Goal: Communication & Community: Answer question/provide support

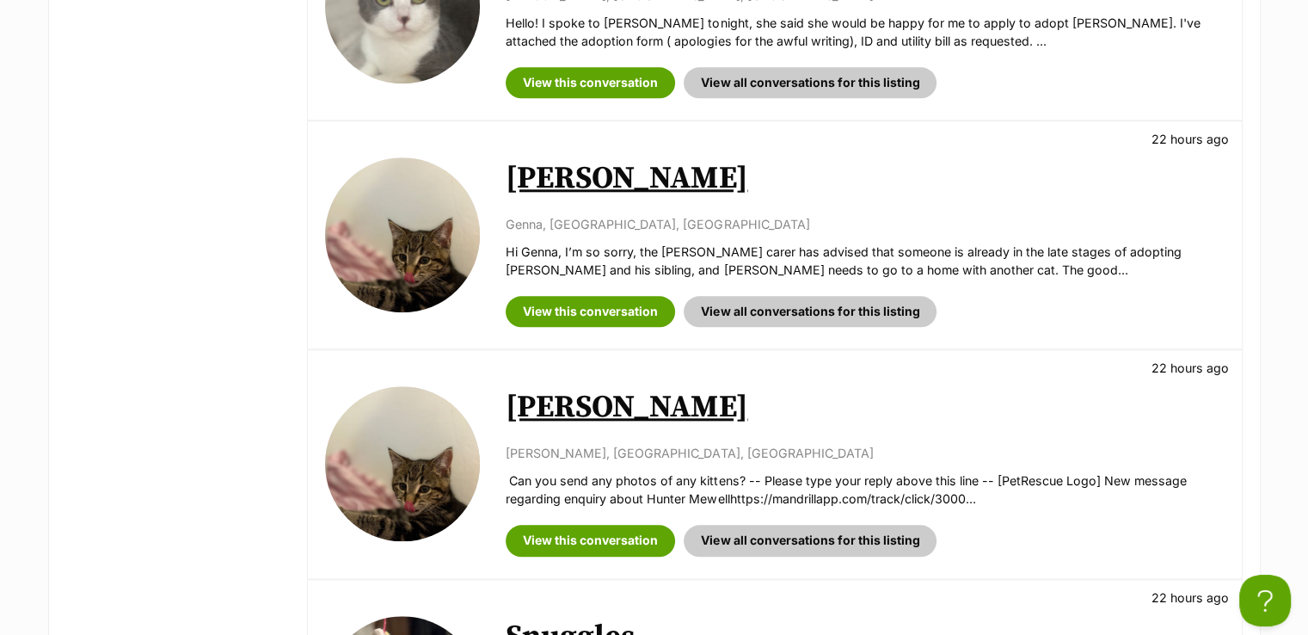
scroll to position [1548, 0]
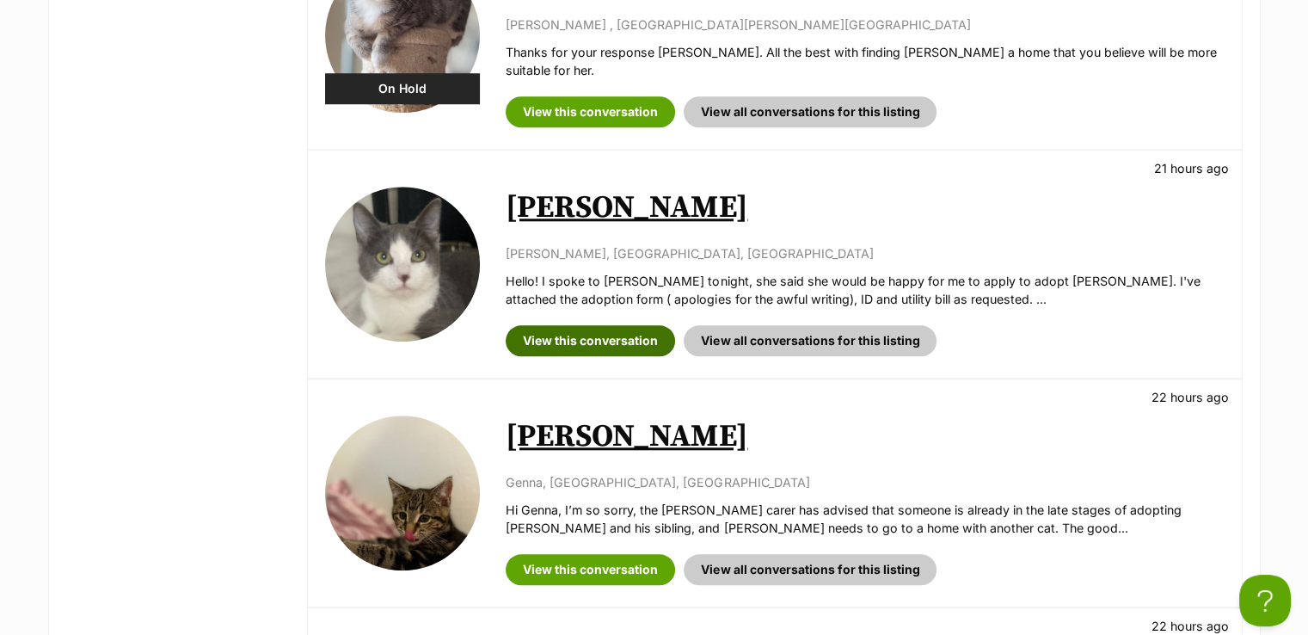
click at [587, 325] on link "View this conversation" at bounding box center [590, 340] width 169 height 31
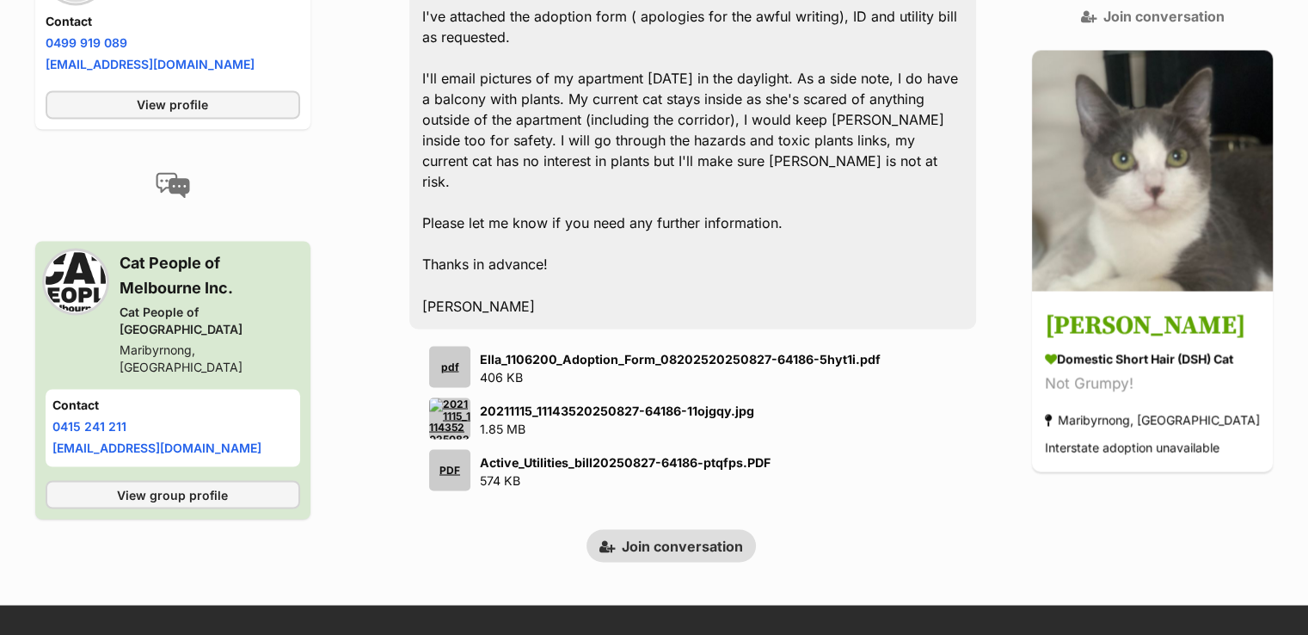
scroll to position [3110, 0]
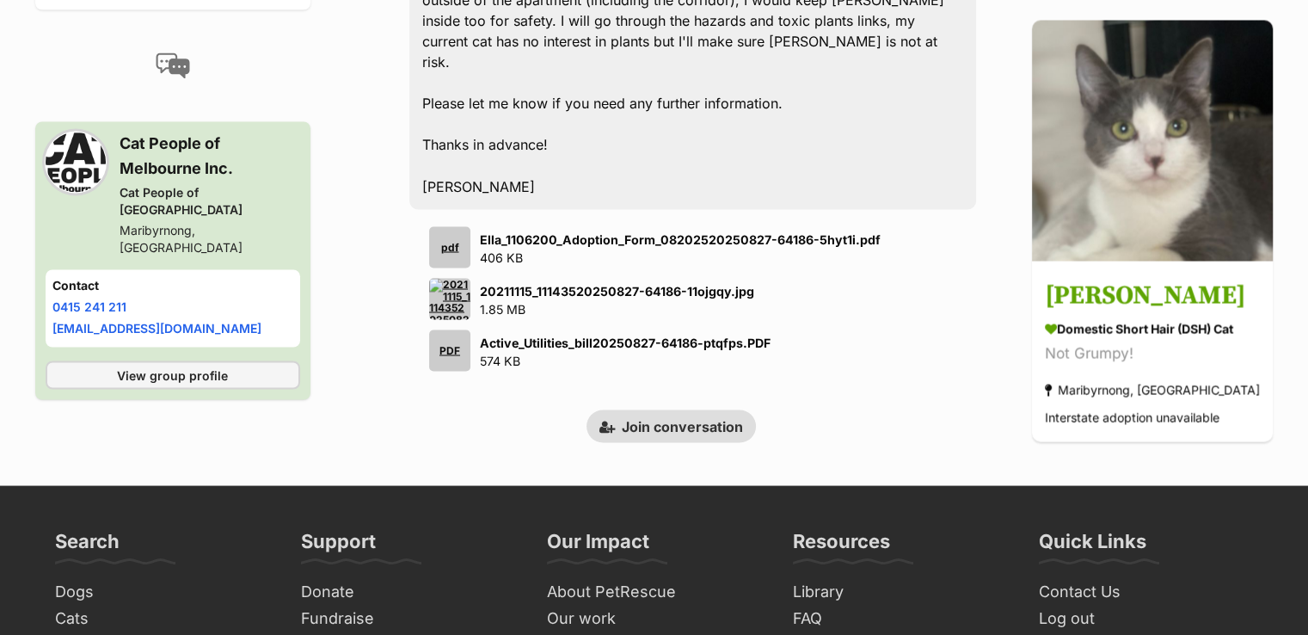
click at [681, 409] on link "Join conversation" at bounding box center [671, 425] width 169 height 33
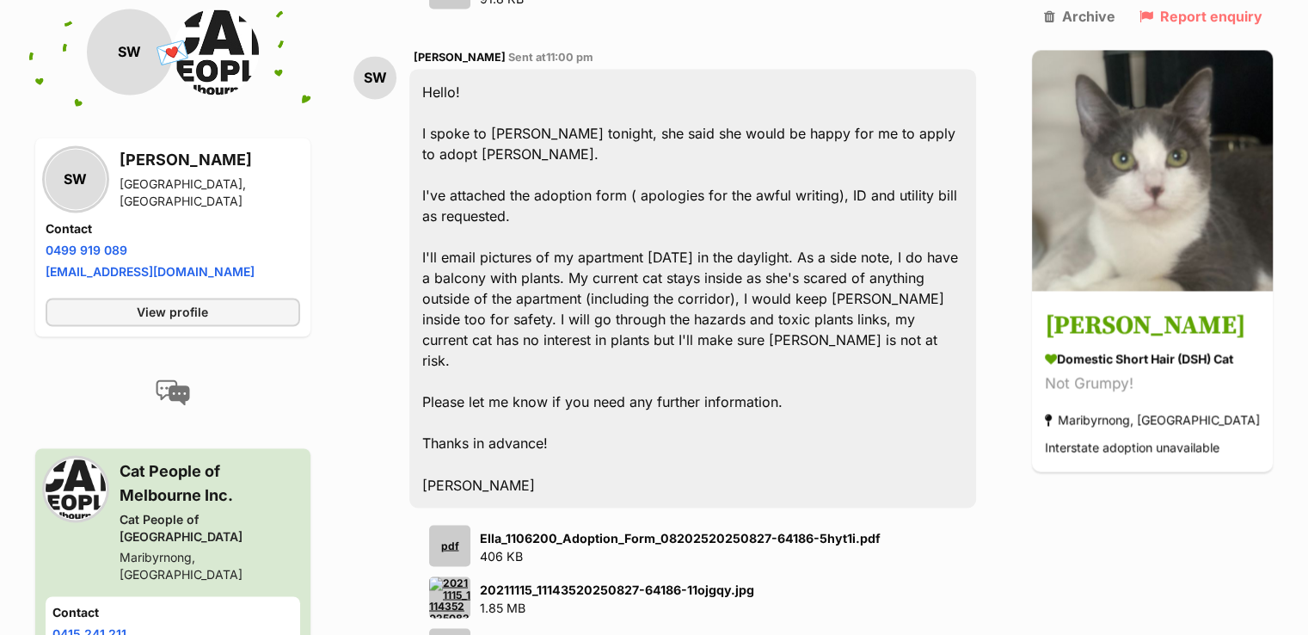
scroll to position [3097, 0]
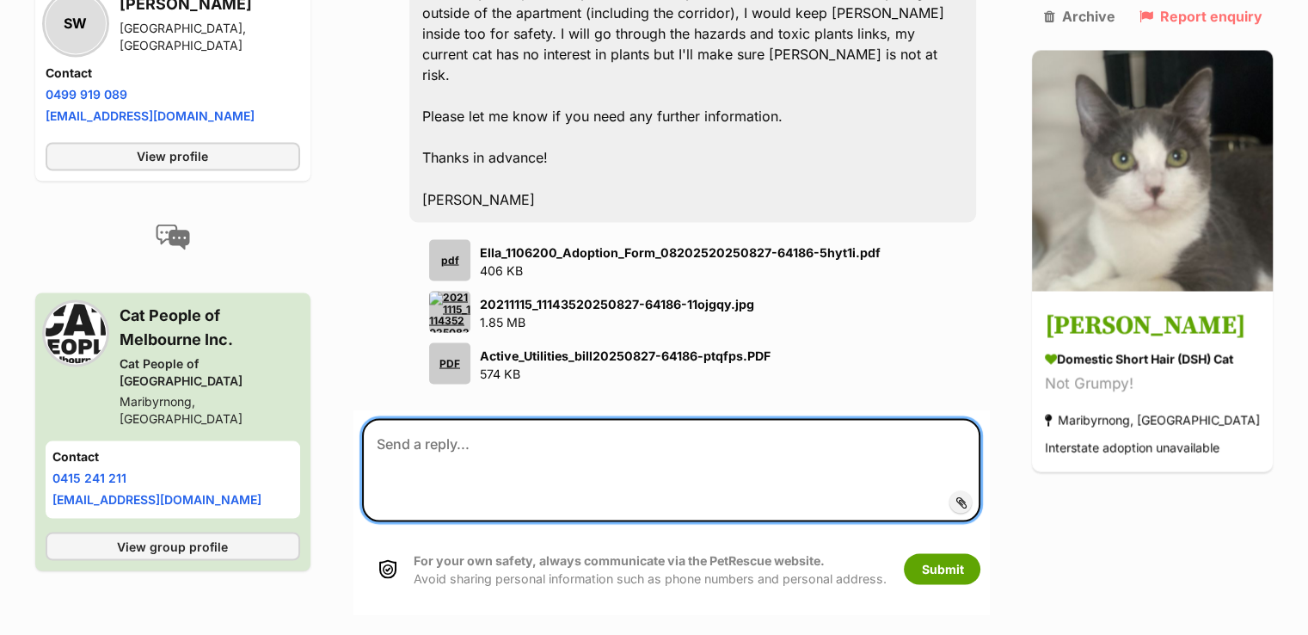
click at [746, 418] on textarea at bounding box center [671, 469] width 619 height 103
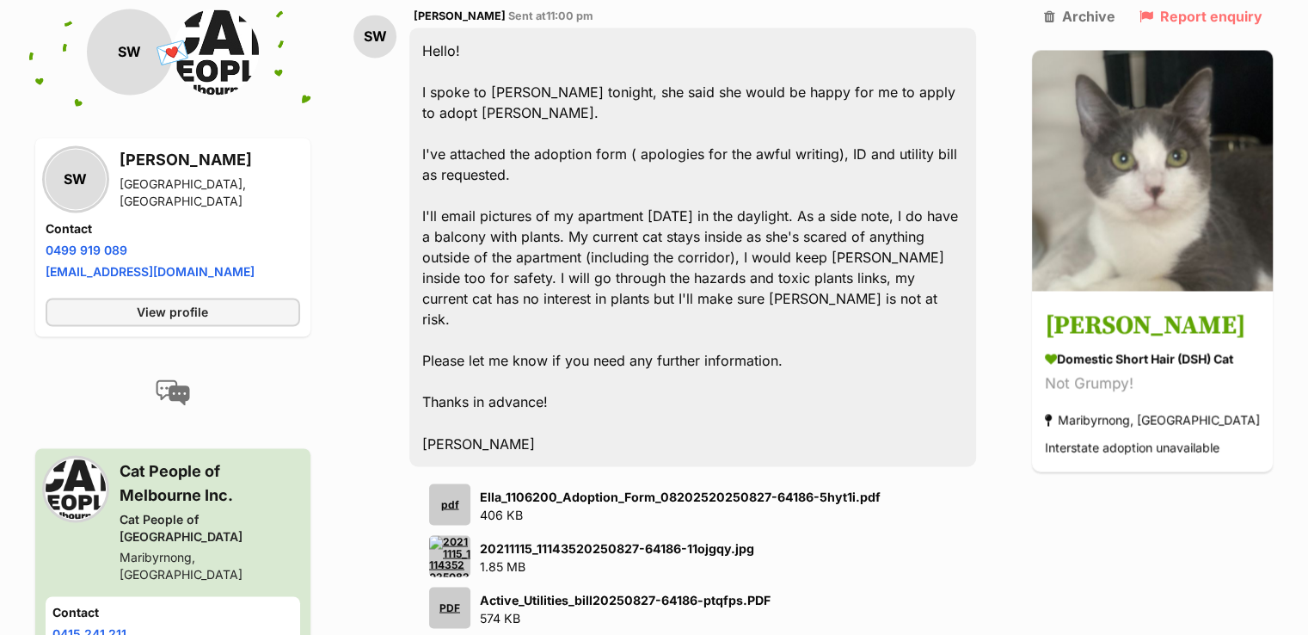
scroll to position [3011, 0]
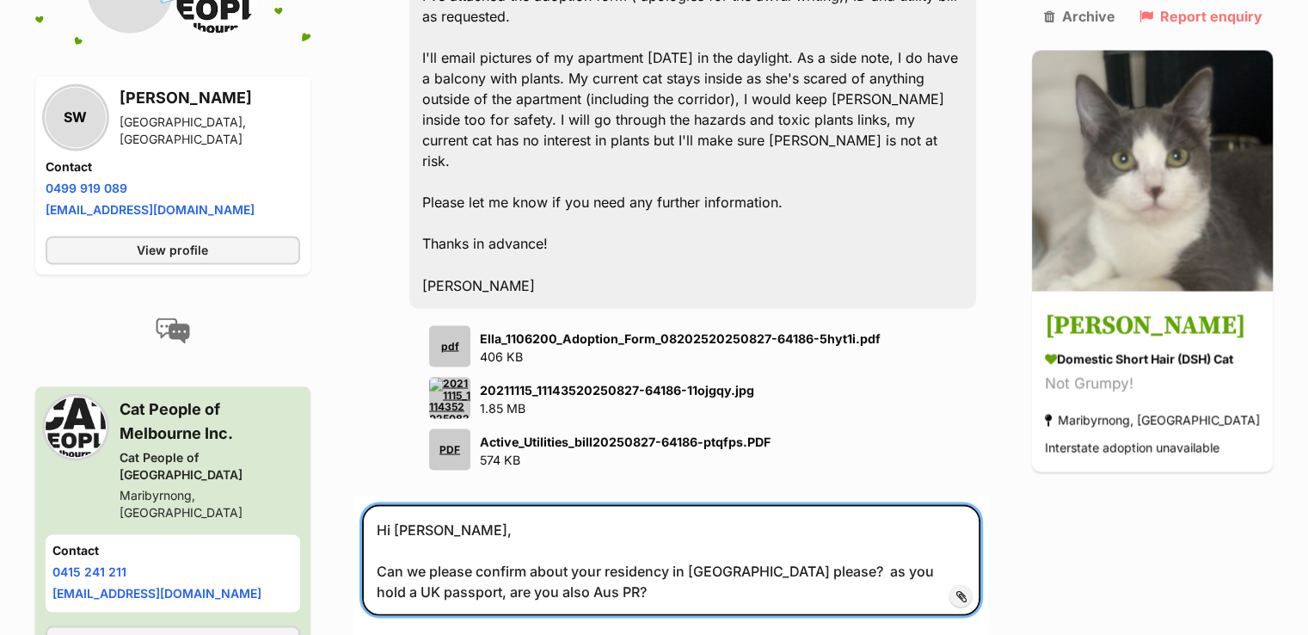
drag, startPoint x: 801, startPoint y: 458, endPoint x: 877, endPoint y: 462, distance: 75.8
click at [802, 504] on textarea "Hi Sarah, Can we please confirm about your residency in Australia please? as yo…" at bounding box center [671, 559] width 619 height 111
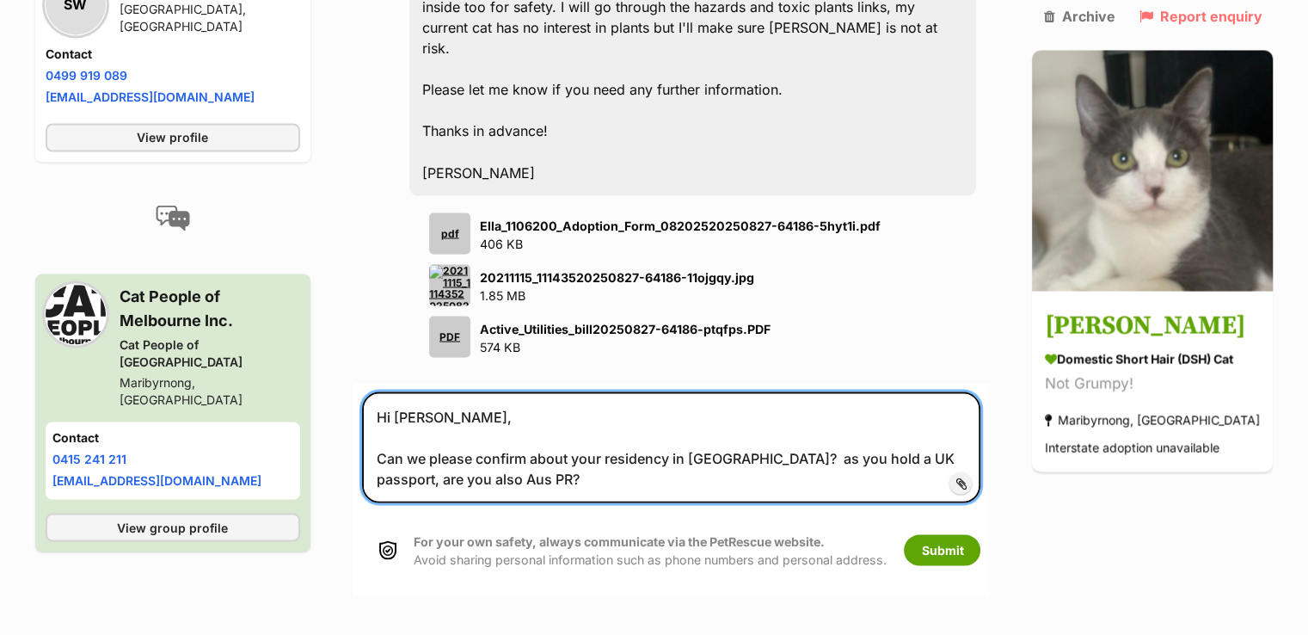
scroll to position [3269, 0]
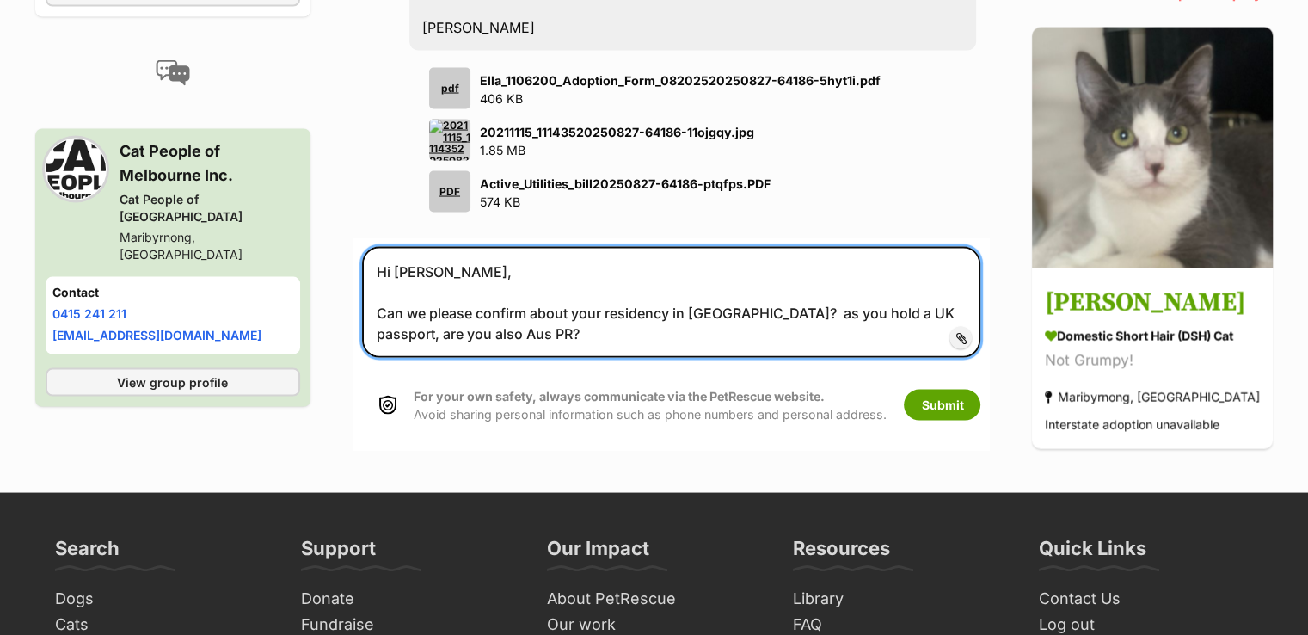
click at [678, 246] on textarea "Hi Sarah, Can we please confirm about your residency in Australia? as you hold …" at bounding box center [671, 301] width 619 height 111
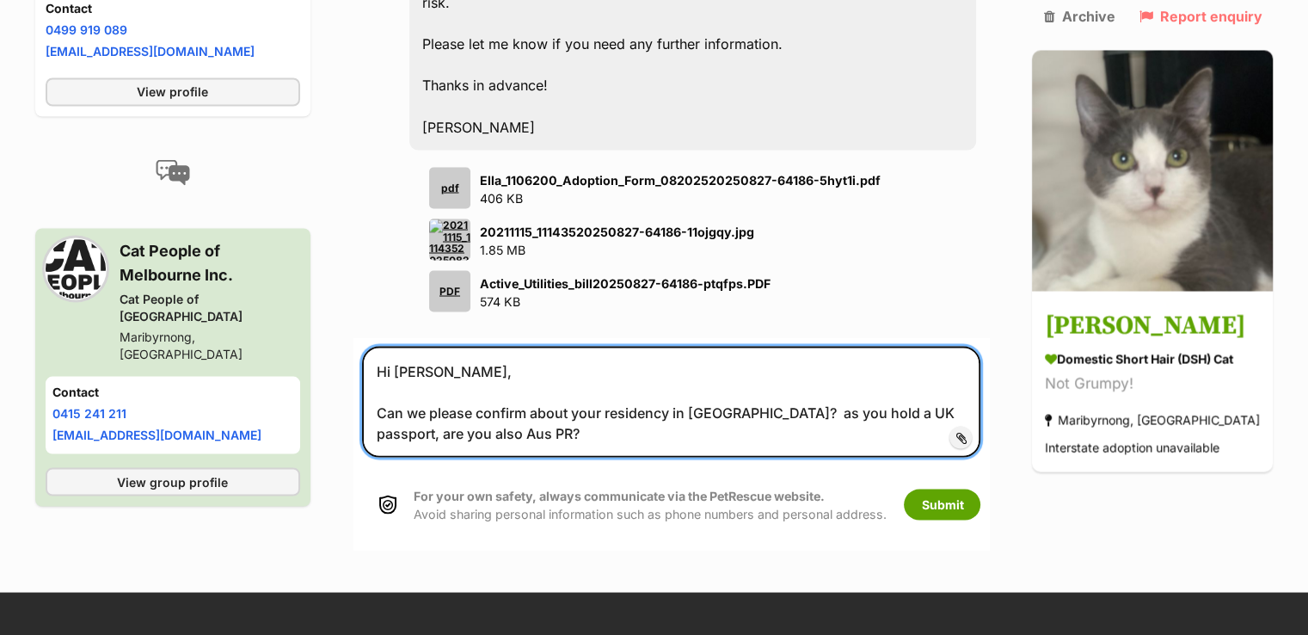
scroll to position [3183, 0]
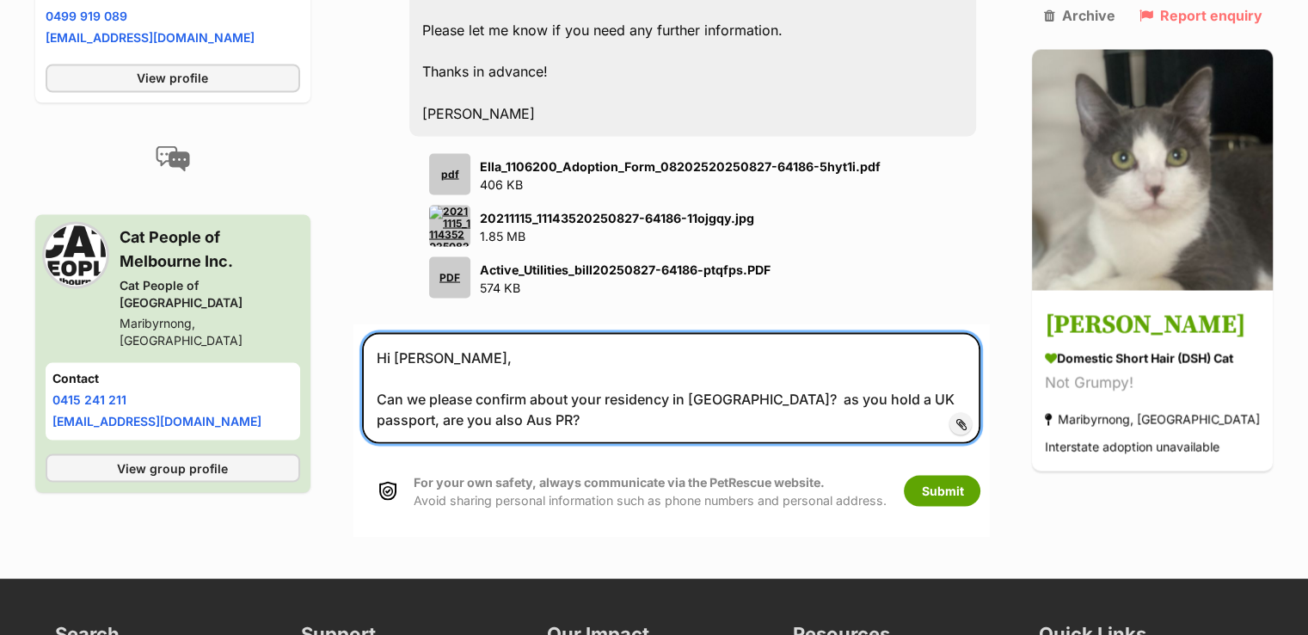
click at [451, 332] on textarea "Hi Sarah, Can we please confirm about your residency in Australia? as you hold …" at bounding box center [671, 387] width 619 height 111
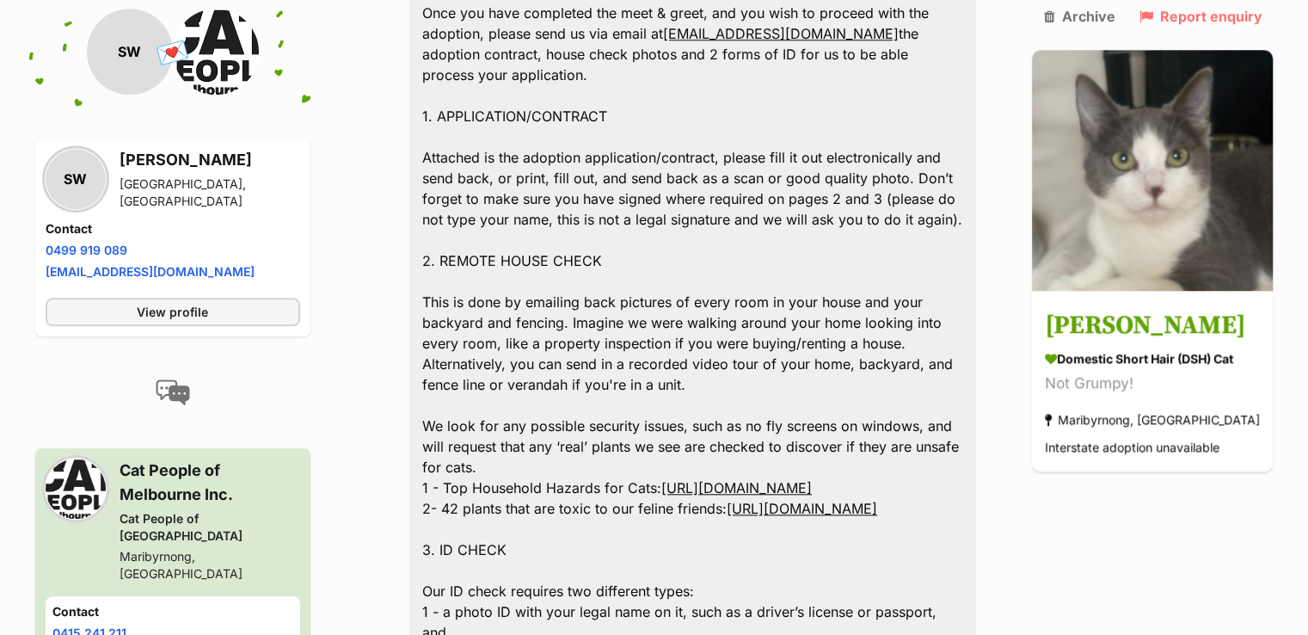
scroll to position [1462, 0]
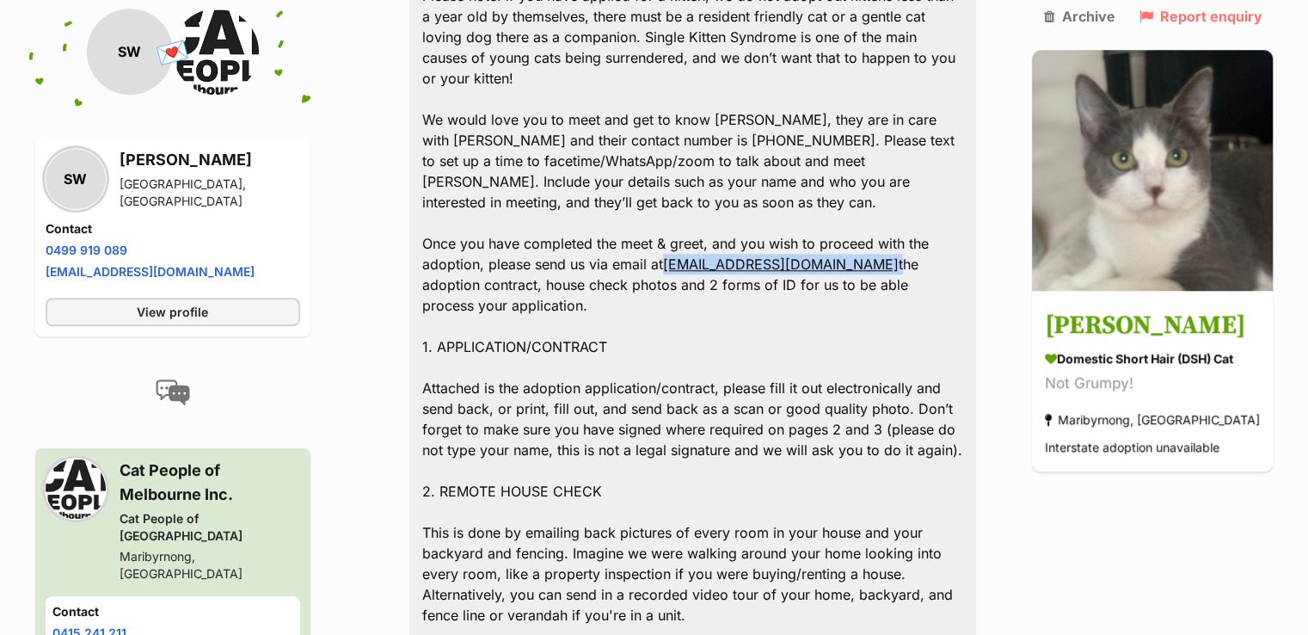
drag, startPoint x: 865, startPoint y: 157, endPoint x: 670, endPoint y: 164, distance: 195.4
click at [670, 164] on div "Hello Sarah, Thank you for your enquiry about Ella. Our process is that our pot…" at bounding box center [693, 501] width 568 height 1595
copy div "adoptions@catpeople.org.au"
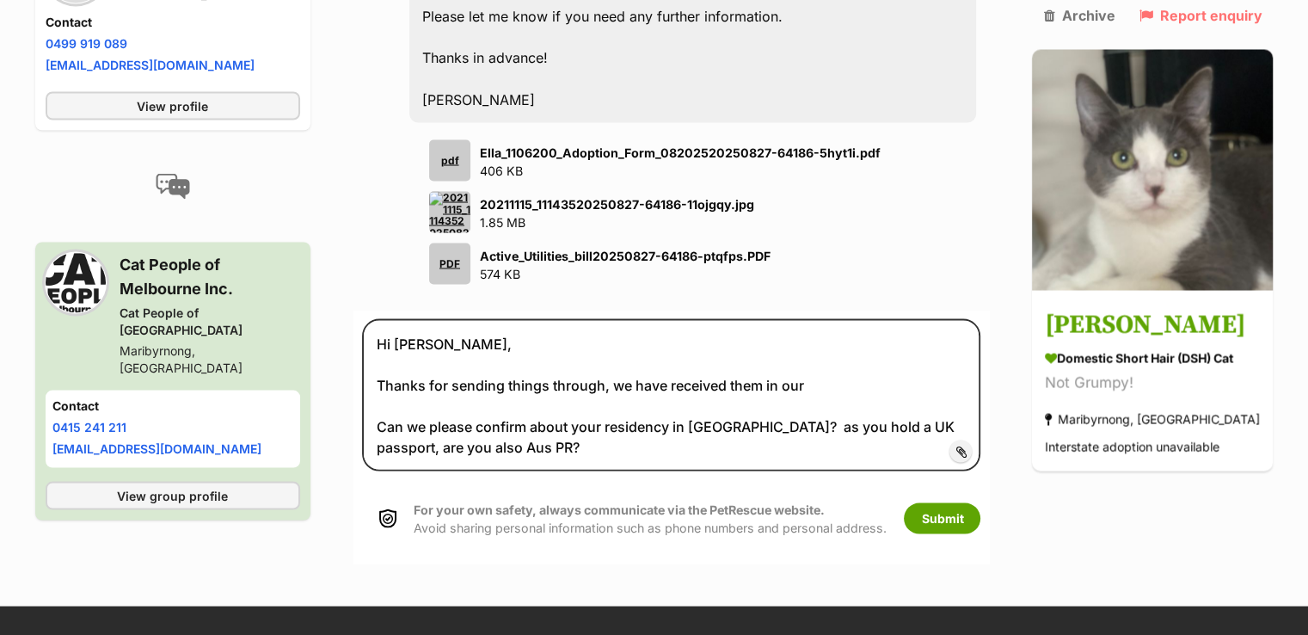
scroll to position [3269, 0]
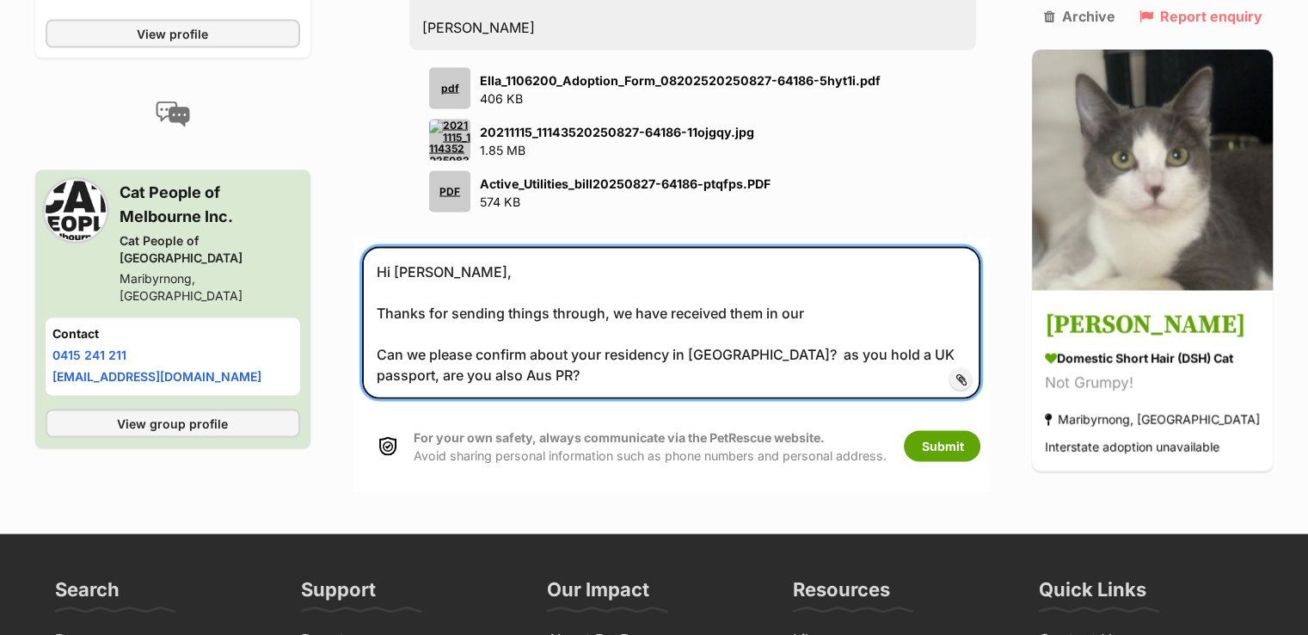
click at [839, 246] on textarea "Hi Sarah, Thanks for sending things through, we have received them in our Can w…" at bounding box center [671, 322] width 619 height 152
paste textarea "[EMAIL_ADDRESS][DOMAIN_NAME]"
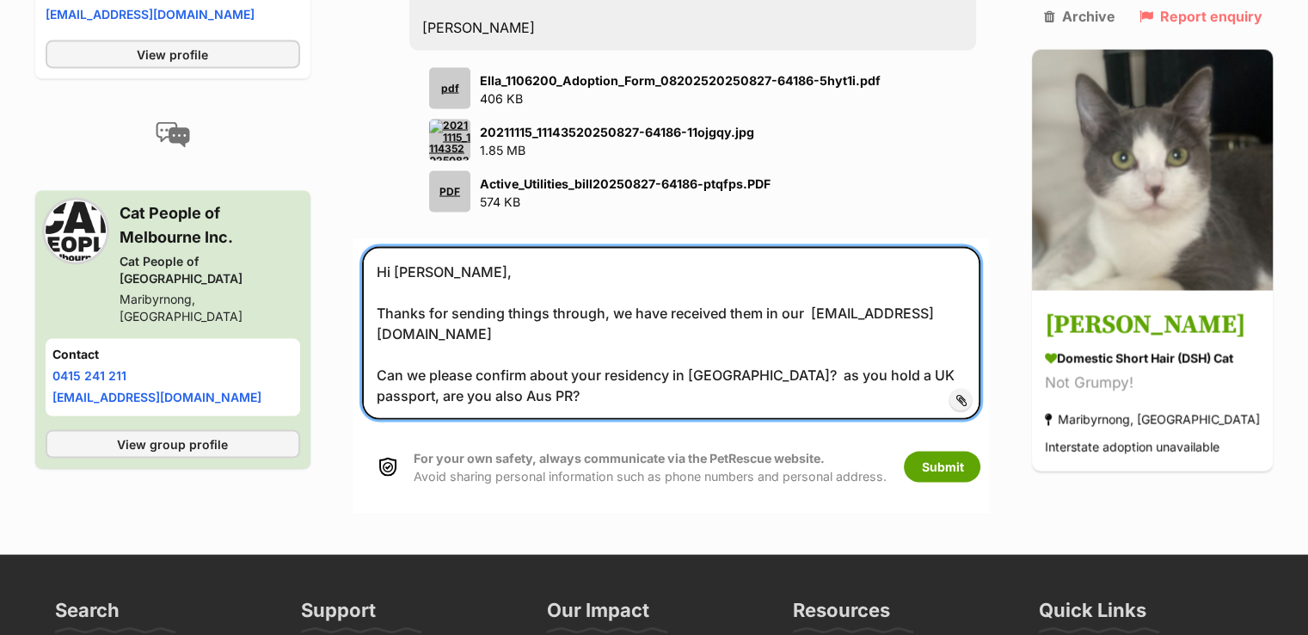
click at [385, 246] on textarea "Hi Sarah, Thanks for sending things through, we have received them in our adopt…" at bounding box center [671, 332] width 619 height 173
click at [631, 246] on textarea "Hi Sarah, Thanks for sending things through, we have received them in our adopt…" at bounding box center [671, 332] width 619 height 173
click at [502, 290] on textarea "Hi Sarah, Thanks for sending things through, we have received them in our adopt…" at bounding box center [671, 332] width 619 height 173
click at [480, 261] on textarea "Hi Sarah, Thanks for sending things through, we have received them in our adopt…" at bounding box center [671, 332] width 619 height 173
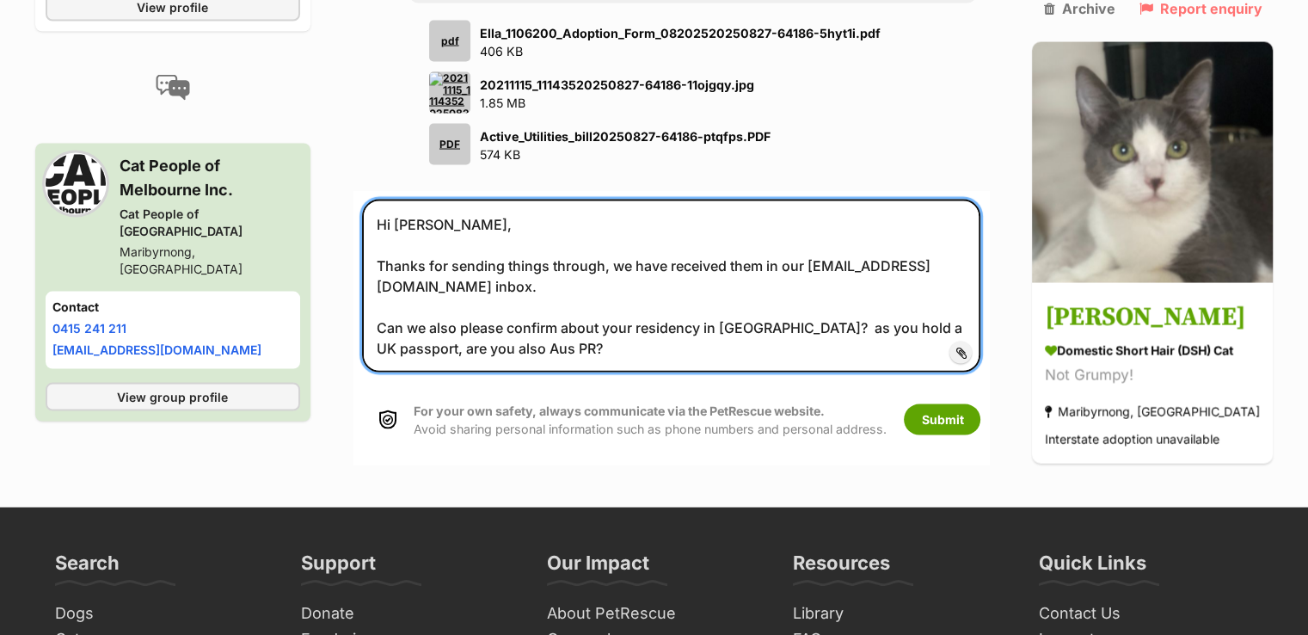
scroll to position [3355, 0]
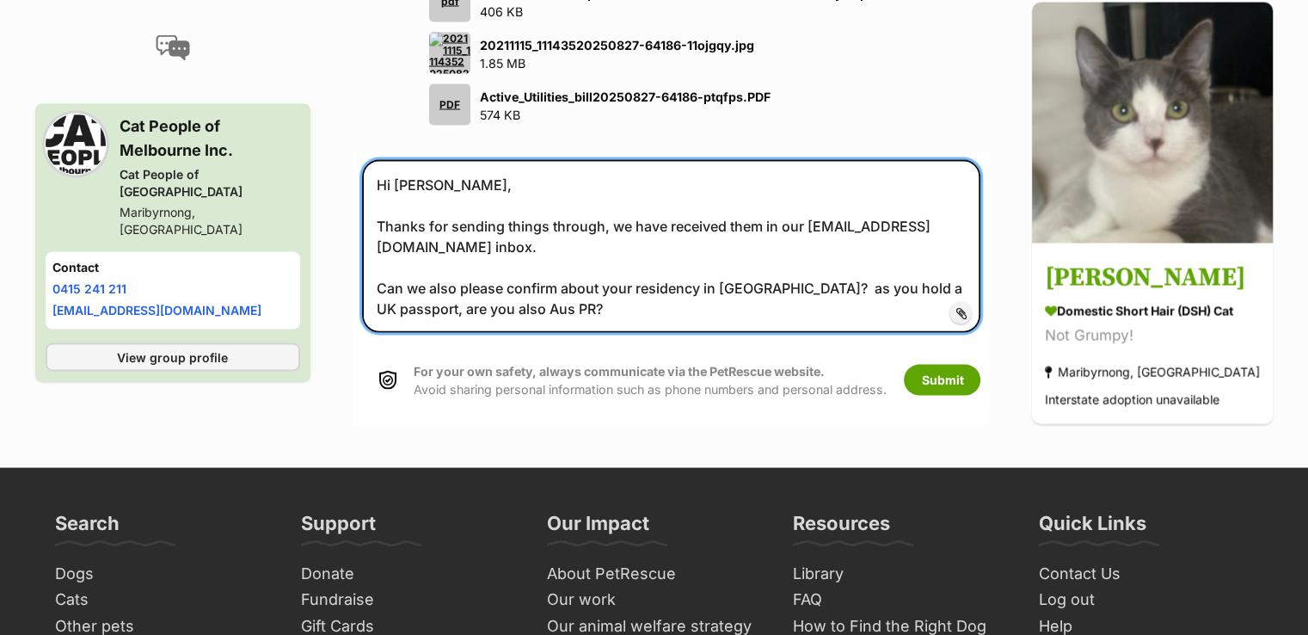
click at [537, 206] on textarea "Hi Sarah, Thanks for sending things through, we have received them in our adopt…" at bounding box center [671, 246] width 619 height 173
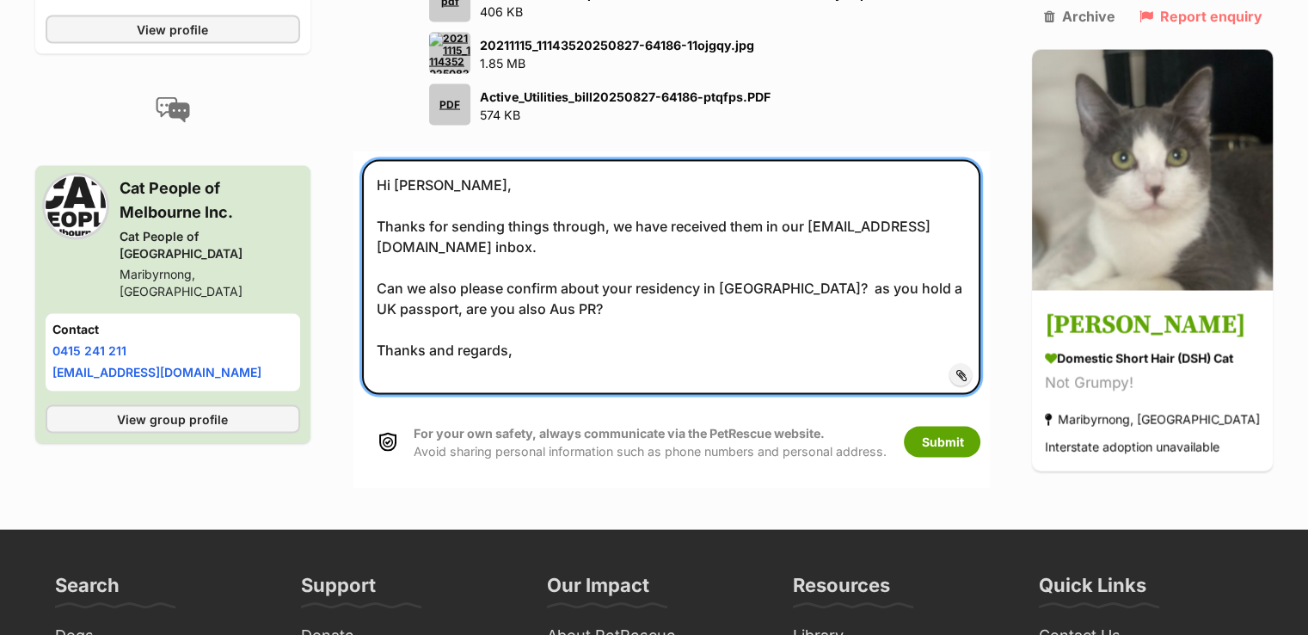
drag, startPoint x: 707, startPoint y: 181, endPoint x: 772, endPoint y: 200, distance: 67.2
click at [713, 183] on textarea "Hi Sarah, Thanks for sending things through, we have received them in our adopt…" at bounding box center [671, 277] width 619 height 235
click at [485, 260] on textarea "Hi Sarah, Thanks for sending things through, we have received them in our adopt…" at bounding box center [671, 277] width 619 height 235
type textarea "Hi Sarah, Thanks for sending things through, we have received them in our adopt…"
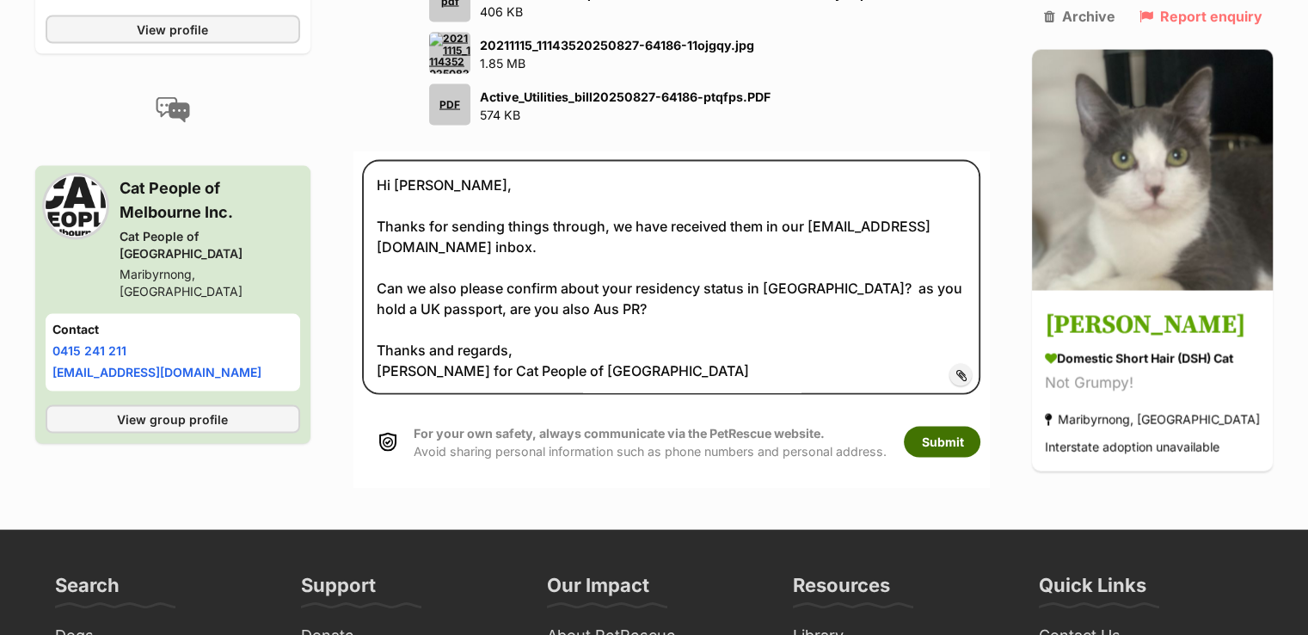
click at [974, 427] on button "Submit" at bounding box center [942, 442] width 77 height 31
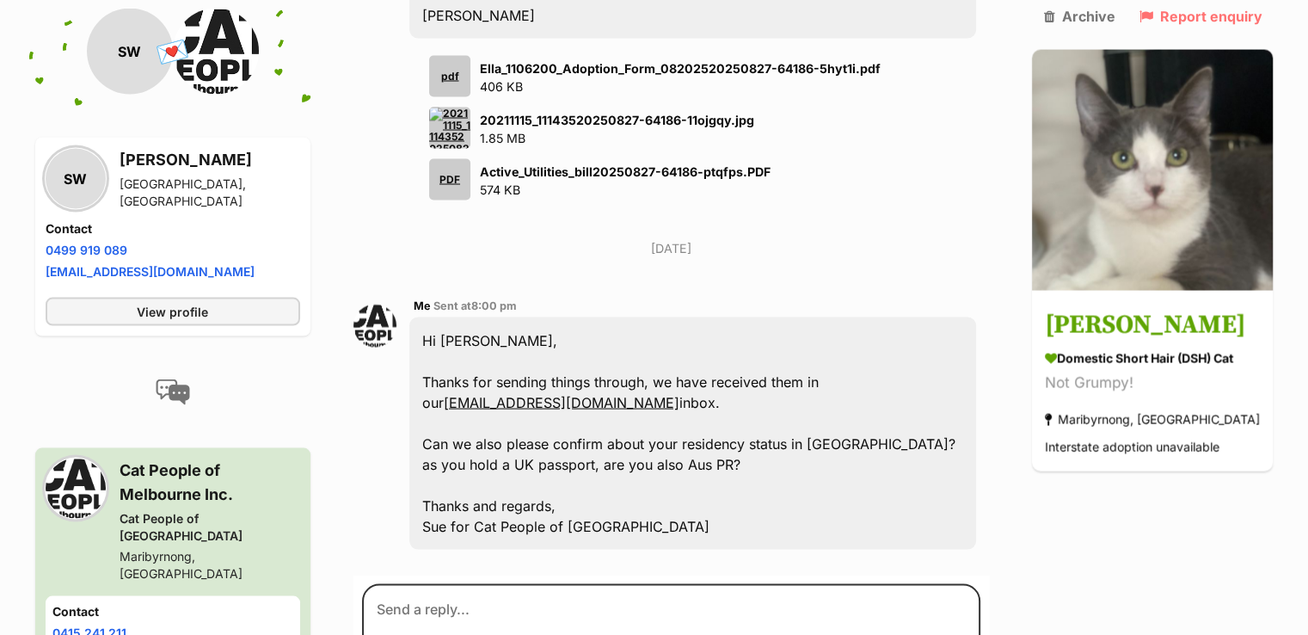
scroll to position [3278, 0]
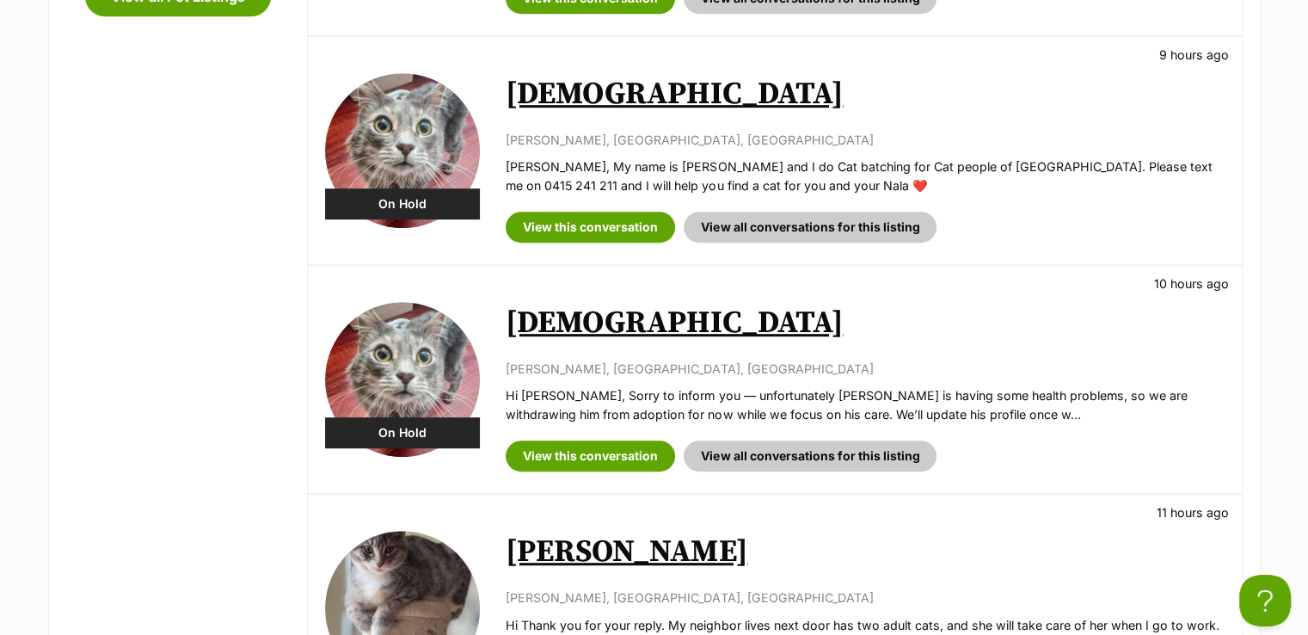
scroll to position [1032, 0]
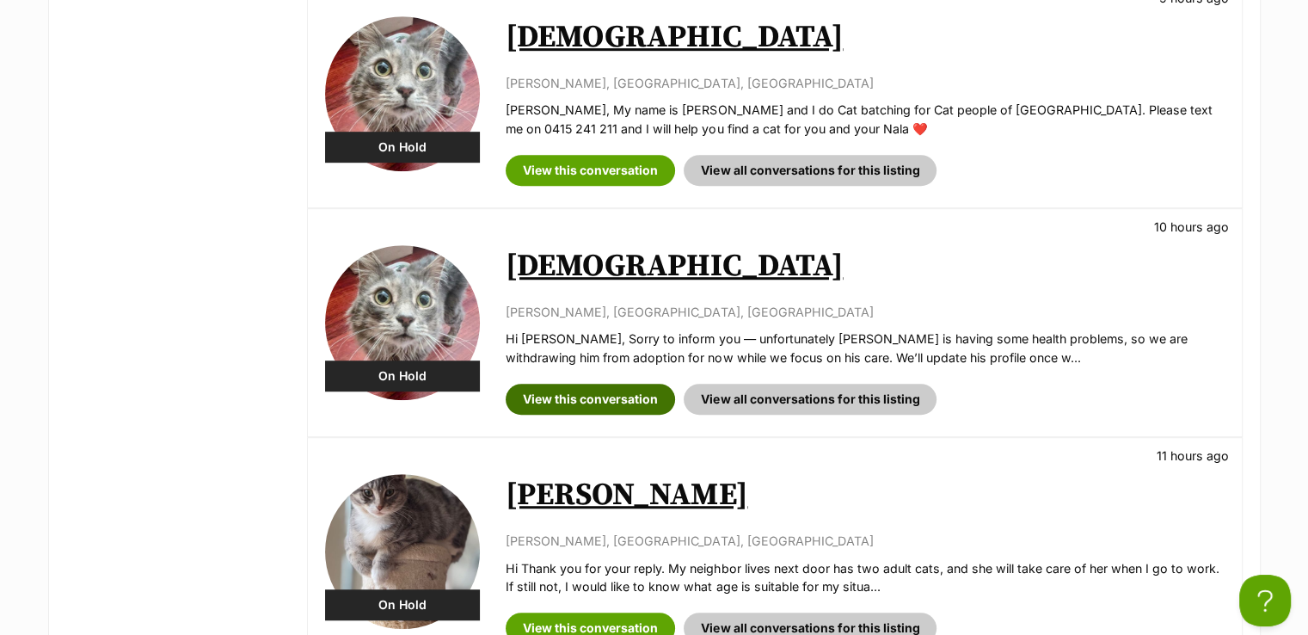
click at [603, 400] on link "View this conversation" at bounding box center [590, 399] width 169 height 31
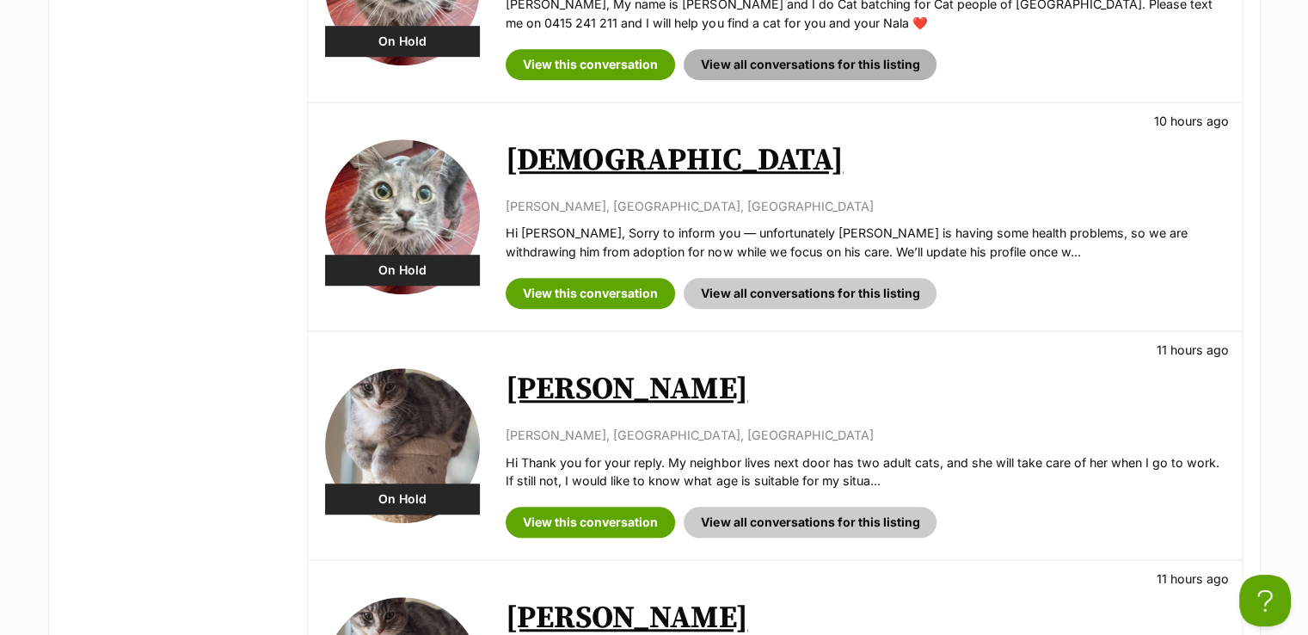
scroll to position [1204, 0]
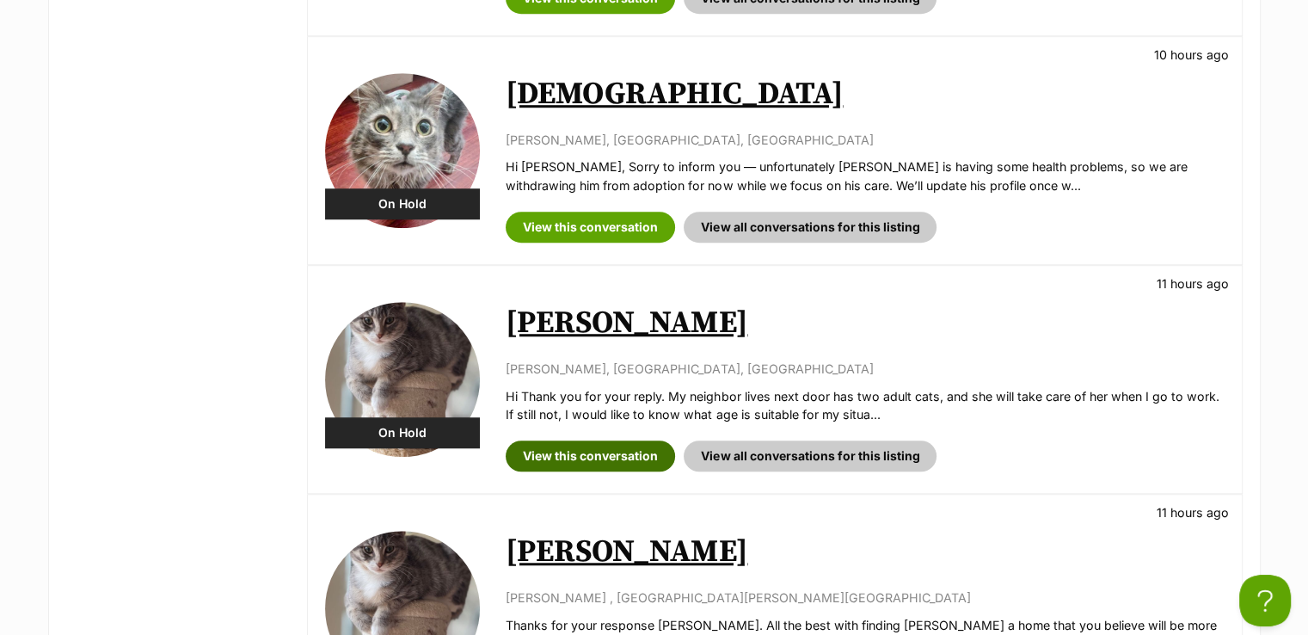
click at [632, 454] on link "View this conversation" at bounding box center [590, 455] width 169 height 31
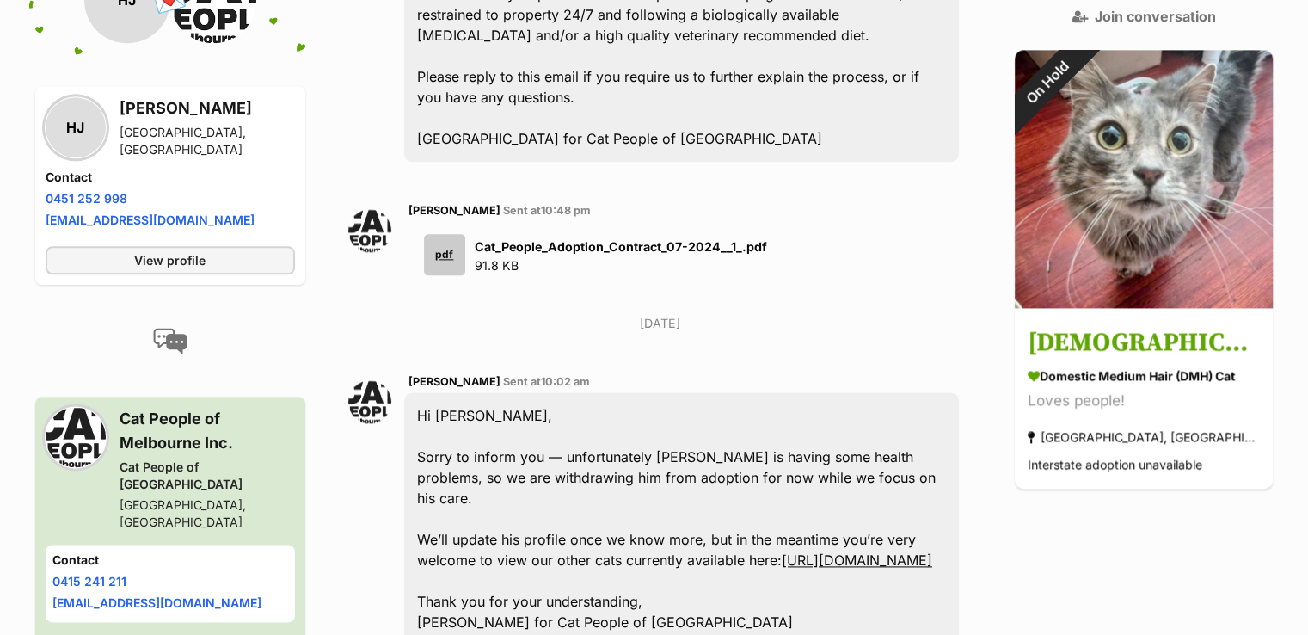
scroll to position [2322, 0]
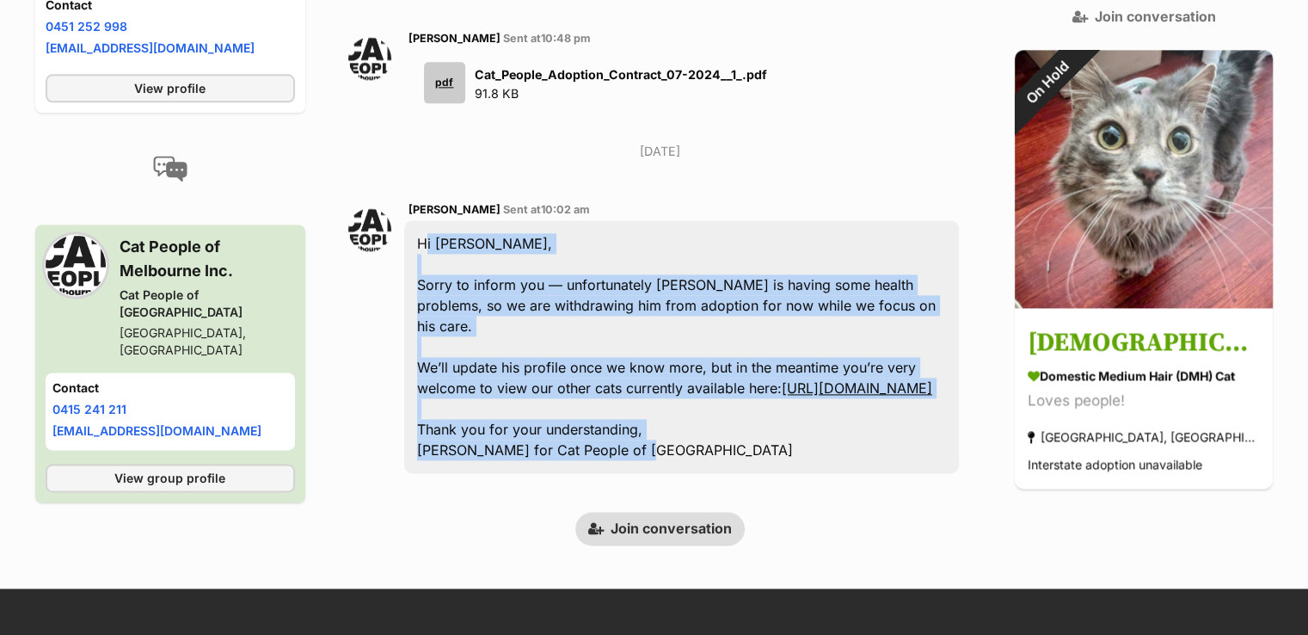
drag, startPoint x: 425, startPoint y: 175, endPoint x: 694, endPoint y: 382, distance: 339.3
click at [694, 382] on div "Hi Kailee, Sorry to inform you — unfortunately Zeus is having some health probl…" at bounding box center [682, 346] width 556 height 253
copy div "Hi Kailee, Sorry to inform you — unfortunately Zeus is having some health probl…"
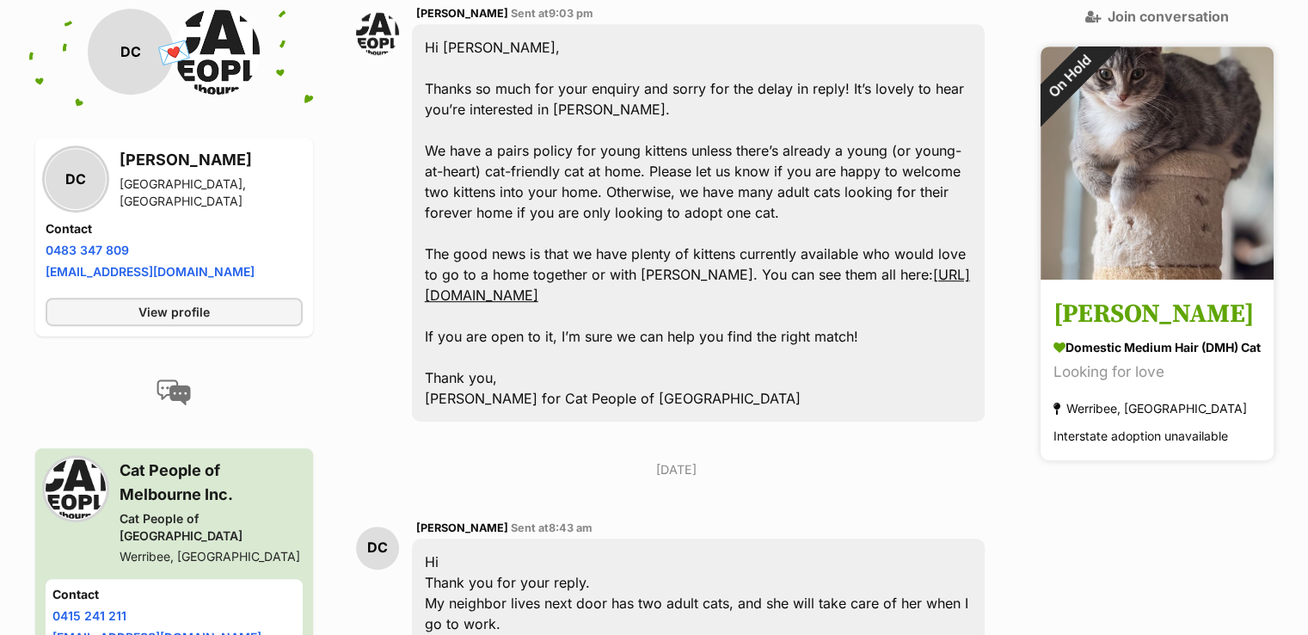
scroll to position [1227, 0]
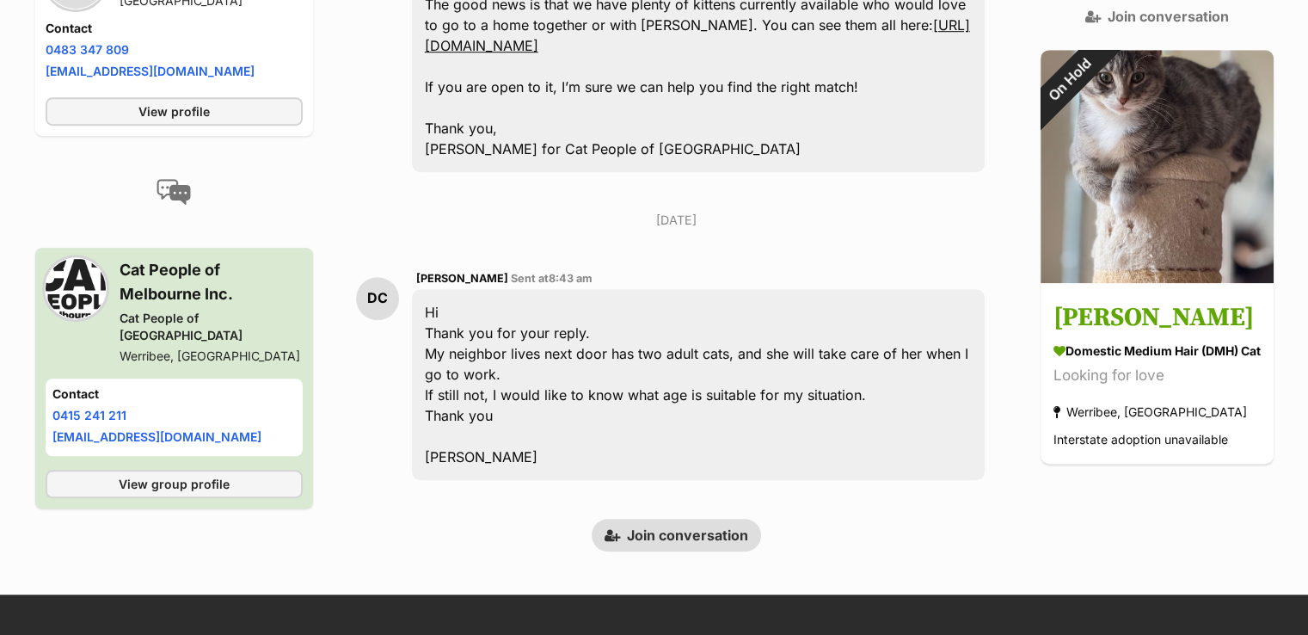
click at [708, 519] on link "Join conversation" at bounding box center [676, 535] width 169 height 33
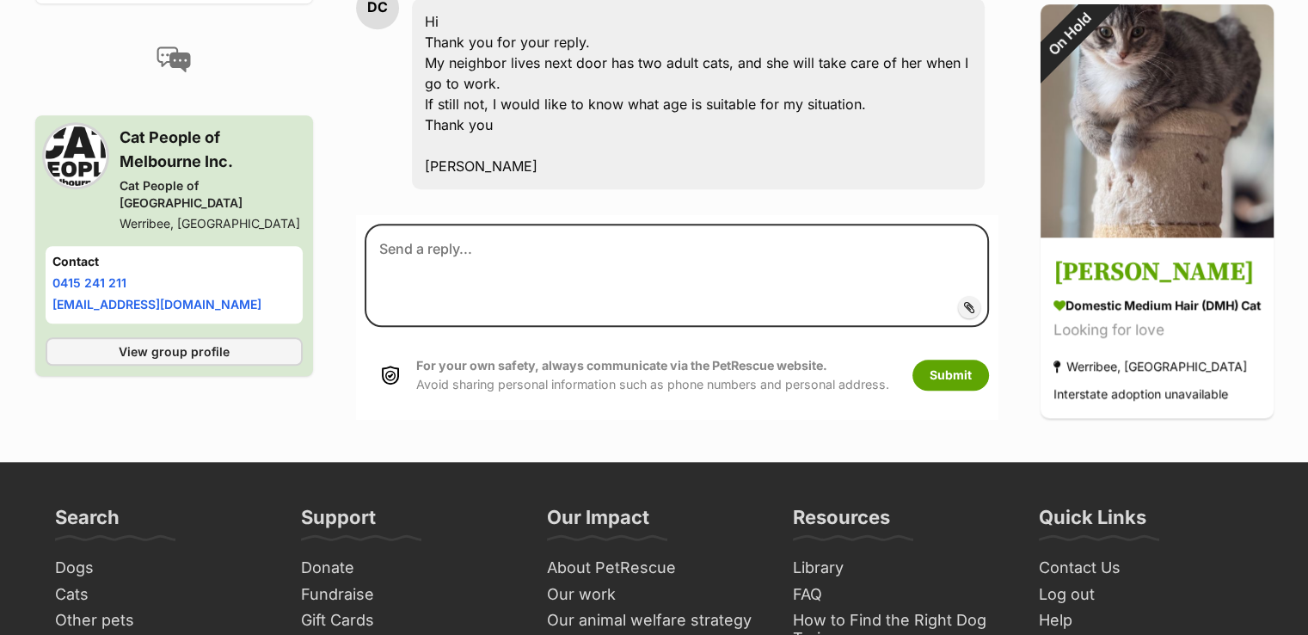
scroll to position [1548, 0]
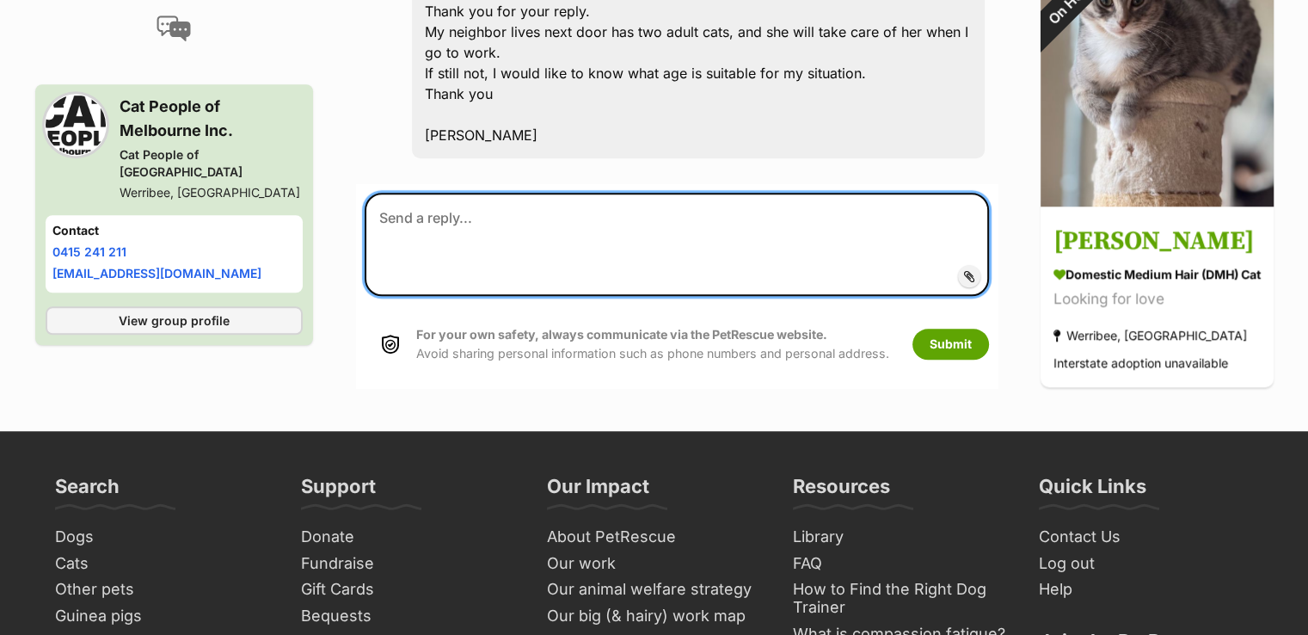
click at [657, 193] on textarea at bounding box center [677, 244] width 624 height 103
paste textarea "Hi Kailee, Sorry to inform you — unfortunately Zeus is having some health probl…"
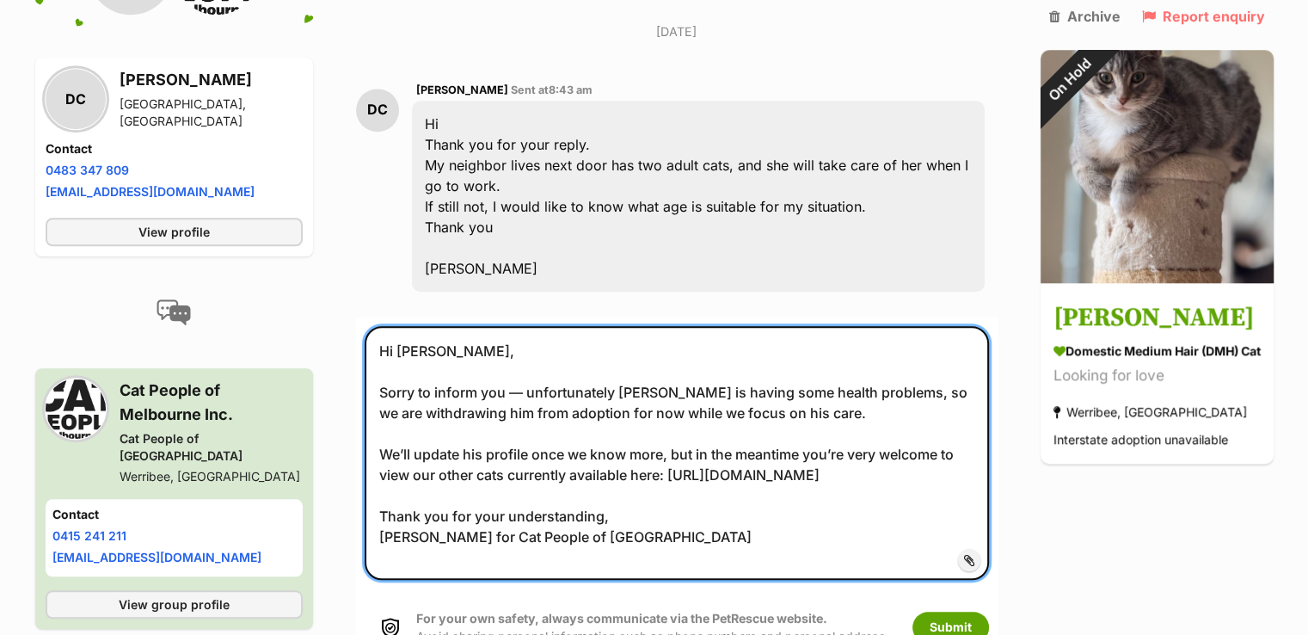
scroll to position [1376, 0]
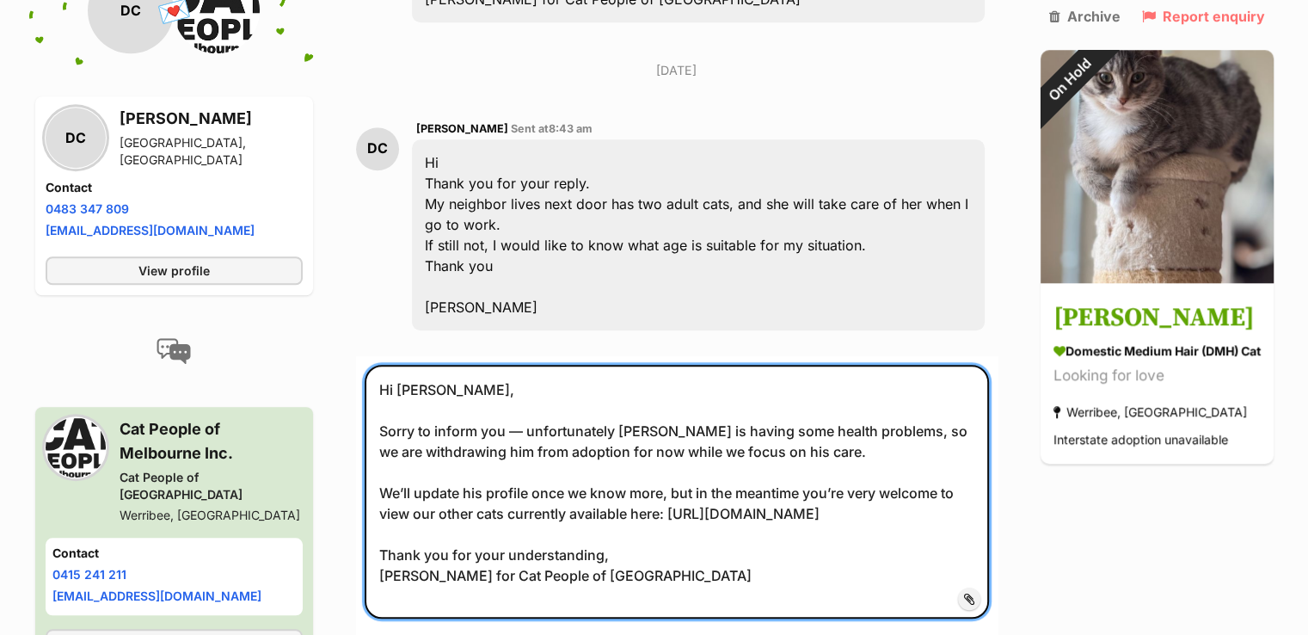
drag, startPoint x: 434, startPoint y: 342, endPoint x: 396, endPoint y: 345, distance: 37.9
click at [396, 365] on textarea "Hi Kailee, Sorry to inform you — unfortunately Zeus is having some health probl…" at bounding box center [677, 492] width 624 height 254
click at [461, 365] on textarea "Hi Dani, Sorry to inform you — unfortunately Zeus is having some health problem…" at bounding box center [677, 492] width 624 height 254
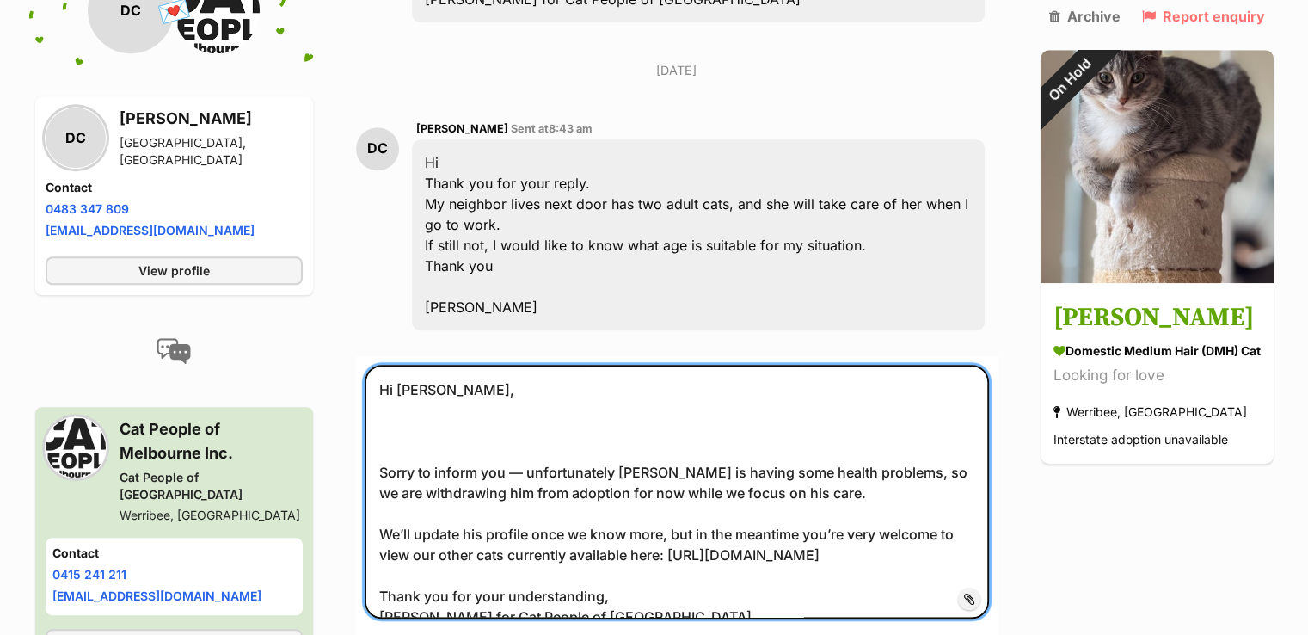
click at [478, 365] on textarea "Hi Dani, Sorry to inform you — unfortunately Zeus is having some health problem…" at bounding box center [677, 492] width 624 height 254
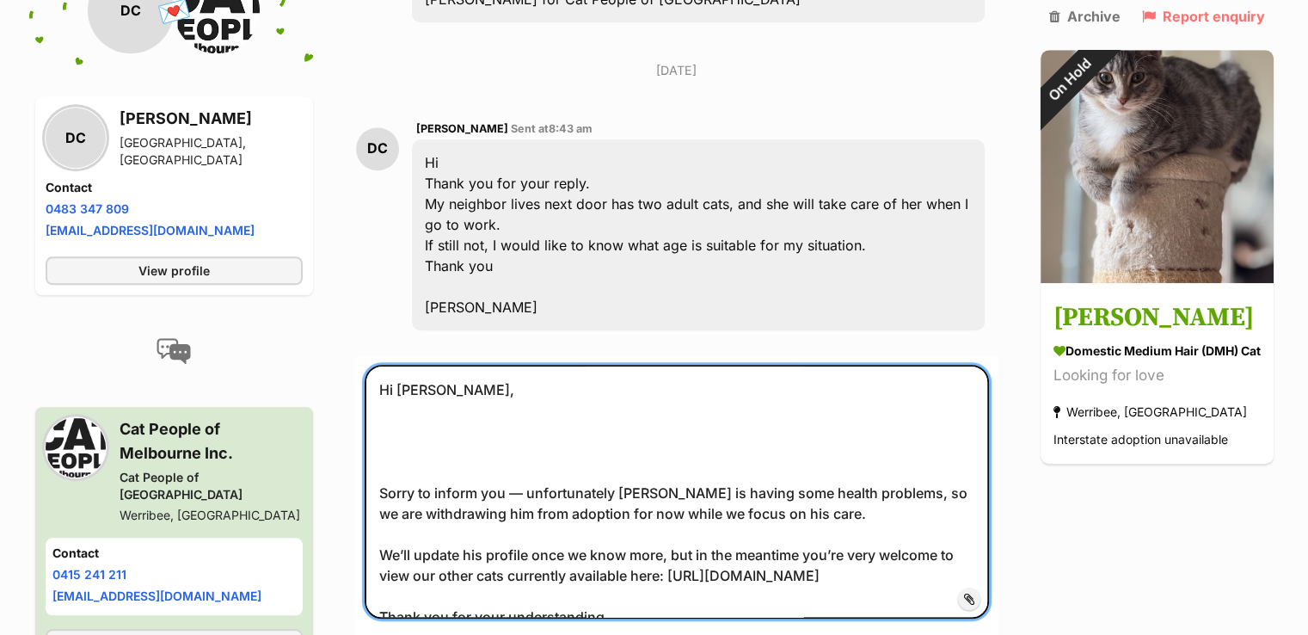
paste textarea "Please note: if you have applied for a kitten, we do not adopt out kittens less…"
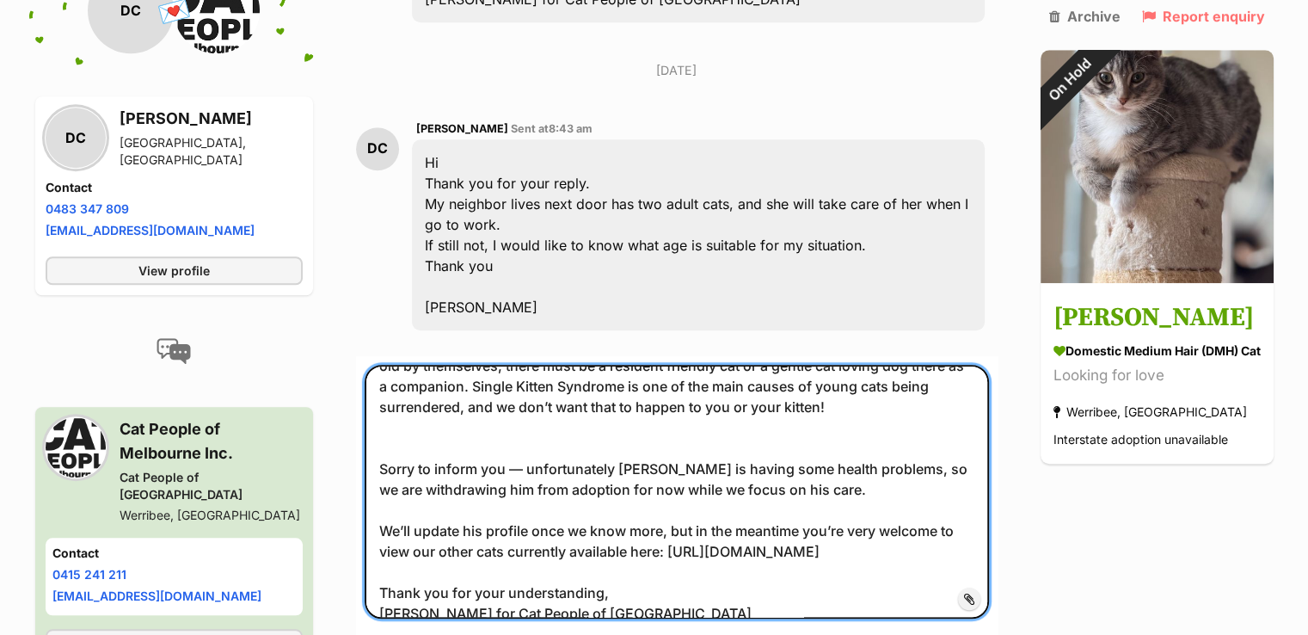
scroll to position [0, 0]
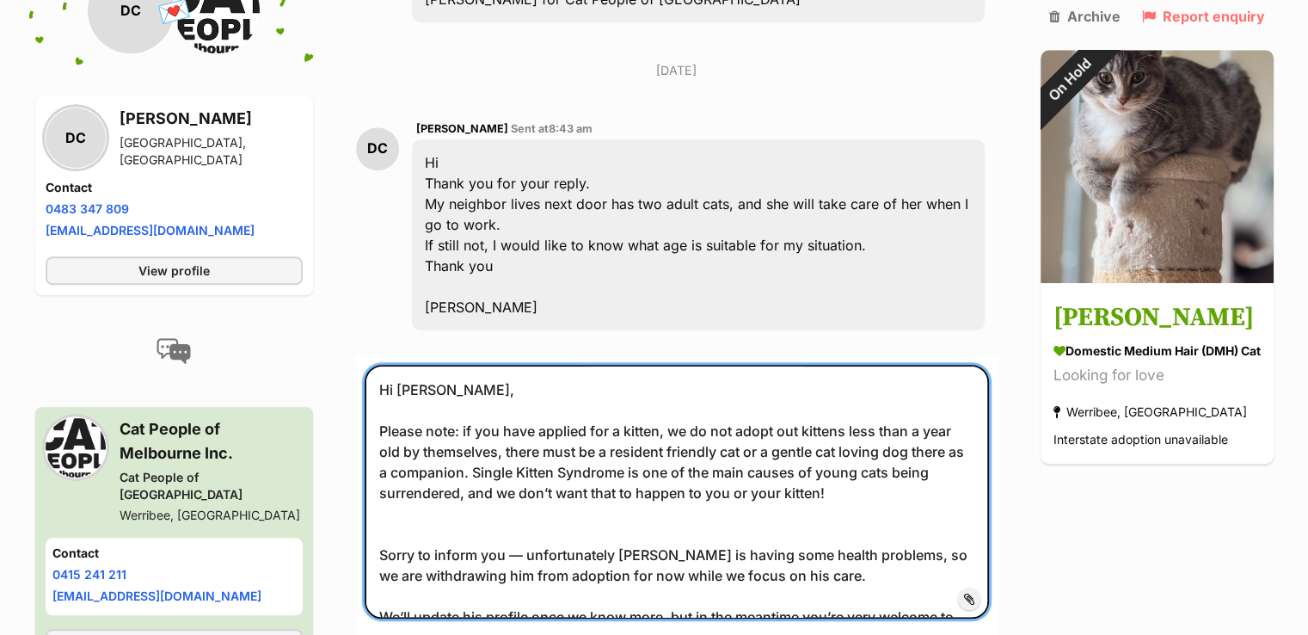
click at [462, 365] on textarea "Hi Dani, Please note: if you have applied for a kitten, we do not adopt out kit…" at bounding box center [677, 492] width 624 height 254
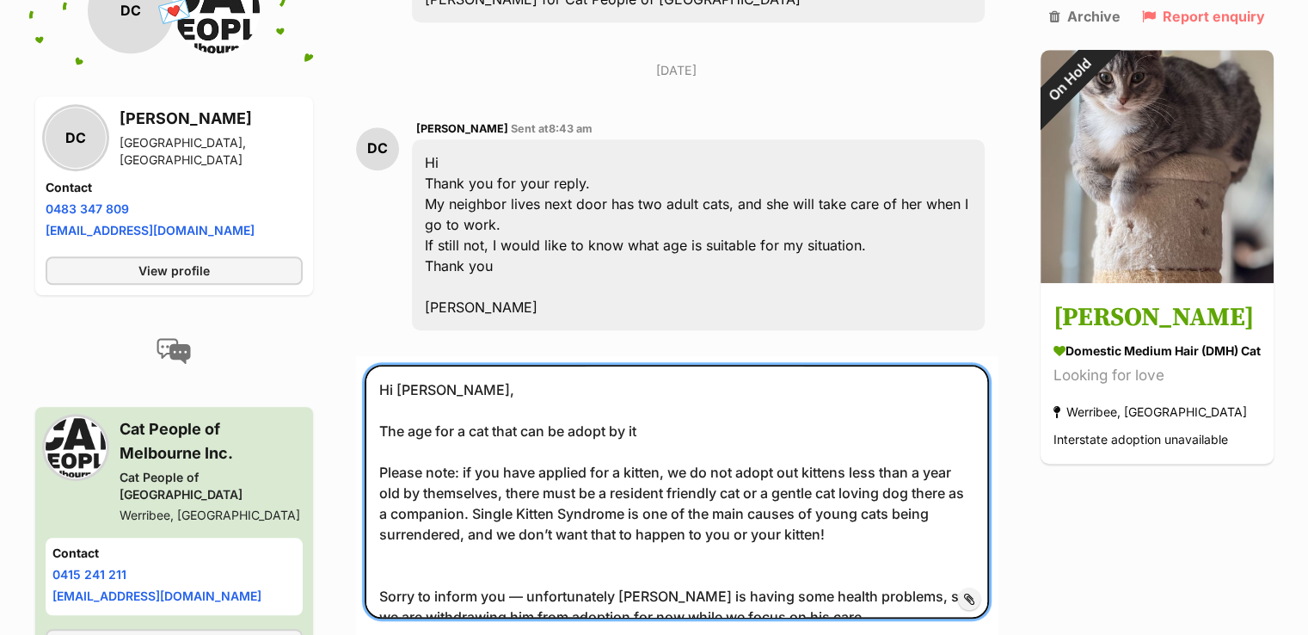
click at [606, 384] on textarea "Hi Dani, The age for a cat that can be adopt by it Please note: if you have app…" at bounding box center [677, 492] width 624 height 254
click at [715, 392] on textarea "Hi Dani, The age for a cat that can be adopted by it Please note: if you have a…" at bounding box center [677, 492] width 624 height 254
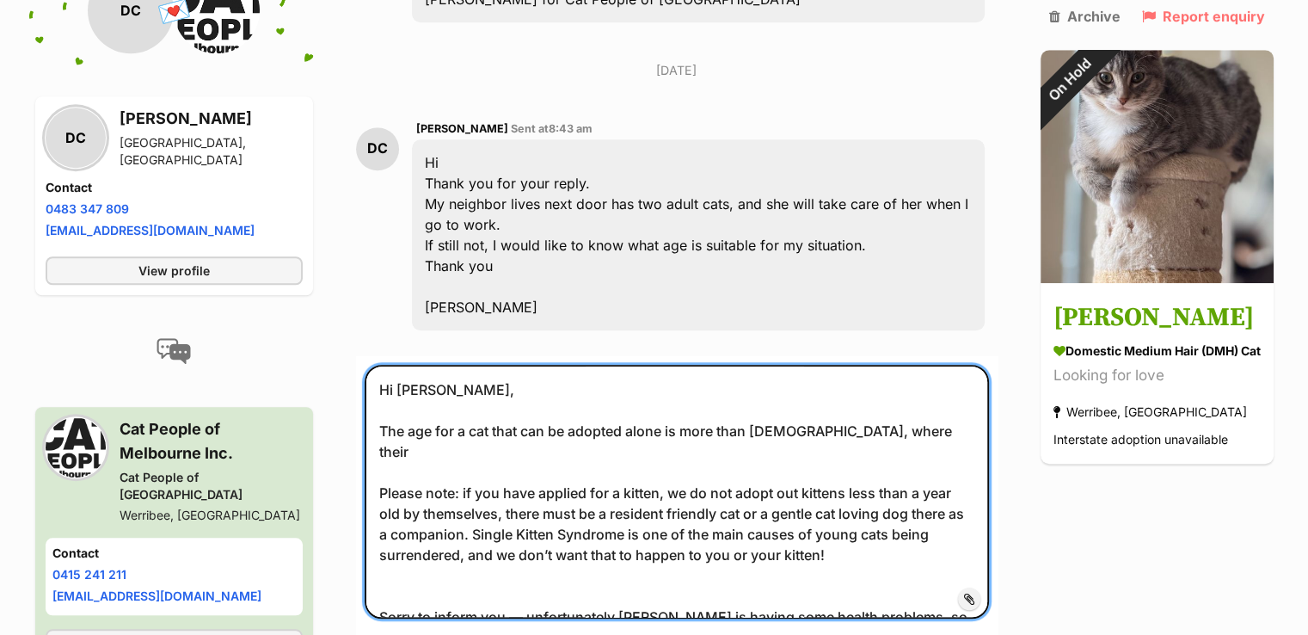
click at [489, 385] on textarea "Hi Dani, The age for a cat that can be adopted alone is more than 1 year old, w…" at bounding box center [677, 492] width 624 height 254
click at [909, 384] on textarea "Hi Dani, The age for cats that can be adopted alone is more than 1 year old, wh…" at bounding box center [677, 492] width 624 height 254
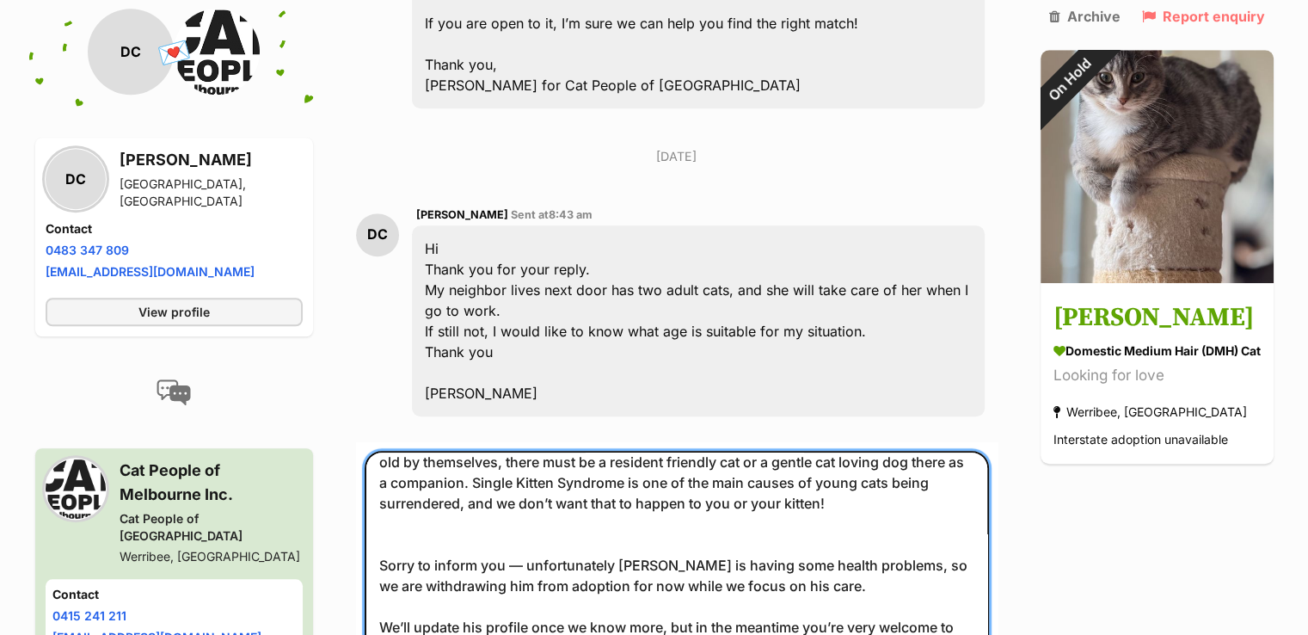
scroll to position [86, 0]
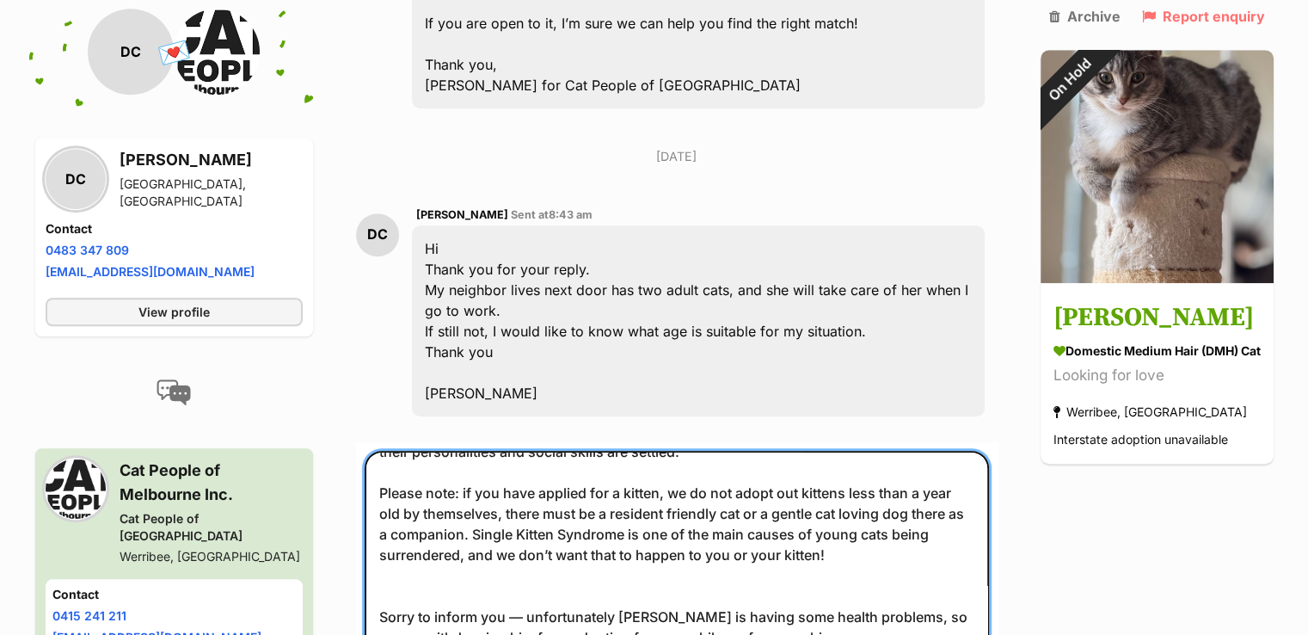
drag, startPoint x: 378, startPoint y: 570, endPoint x: 344, endPoint y: 448, distance: 126.9
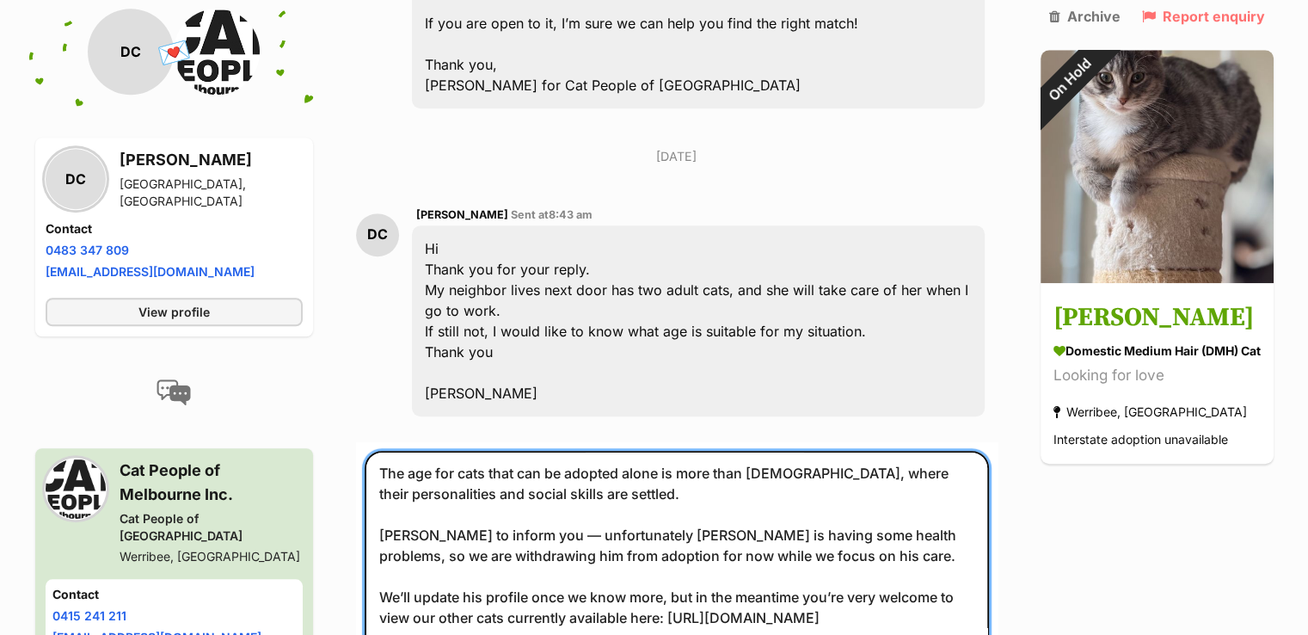
scroll to position [64, 0]
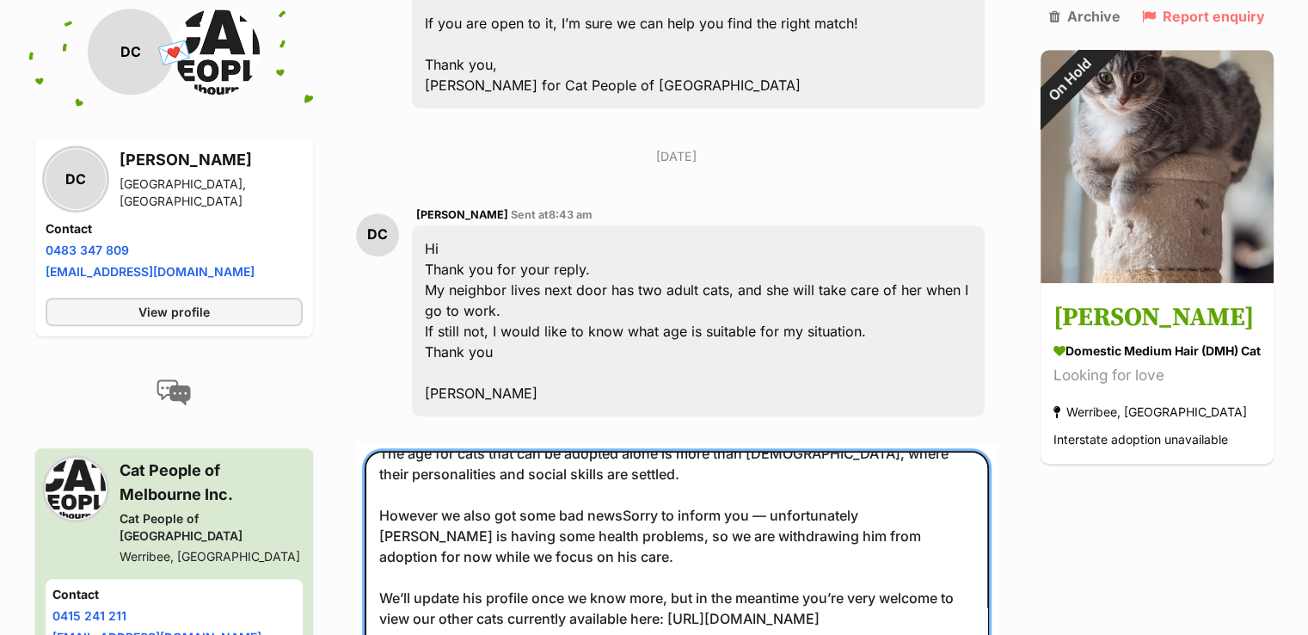
drag, startPoint x: 766, startPoint y: 468, endPoint x: 619, endPoint y: 475, distance: 146.4
click at [619, 475] on textarea "Hi Dani, The age for cats that can be adopted alone is more than 1 year old, wh…" at bounding box center [677, 578] width 624 height 254
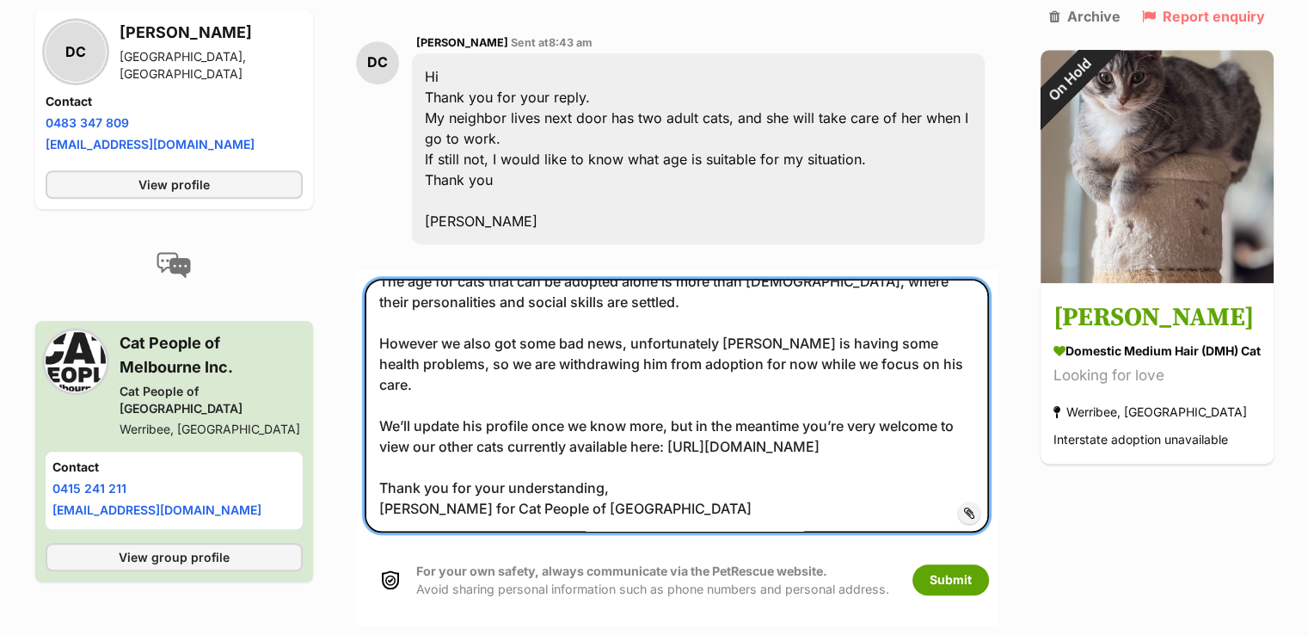
drag, startPoint x: 950, startPoint y: 357, endPoint x: 381, endPoint y: 300, distance: 572.3
click at [381, 300] on textarea "Hi Dani, The age for cats that can be adopted alone is more than 1 year old, wh…" at bounding box center [677, 406] width 624 height 254
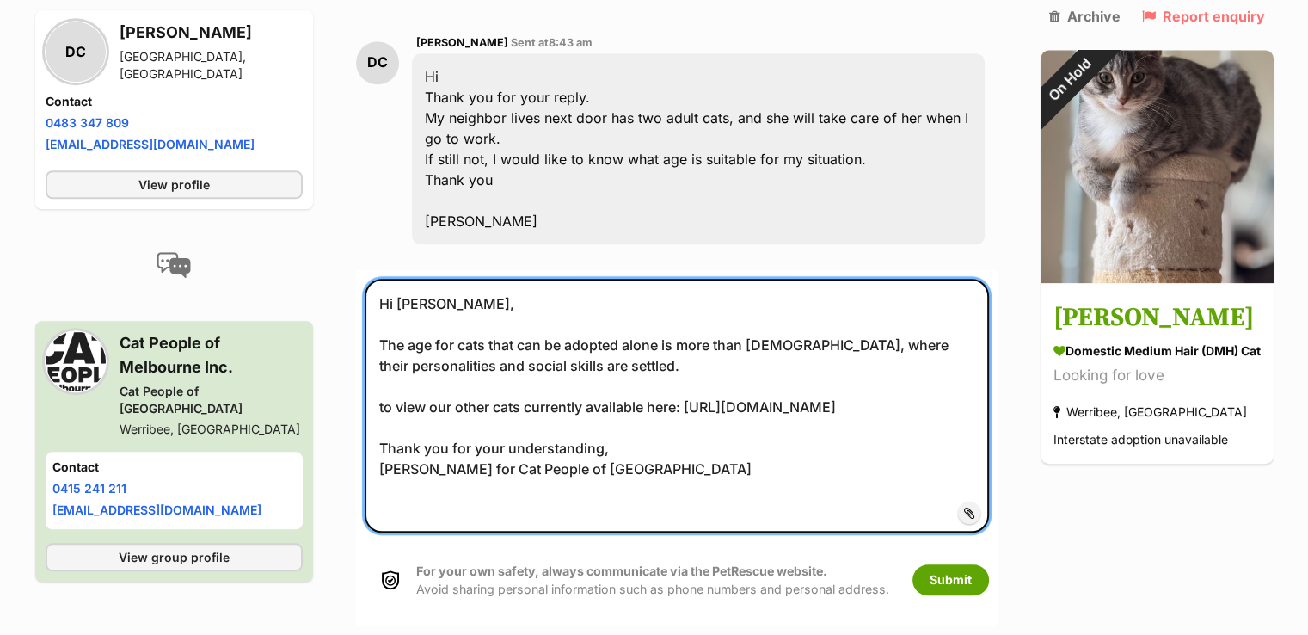
scroll to position [0, 0]
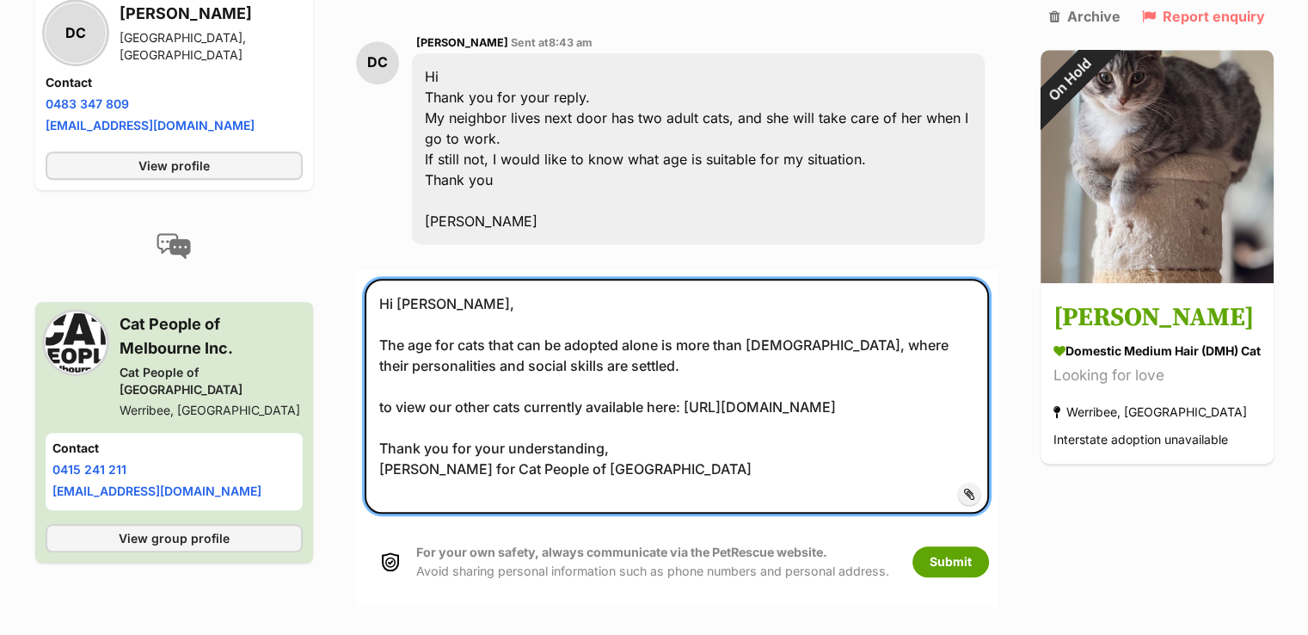
click at [671, 317] on textarea "Hi Dani, The age for cats that can be adopted alone is more than 1 year old, wh…" at bounding box center [677, 396] width 624 height 235
click at [378, 359] on textarea "Hi Dani, The age for cats that can be adopted alone is more than 1 year old, wh…" at bounding box center [677, 396] width 624 height 235
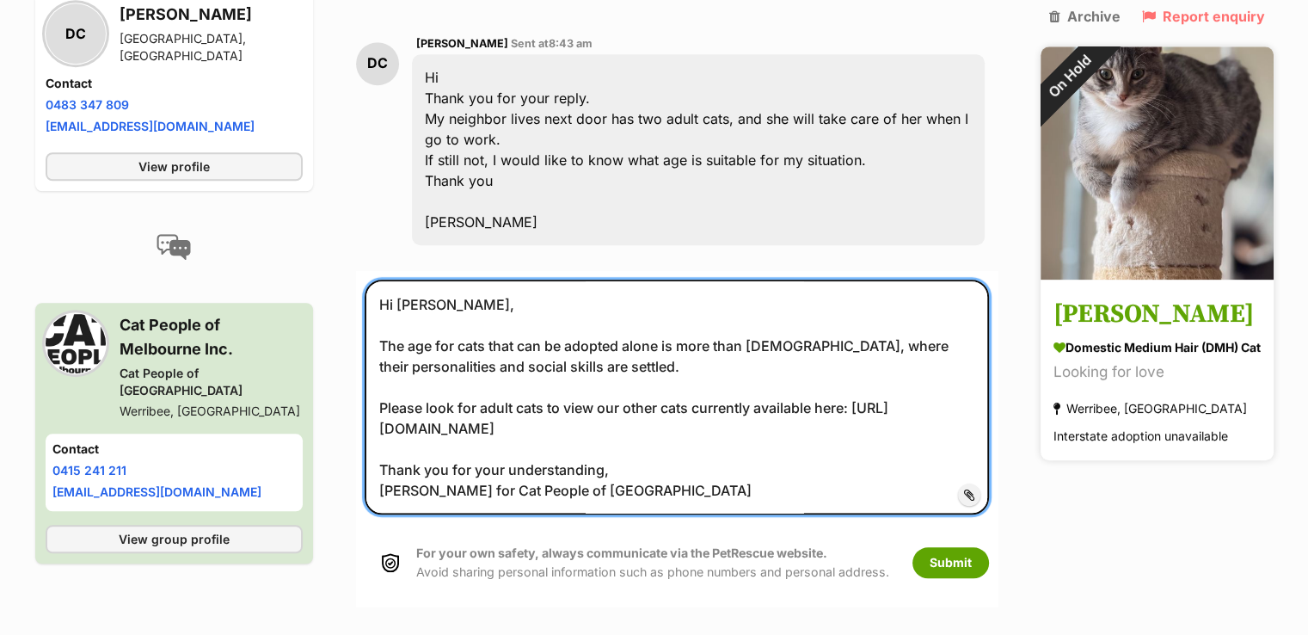
scroll to position [1462, 0]
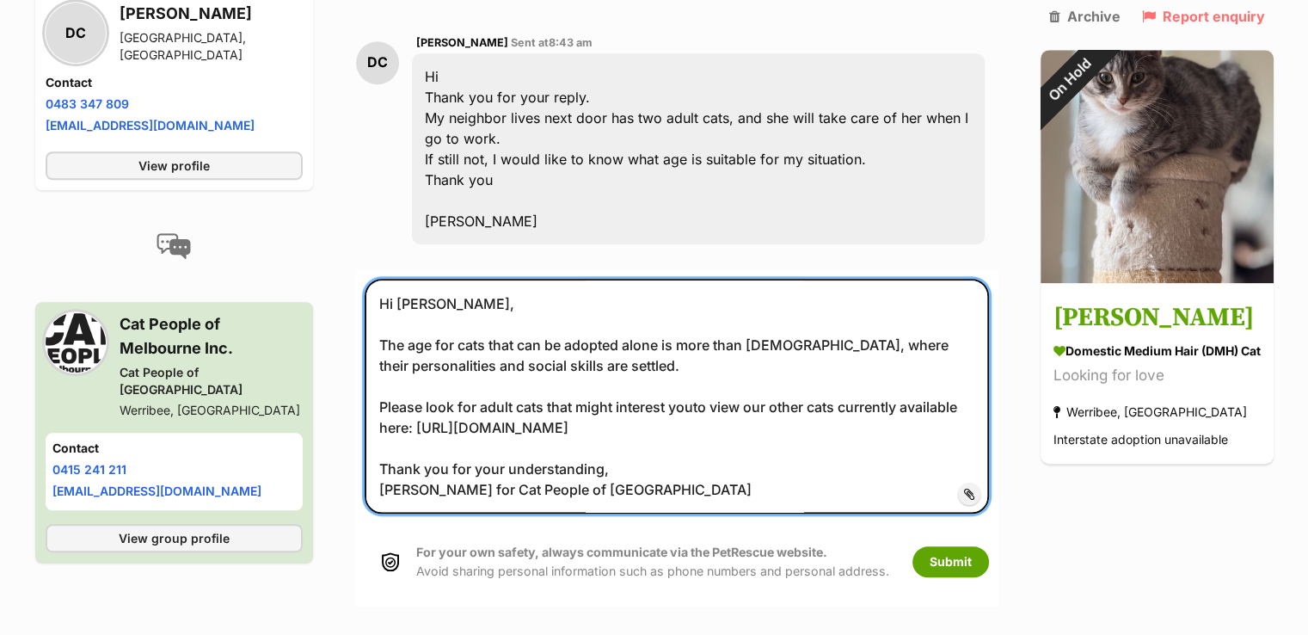
drag, startPoint x: 967, startPoint y: 366, endPoint x: 695, endPoint y: 361, distance: 271.8
click at [695, 361] on textarea "Hi Dani, The age for cats that can be adopted alone is more than 1 year old, wh…" at bounding box center [677, 396] width 624 height 235
drag, startPoint x: 408, startPoint y: 446, endPoint x: 357, endPoint y: 445, distance: 50.8
click at [357, 445] on form "Hi Dani, The age for cats that can be adopted alone is more than 1 year old, wh…" at bounding box center [677, 437] width 642 height 335
type textarea "Hi Dani, The age for cats that can be adopted alone is more than 1 year old, wh…"
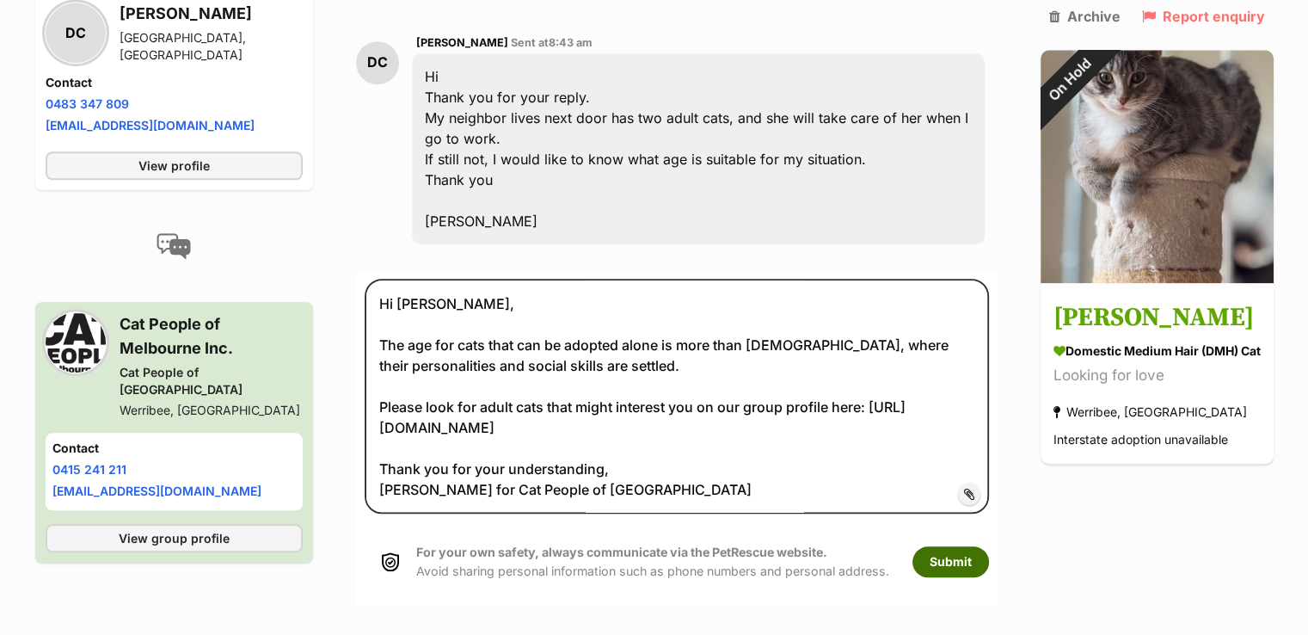
click at [946, 546] on button "Submit" at bounding box center [951, 561] width 77 height 31
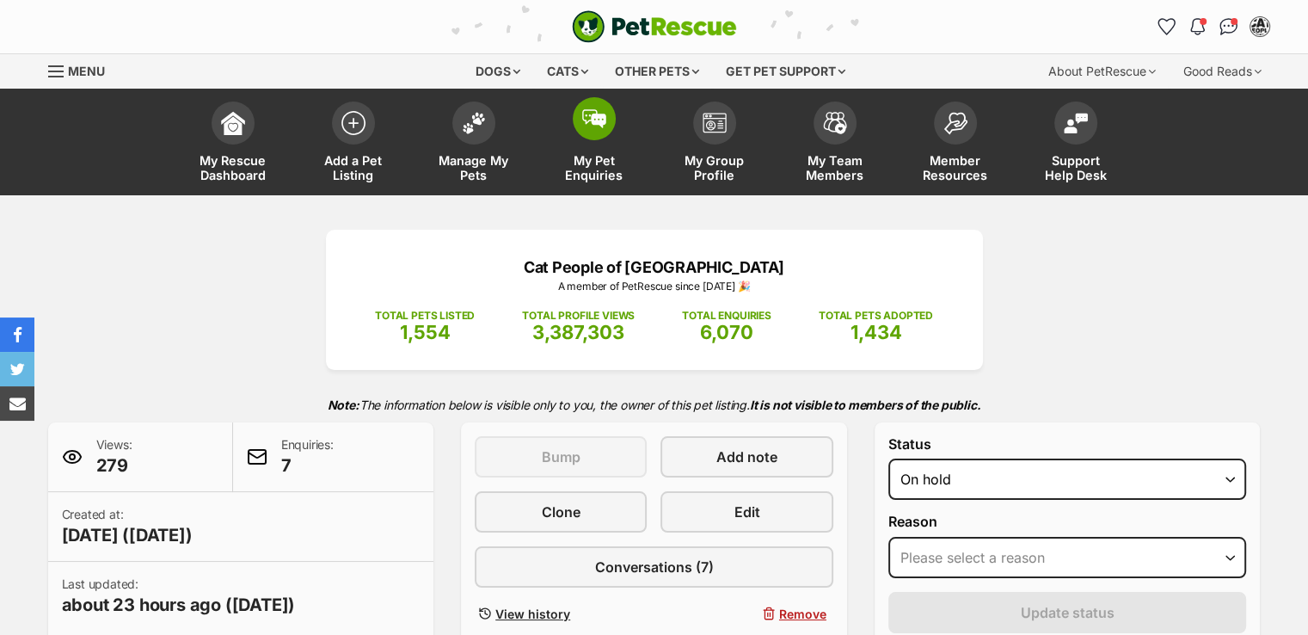
click at [599, 121] on img at bounding box center [594, 118] width 24 height 19
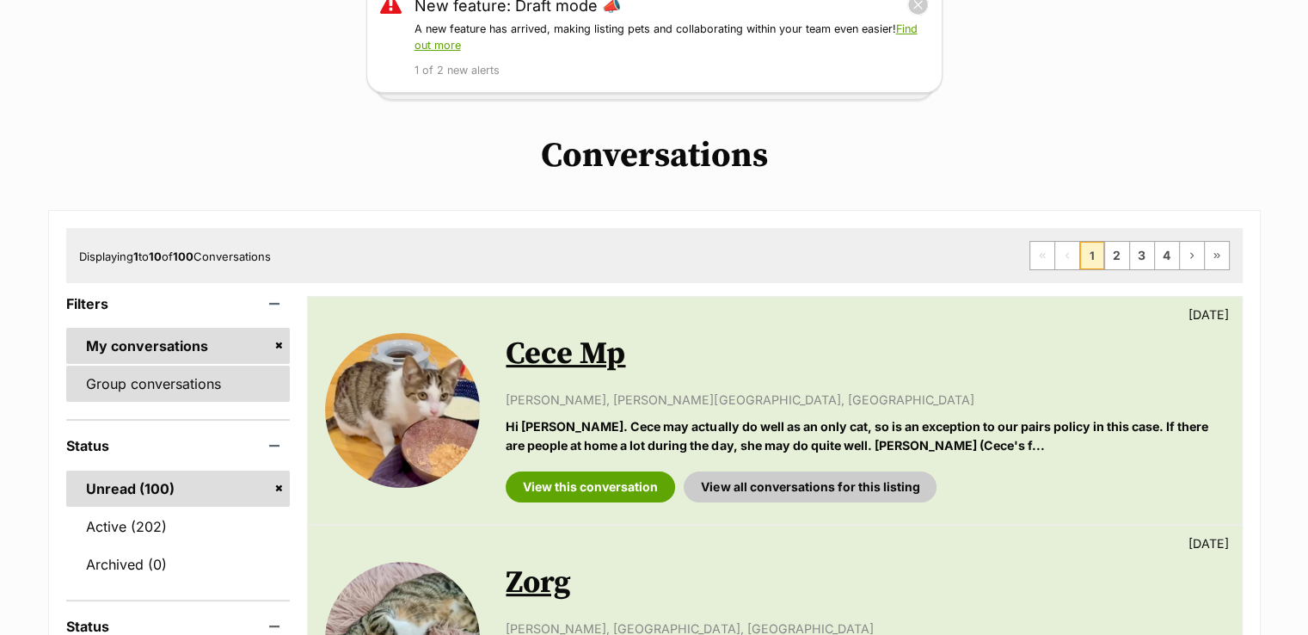
click at [186, 376] on link "Group conversations" at bounding box center [178, 384] width 225 height 36
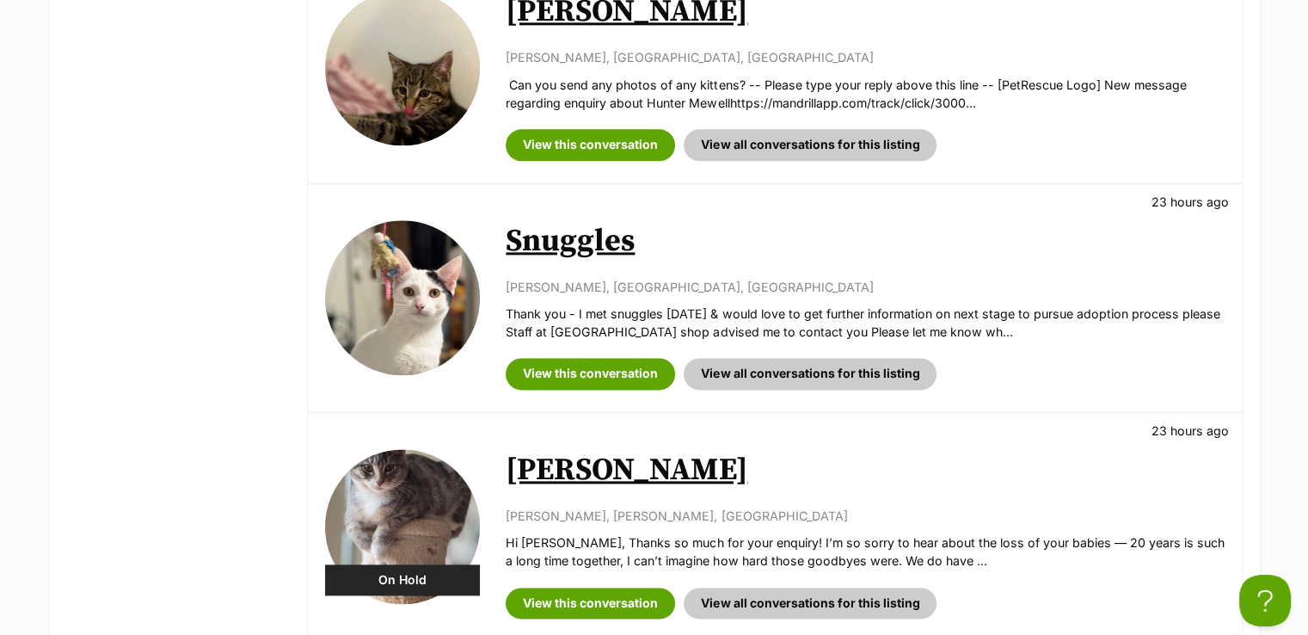
scroll to position [2236, 0]
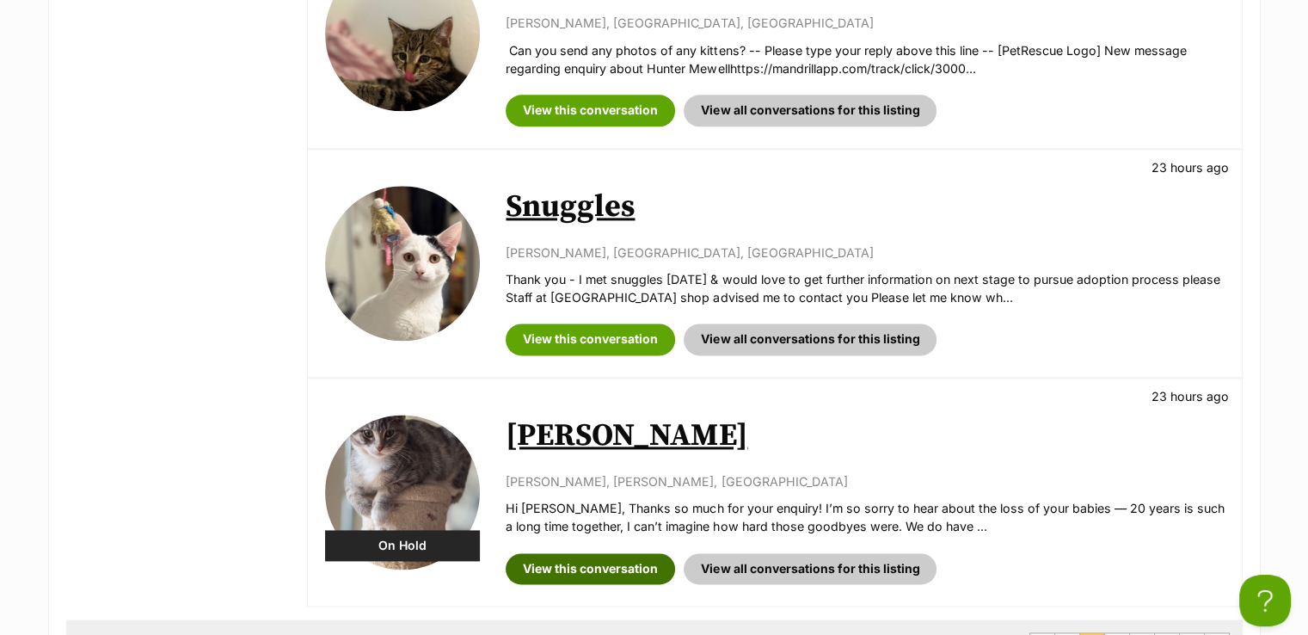
click at [544, 553] on link "View this conversation" at bounding box center [590, 568] width 169 height 31
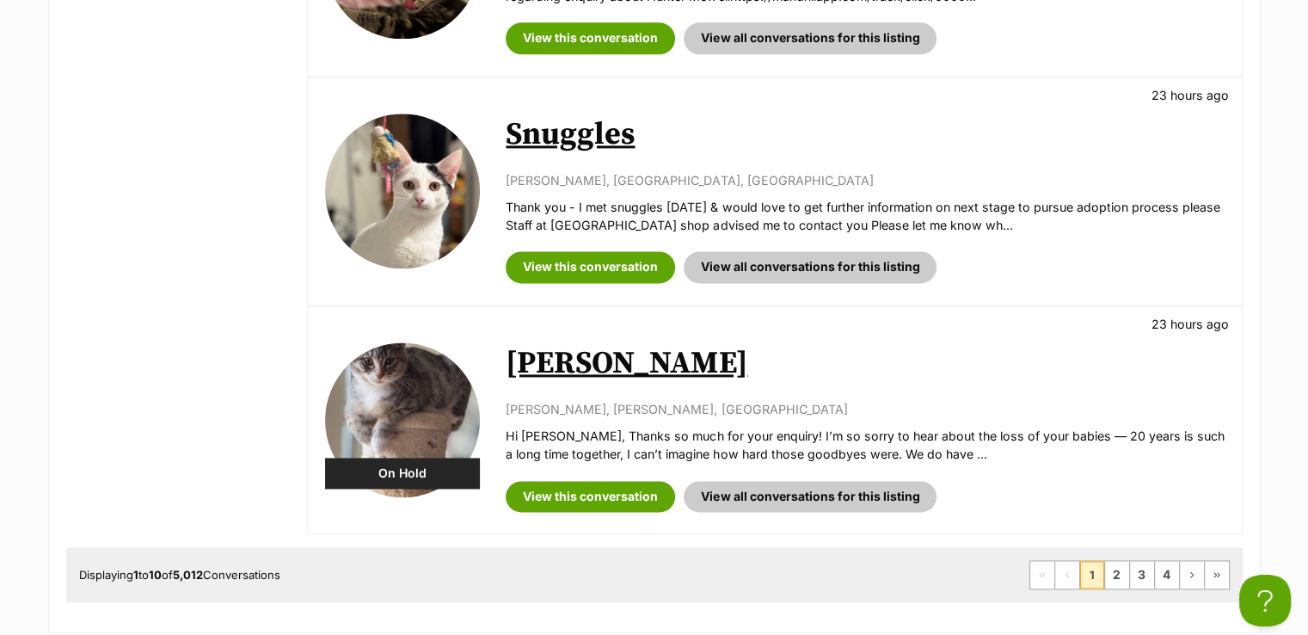
scroll to position [2408, 0]
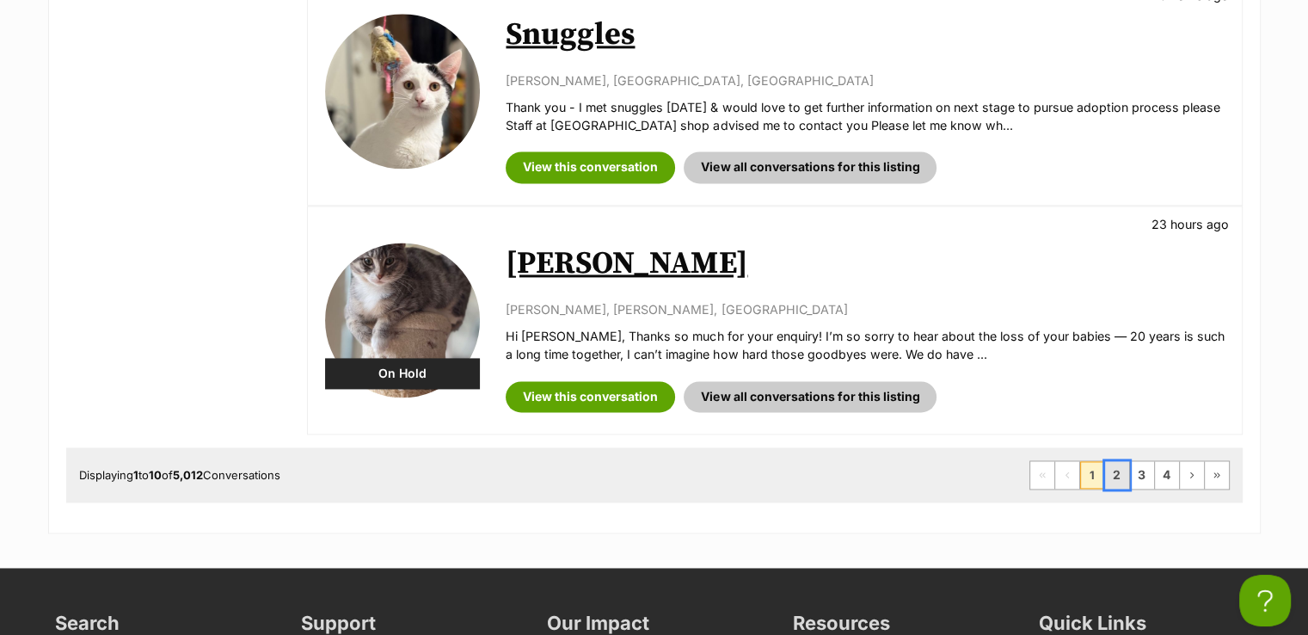
click at [1113, 461] on link "2" at bounding box center [1117, 475] width 24 height 28
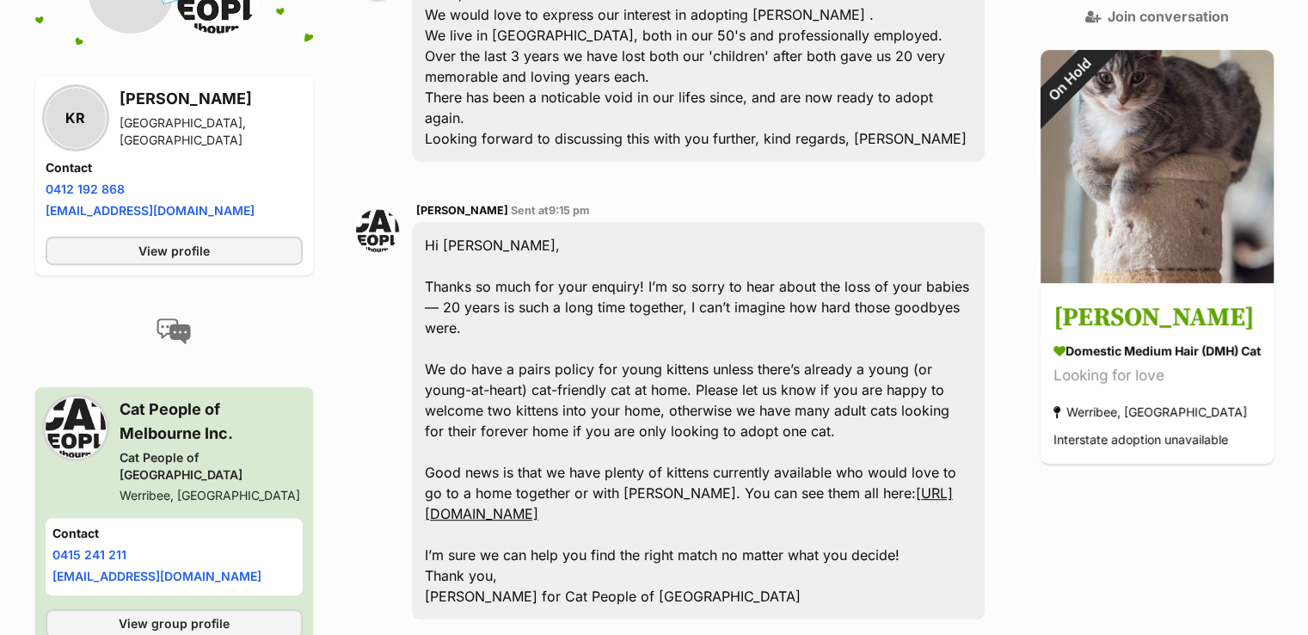
scroll to position [430, 0]
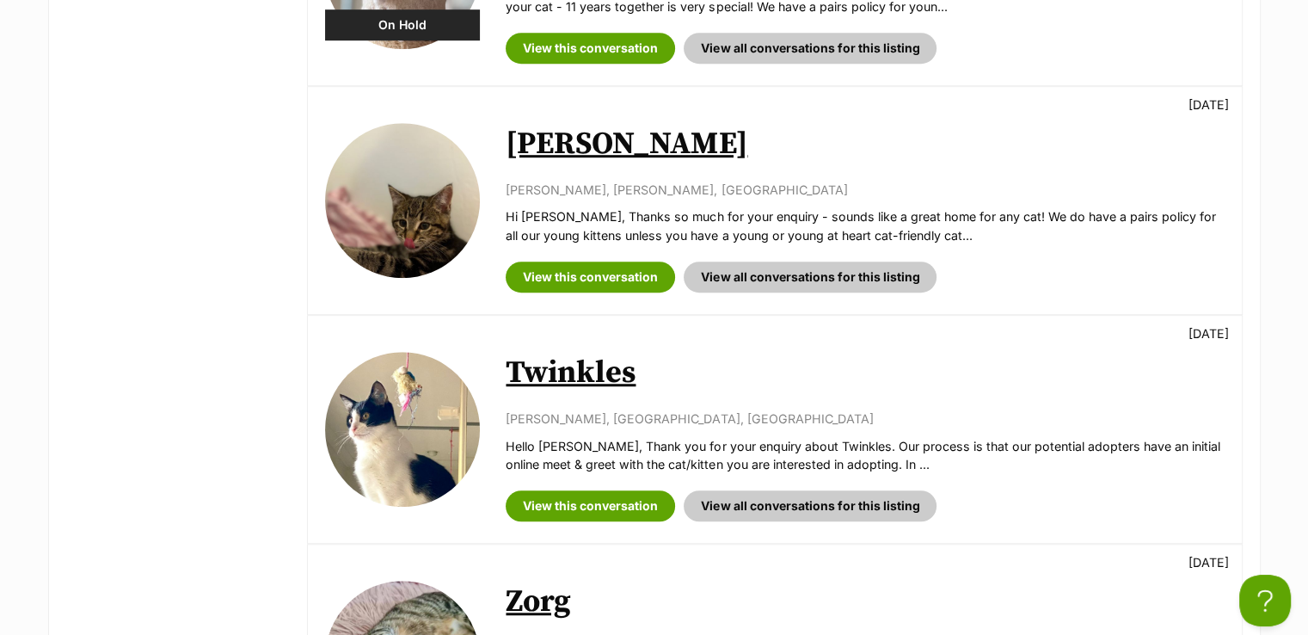
scroll to position [1290, 0]
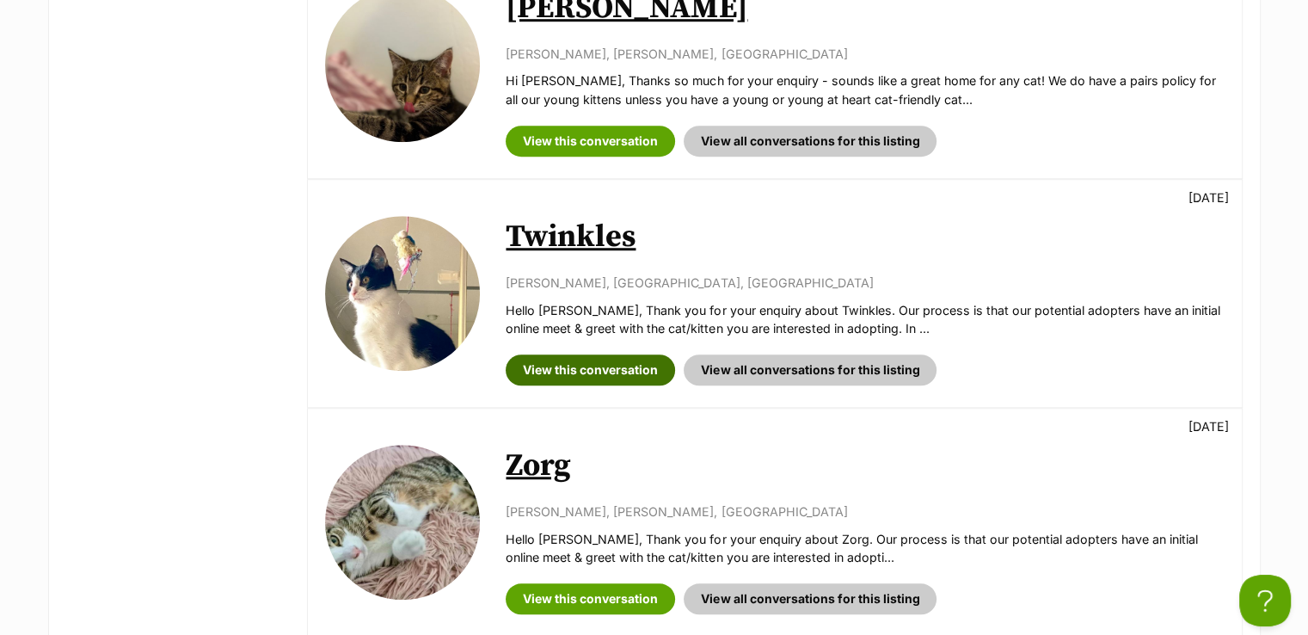
click at [631, 360] on link "View this conversation" at bounding box center [590, 369] width 169 height 31
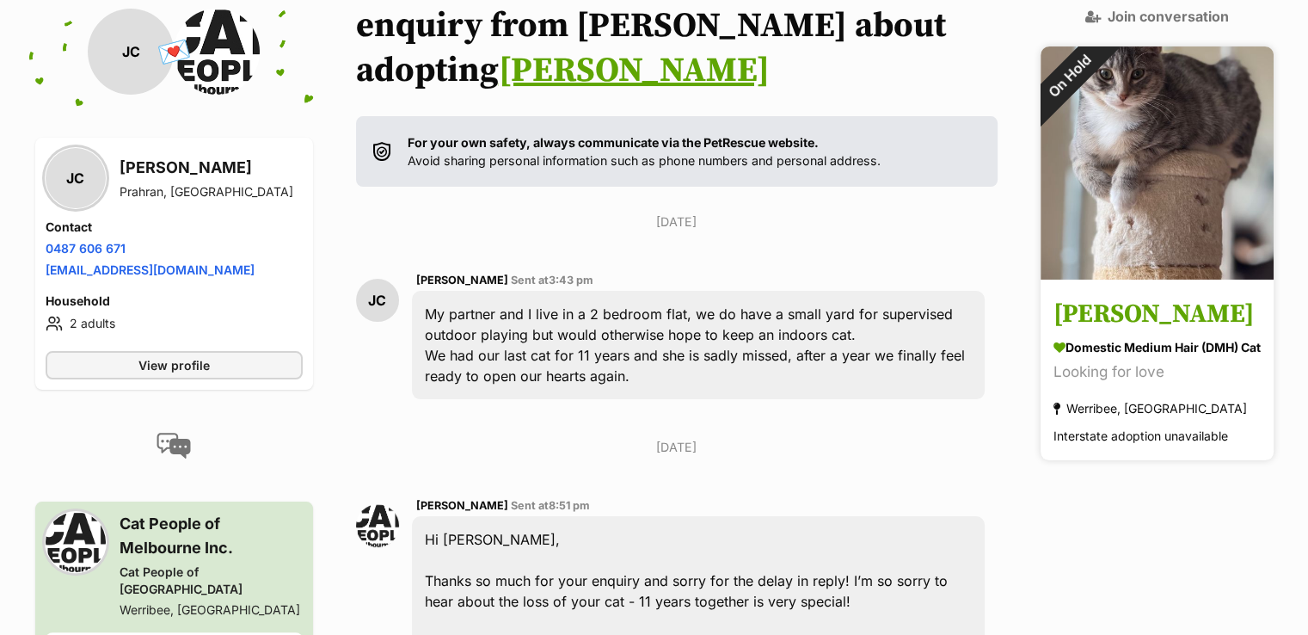
click at [1185, 238] on img at bounding box center [1157, 162] width 233 height 233
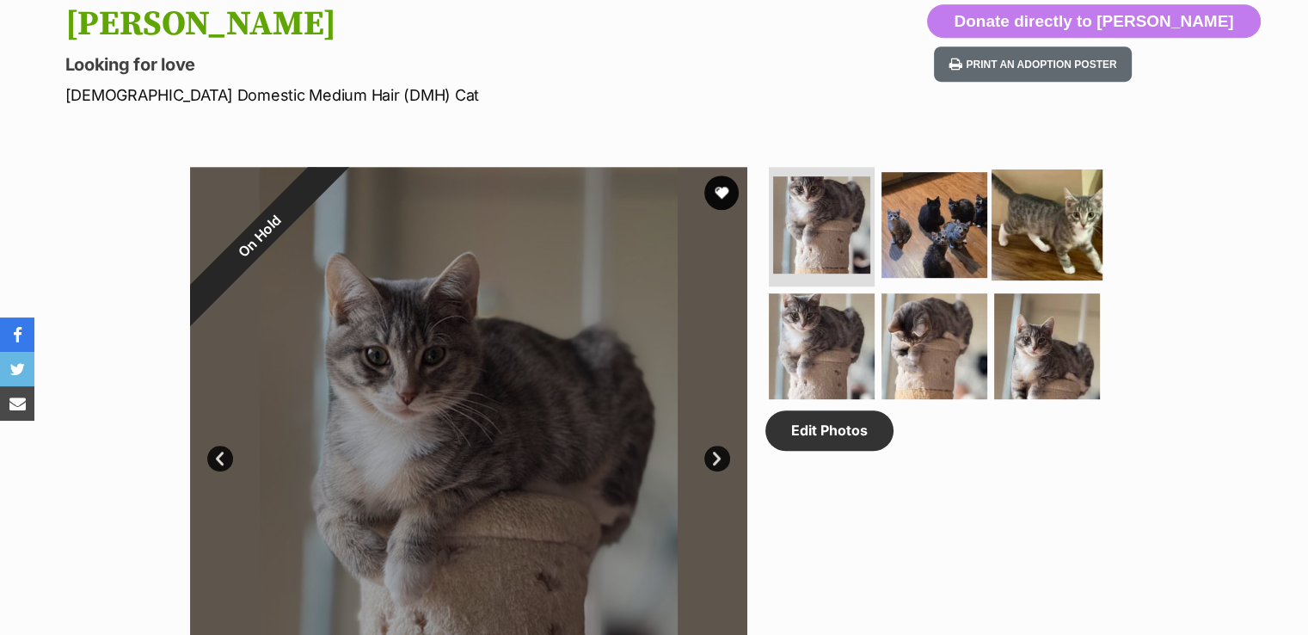
click at [1067, 224] on img at bounding box center [1047, 224] width 111 height 111
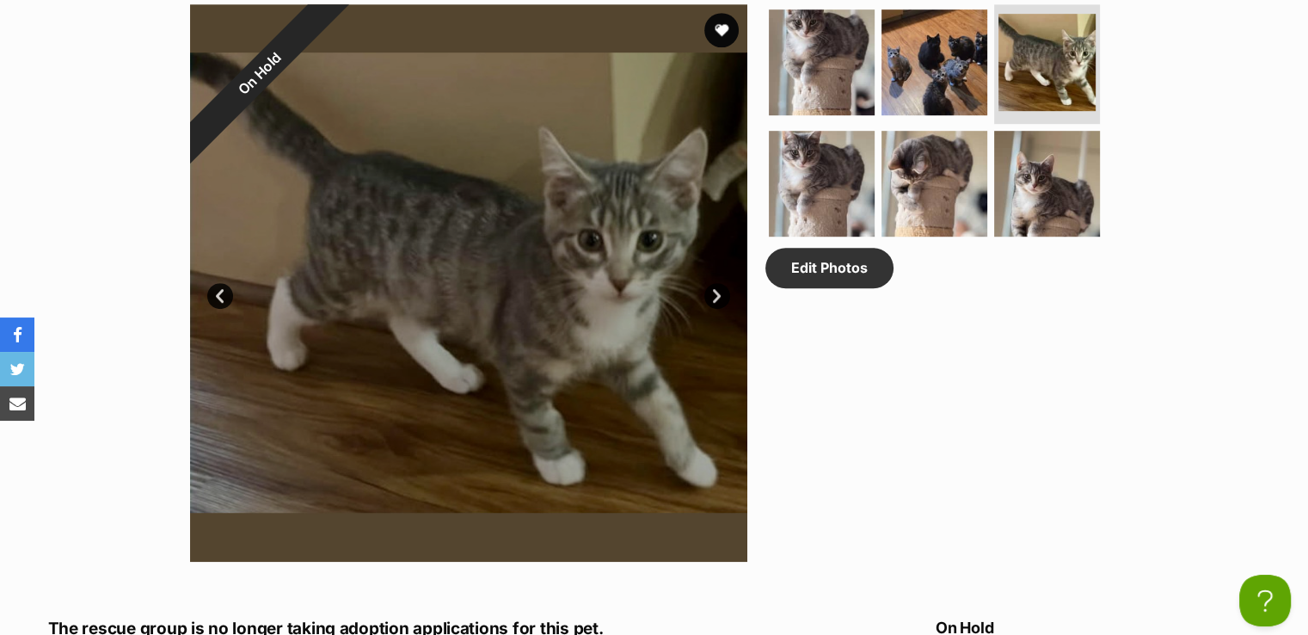
scroll to position [1032, 0]
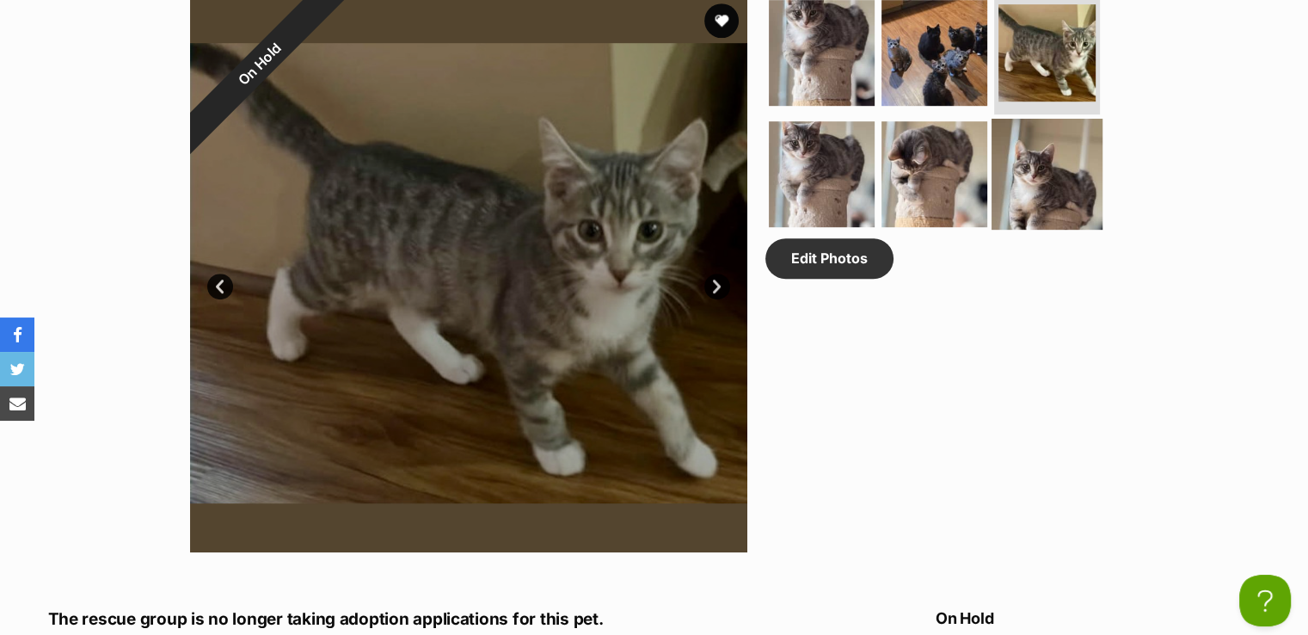
click at [1036, 196] on img at bounding box center [1047, 174] width 111 height 111
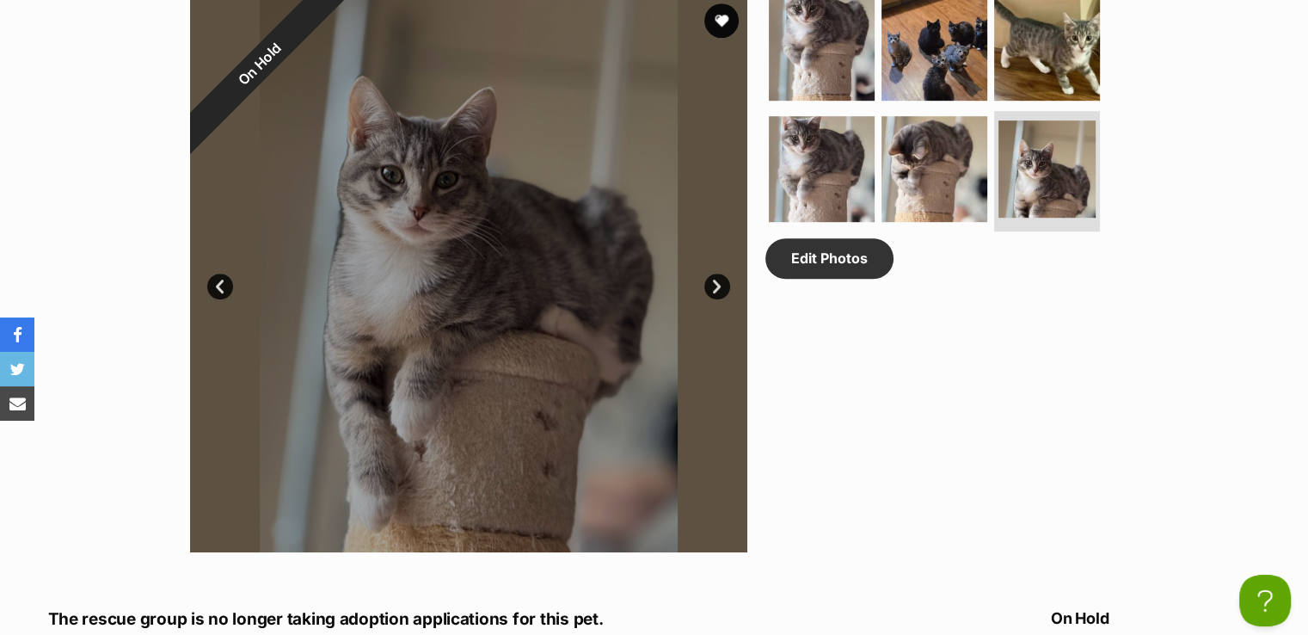
scroll to position [0, 0]
click at [819, 173] on img at bounding box center [821, 169] width 111 height 111
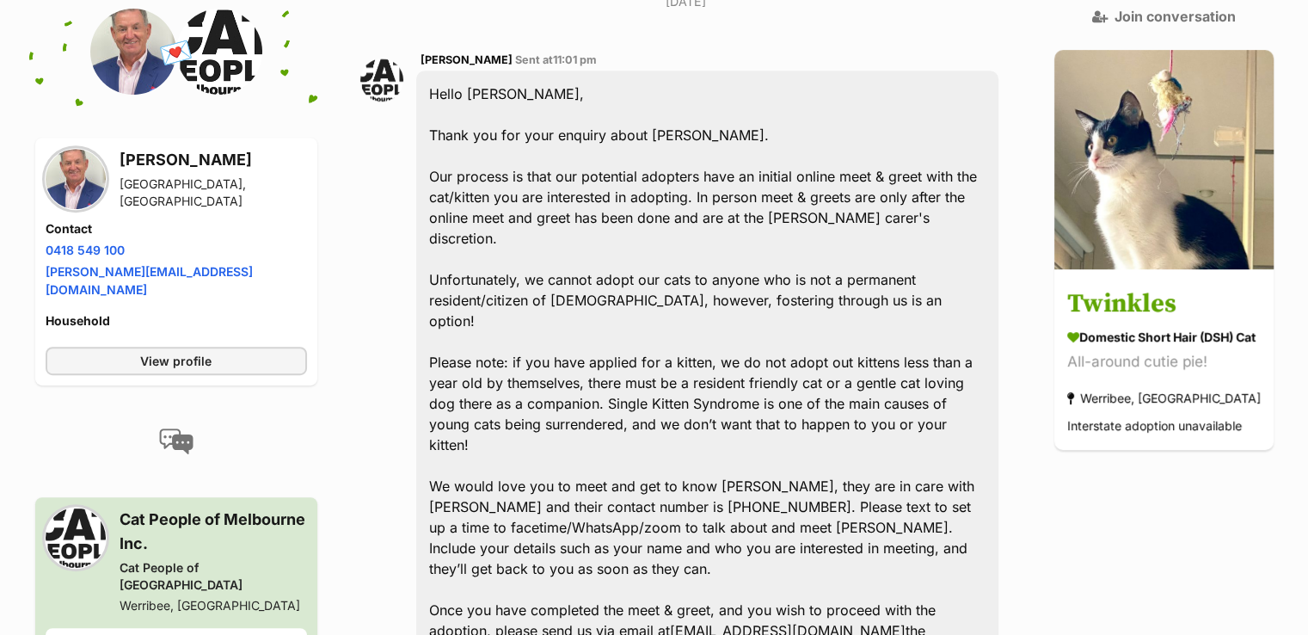
scroll to position [774, 0]
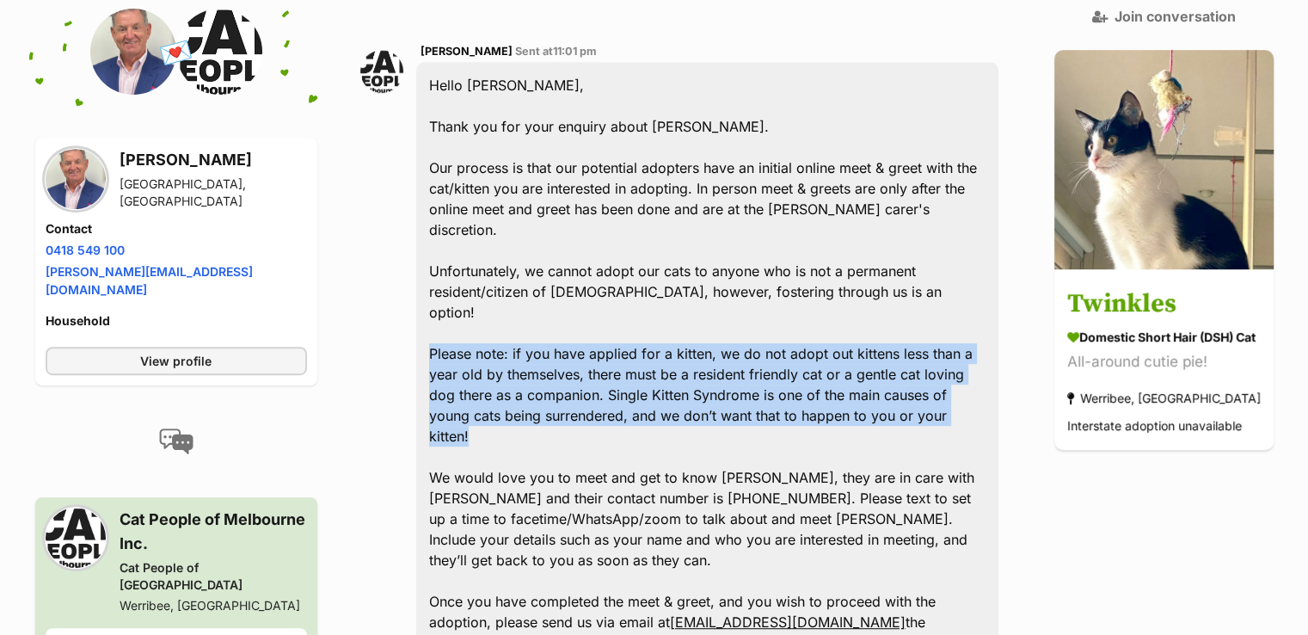
drag, startPoint x: 433, startPoint y: 265, endPoint x: 475, endPoint y: 341, distance: 86.6
copy div "Please note: if you have applied for a kitten, we do not adopt out kittens less…"
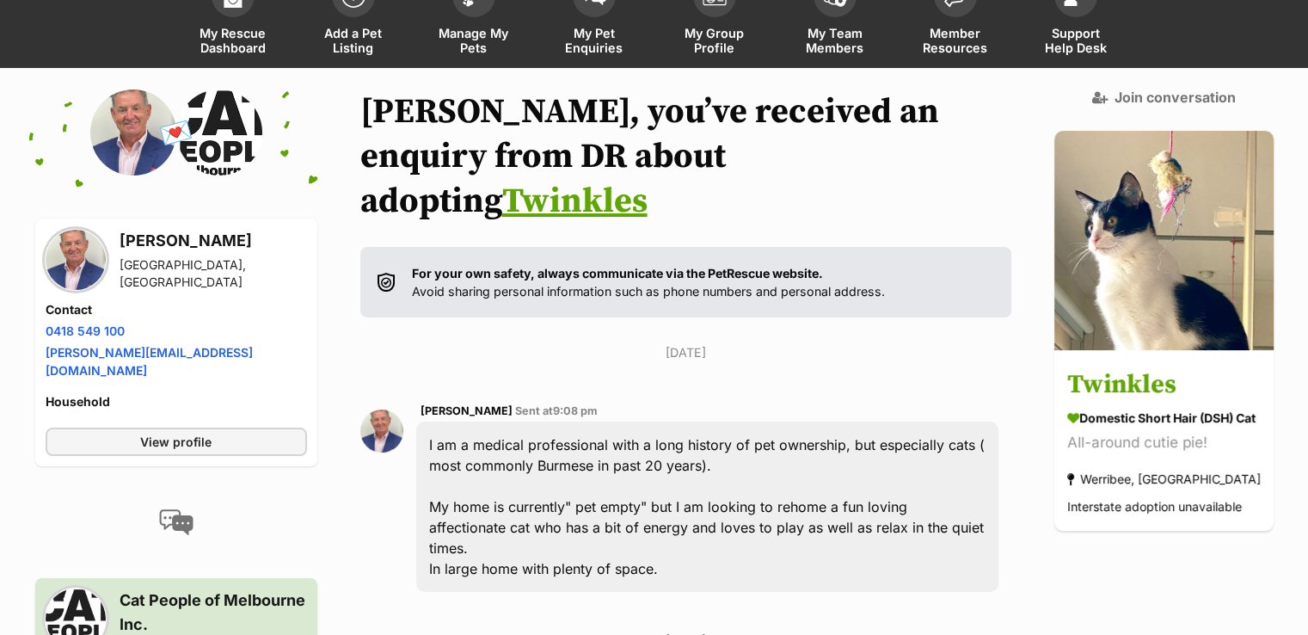
scroll to position [0, 0]
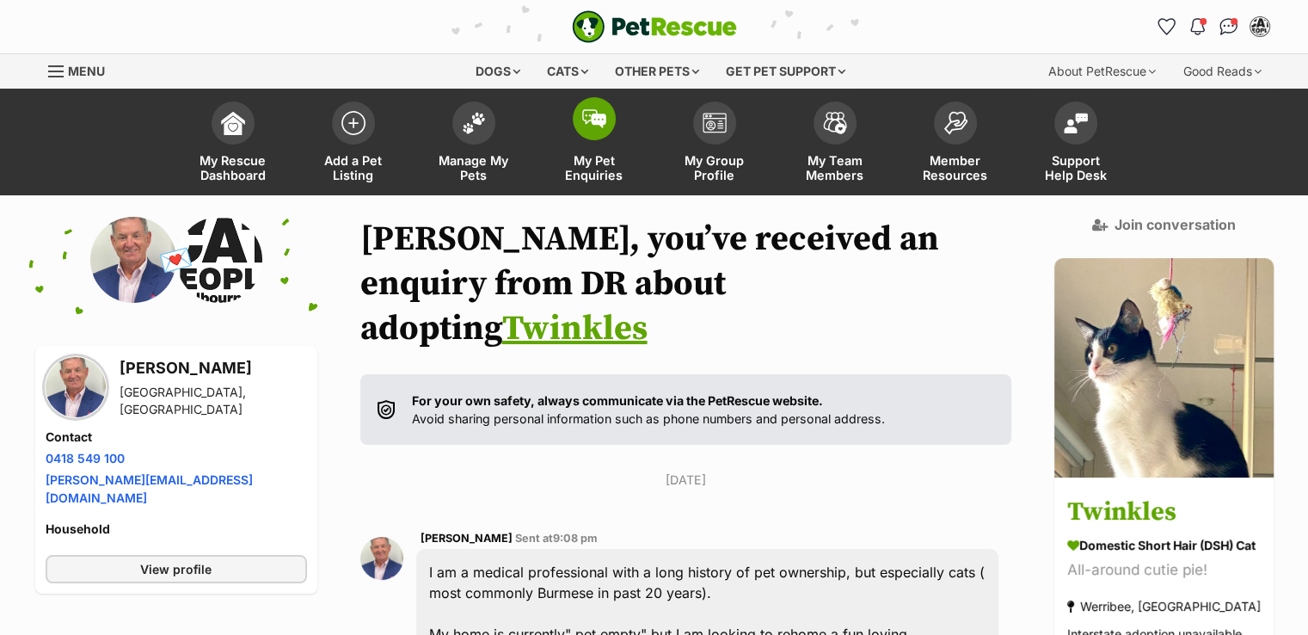
click at [597, 120] on img at bounding box center [594, 118] width 24 height 19
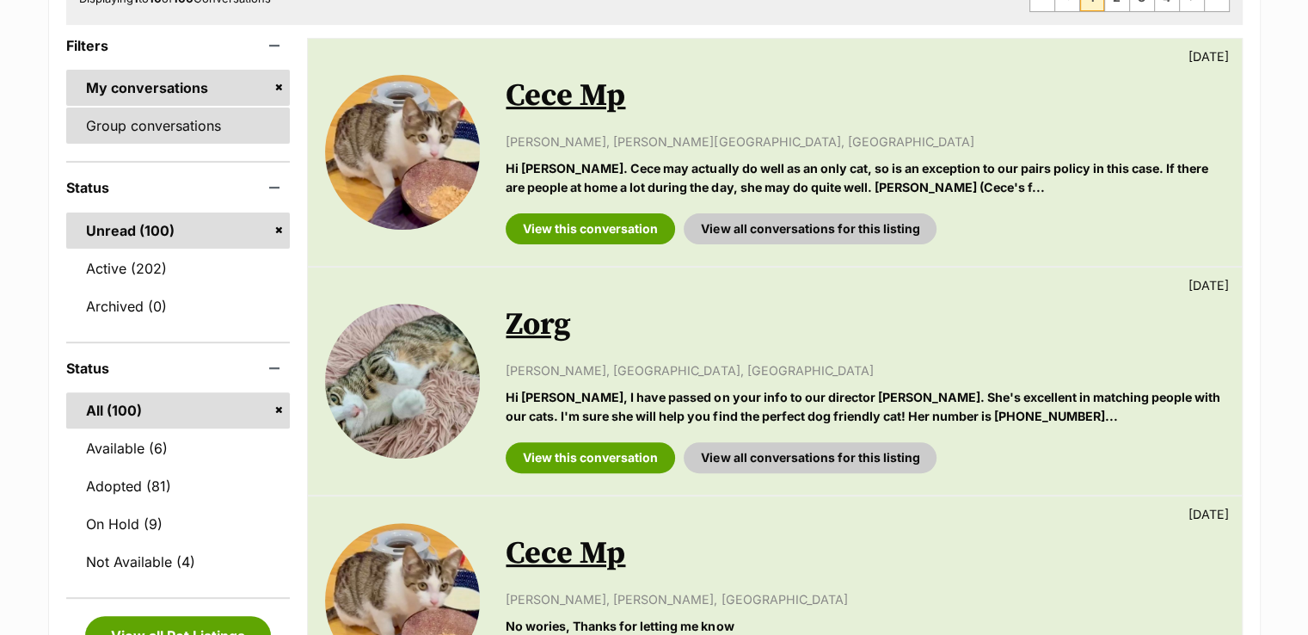
click at [223, 130] on link "Group conversations" at bounding box center [178, 126] width 225 height 36
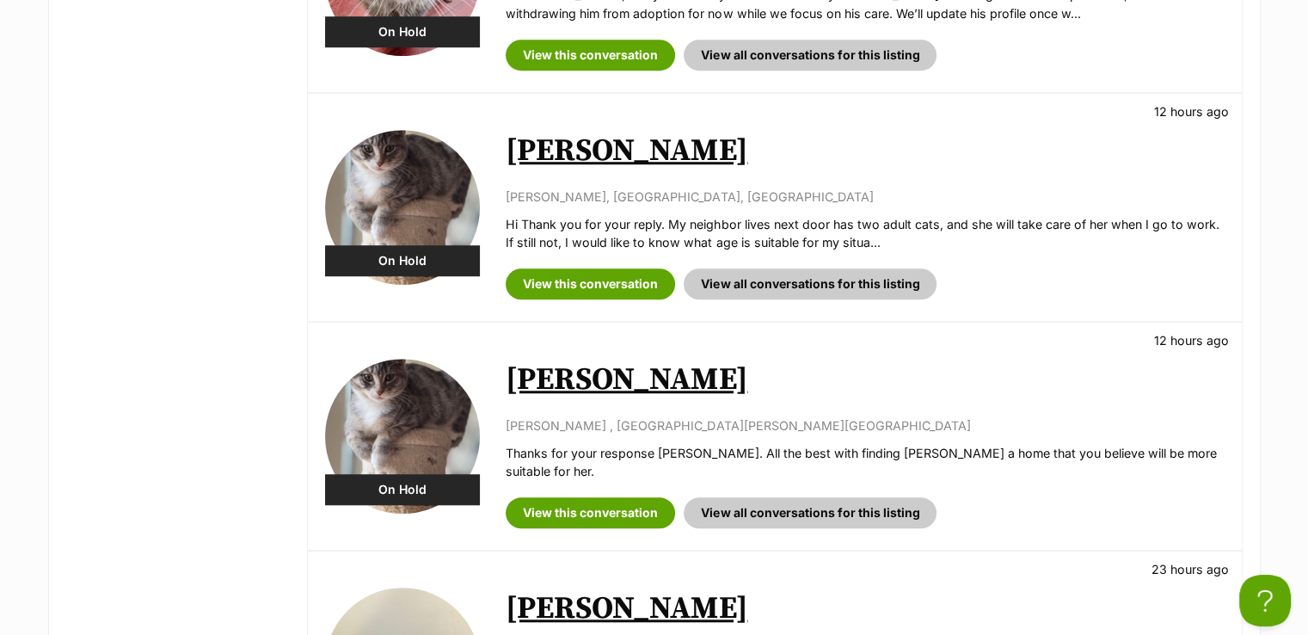
scroll to position [1462, 0]
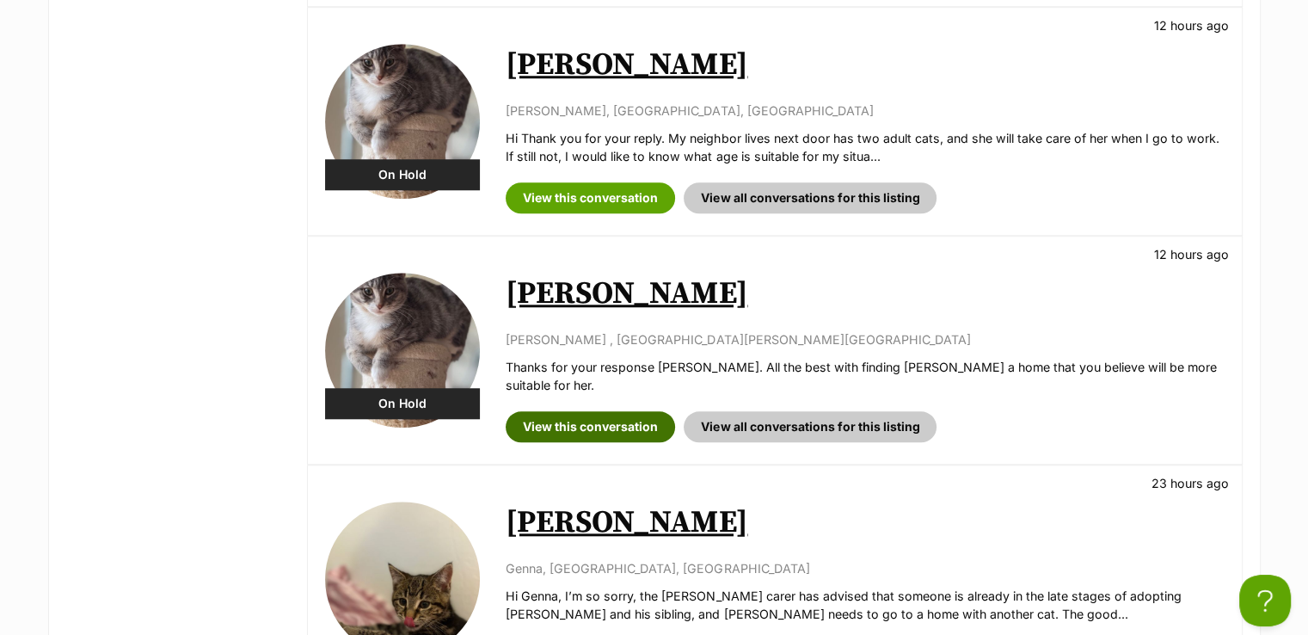
click at [640, 411] on link "View this conversation" at bounding box center [590, 426] width 169 height 31
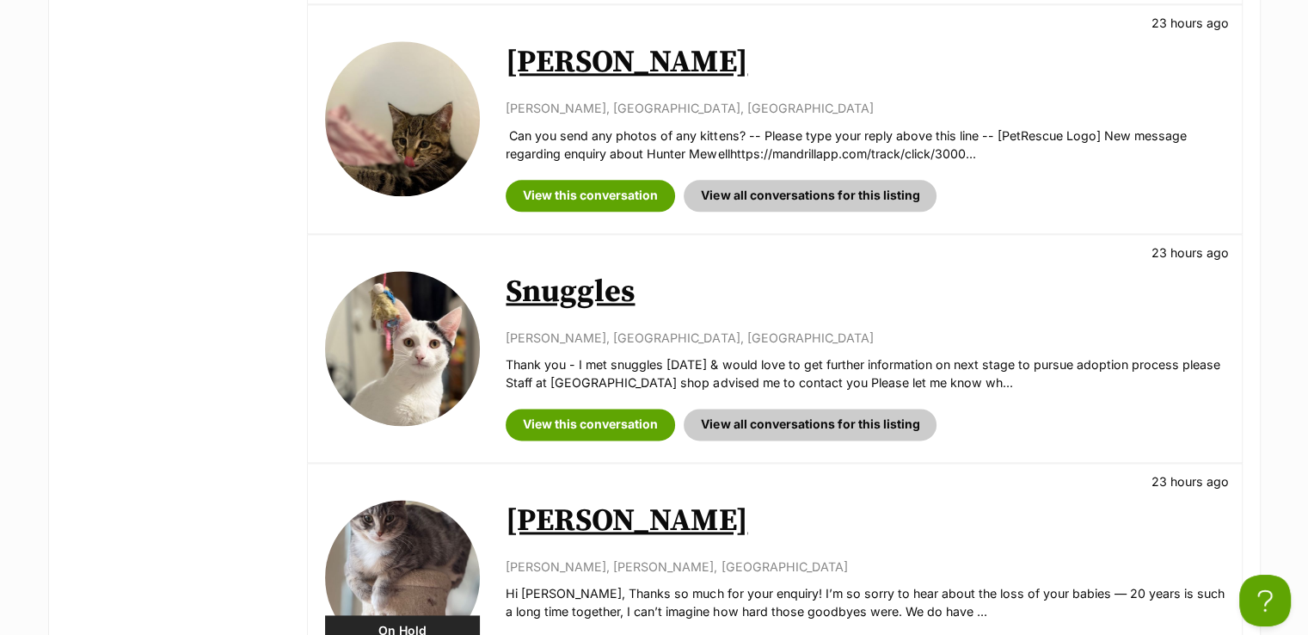
scroll to position [2236, 0]
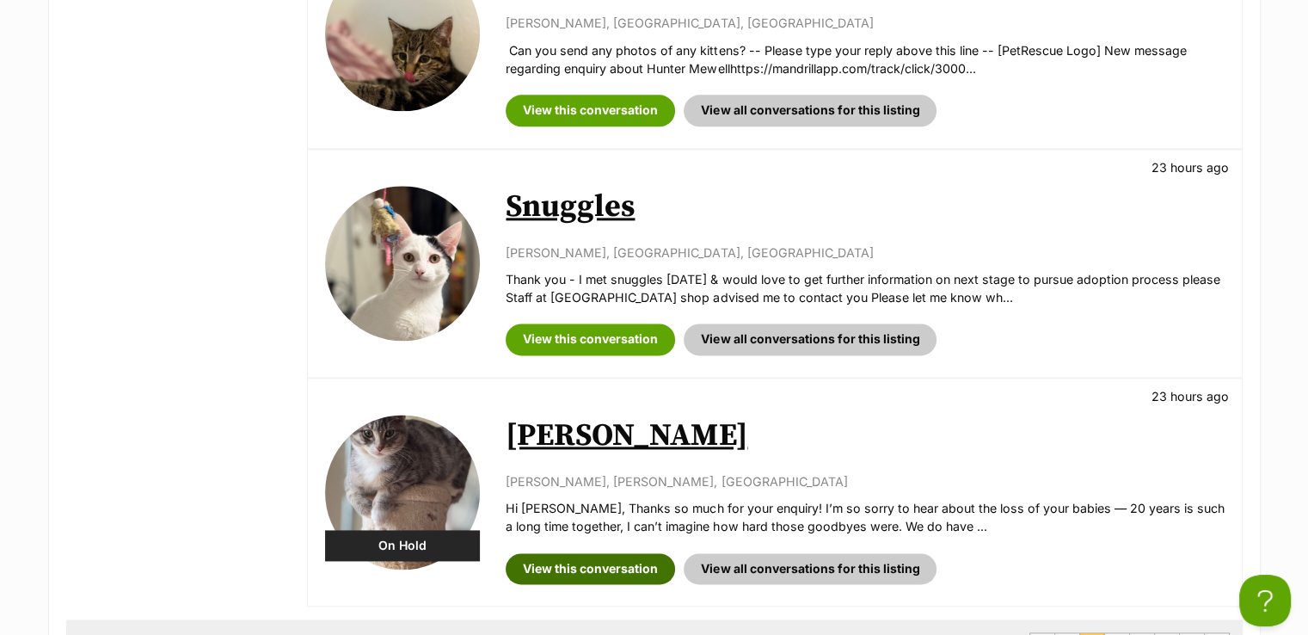
click at [614, 553] on link "View this conversation" at bounding box center [590, 568] width 169 height 31
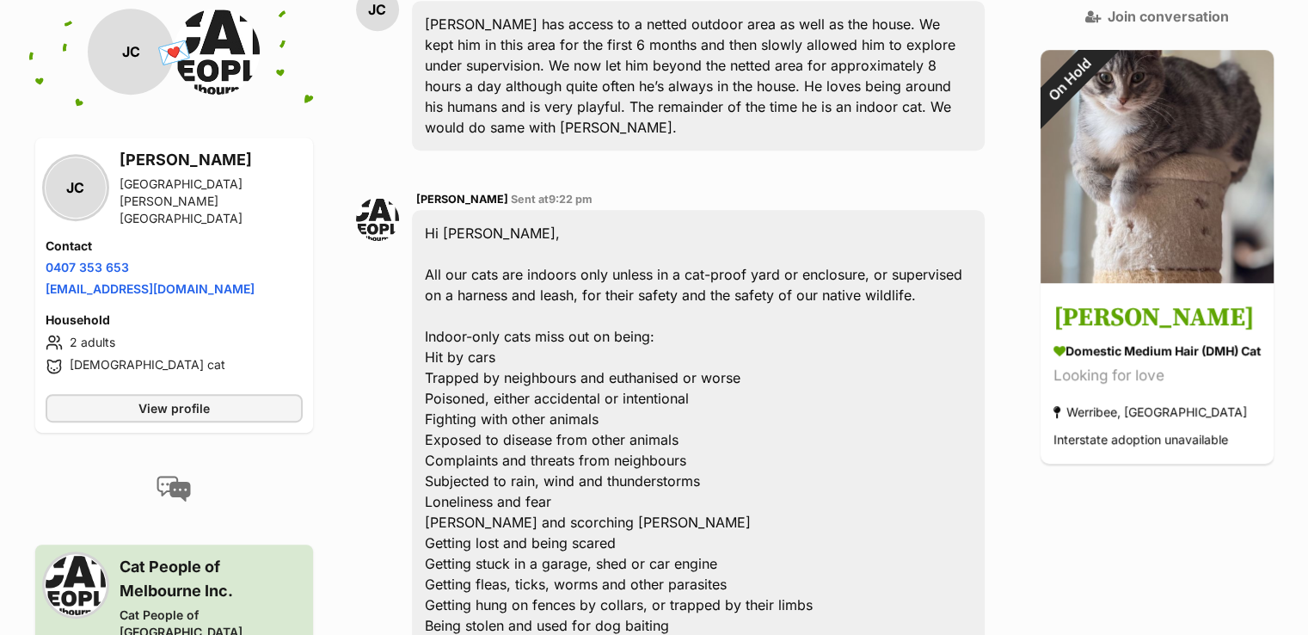
scroll to position [774, 0]
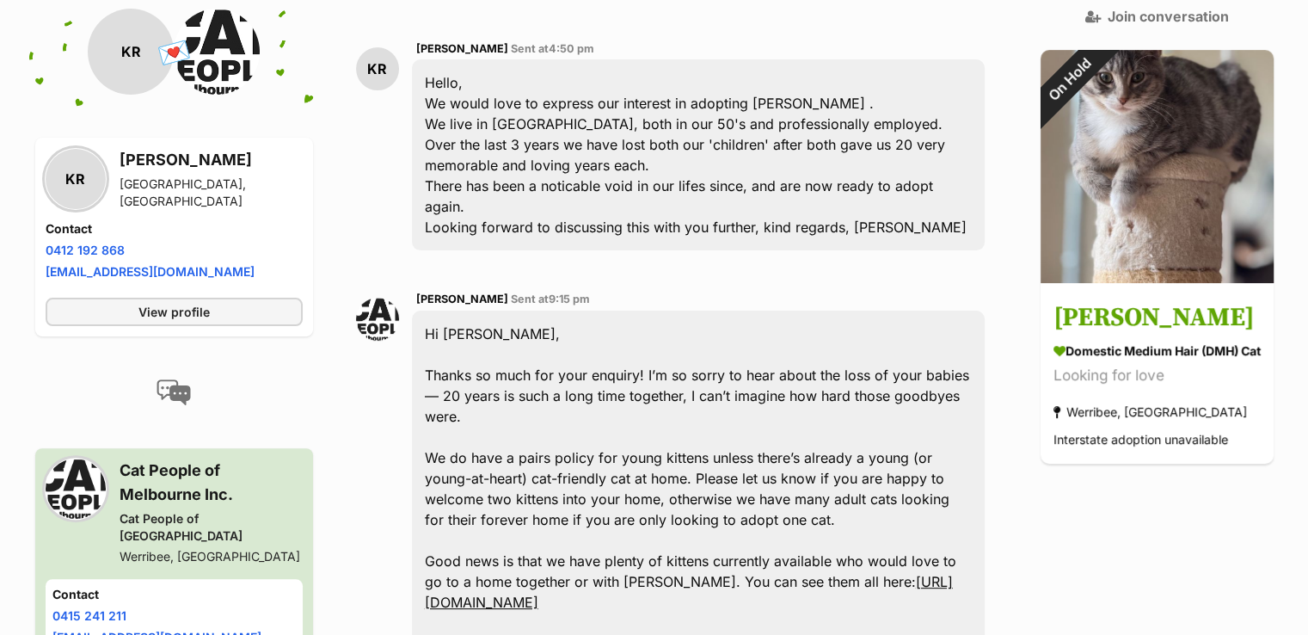
scroll to position [258, 0]
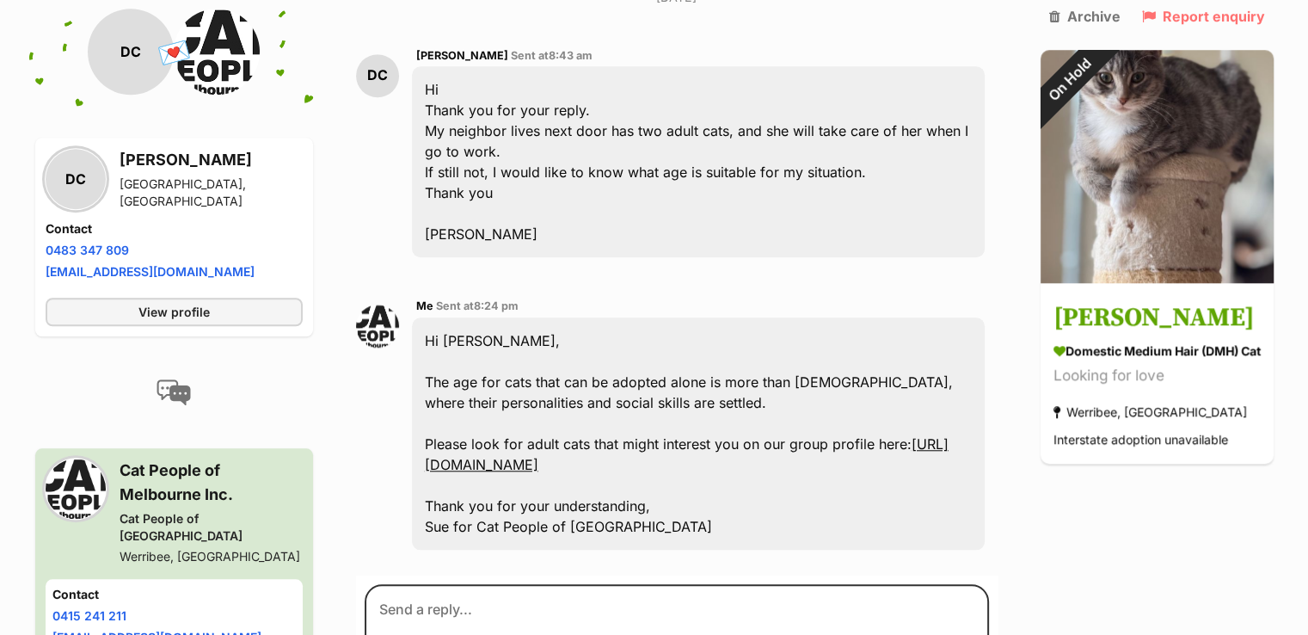
scroll to position [1510, 0]
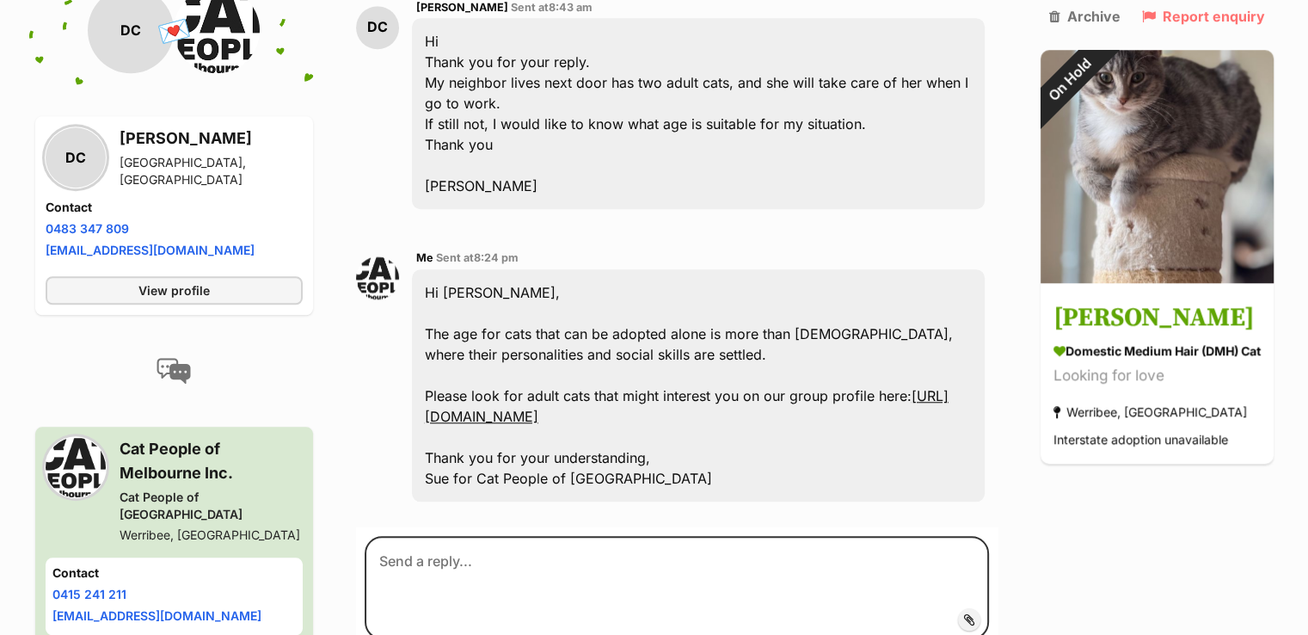
scroll to position [1510, 0]
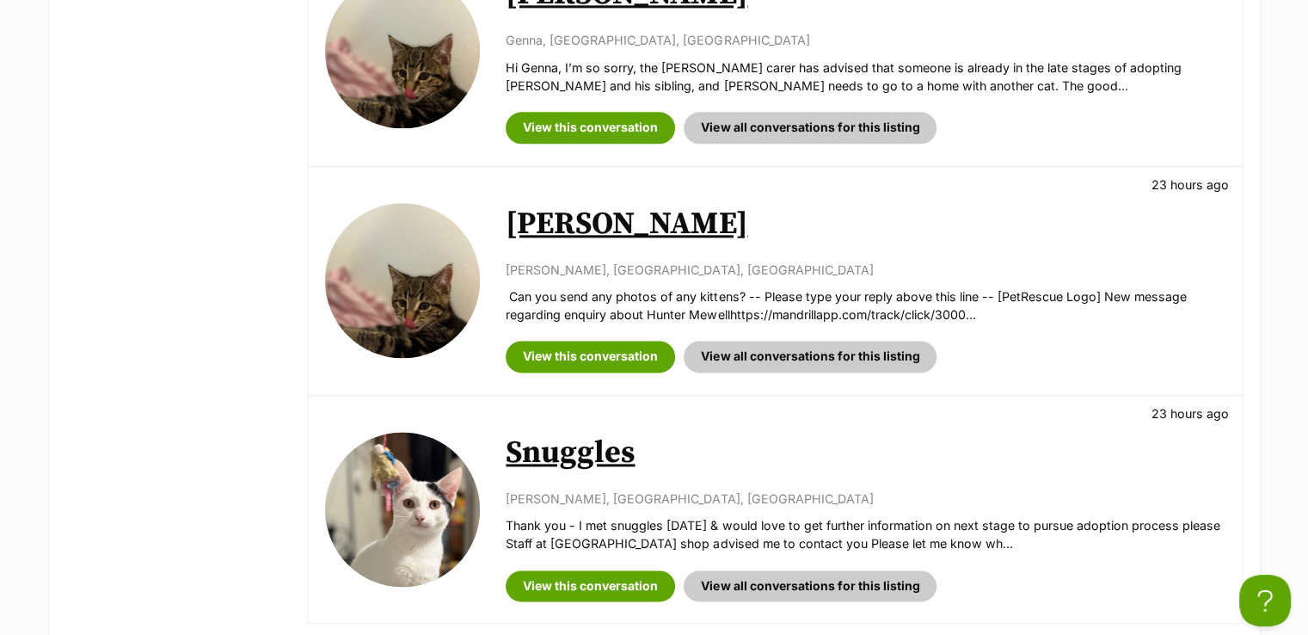
scroll to position [2408, 0]
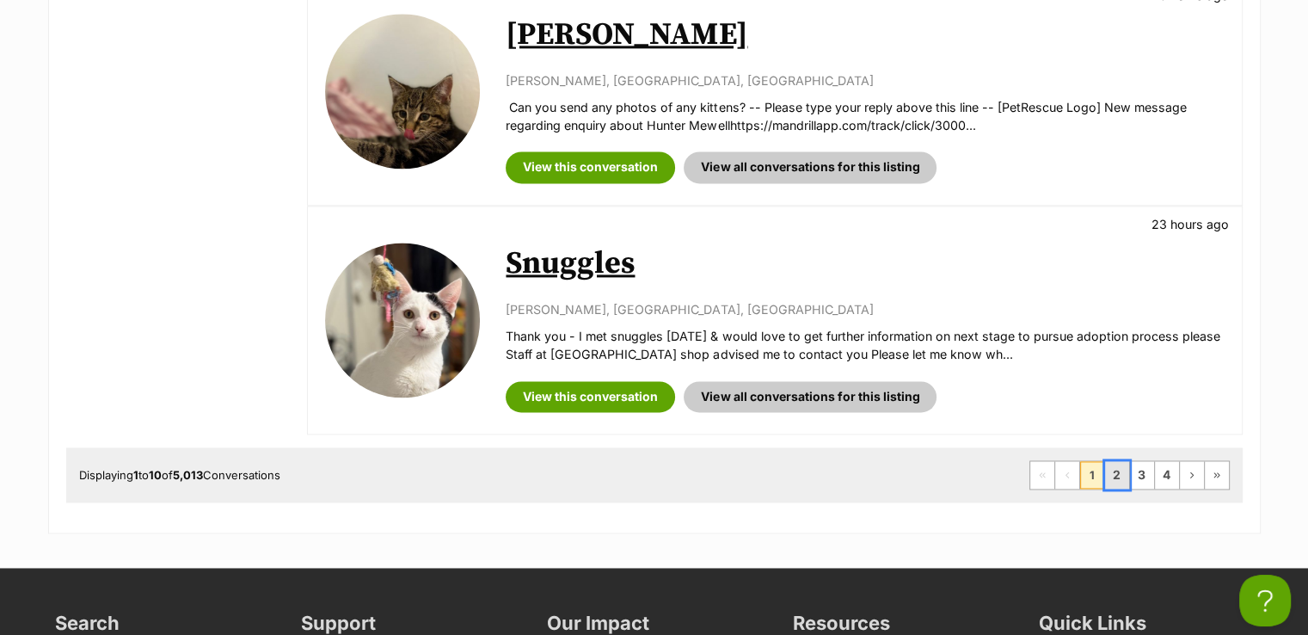
click at [1116, 461] on link "2" at bounding box center [1117, 475] width 24 height 28
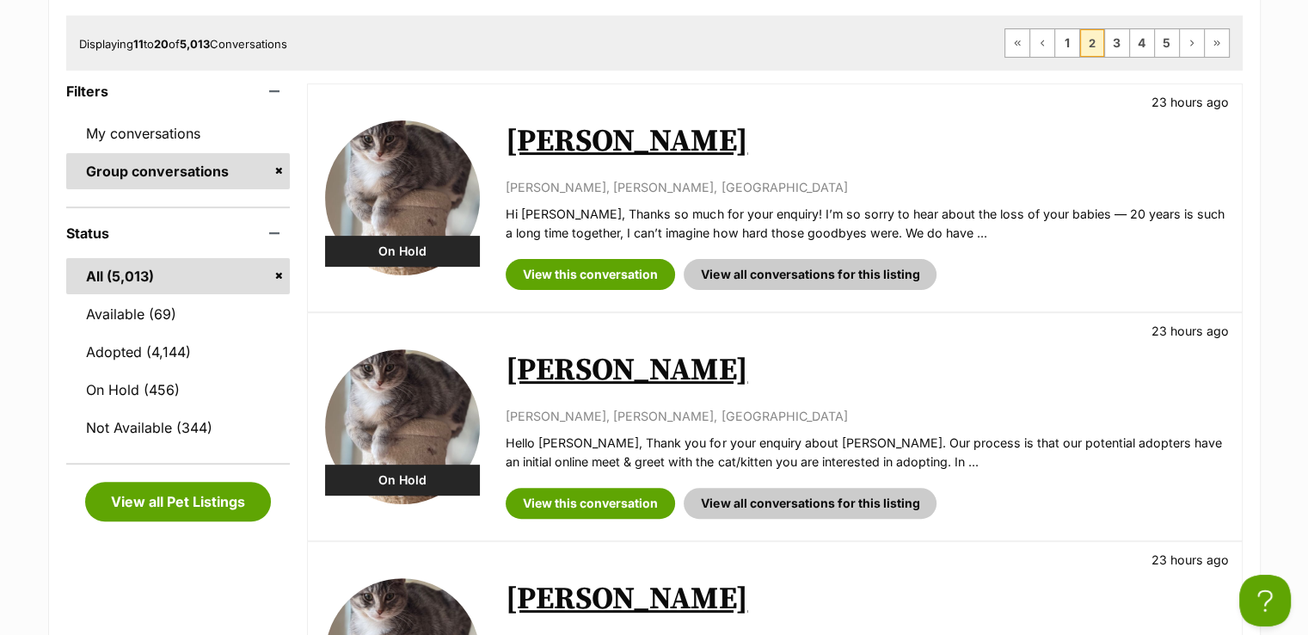
scroll to position [430, 0]
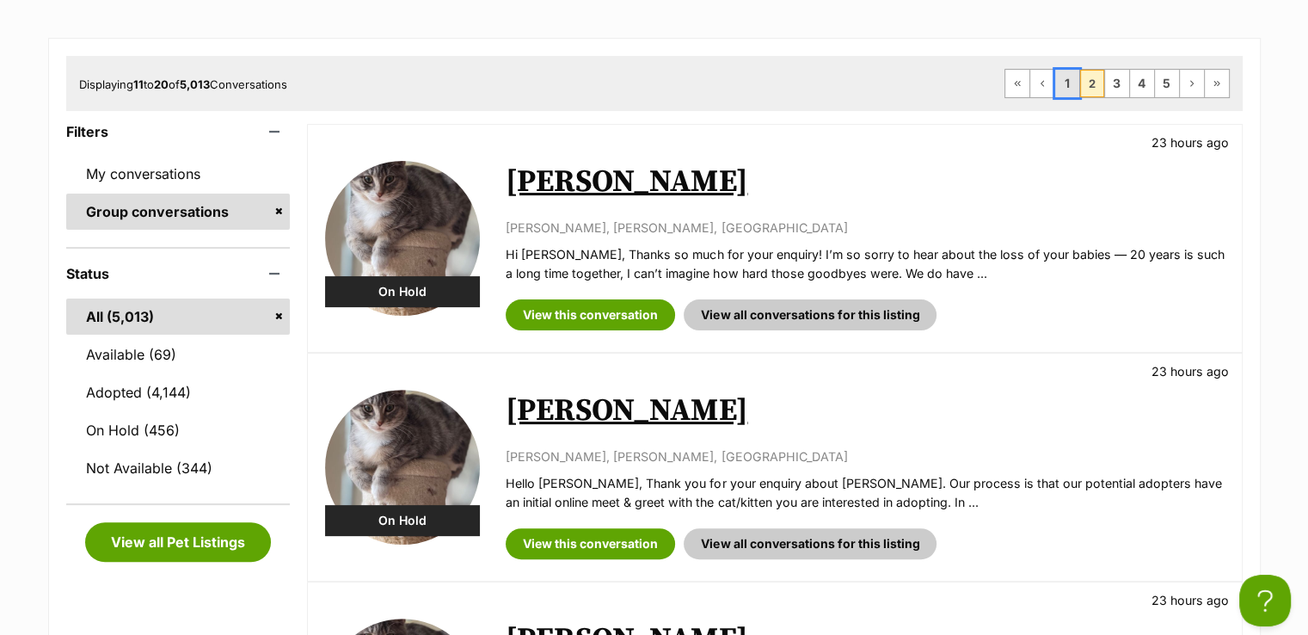
click at [1068, 83] on link "1" at bounding box center [1067, 84] width 24 height 28
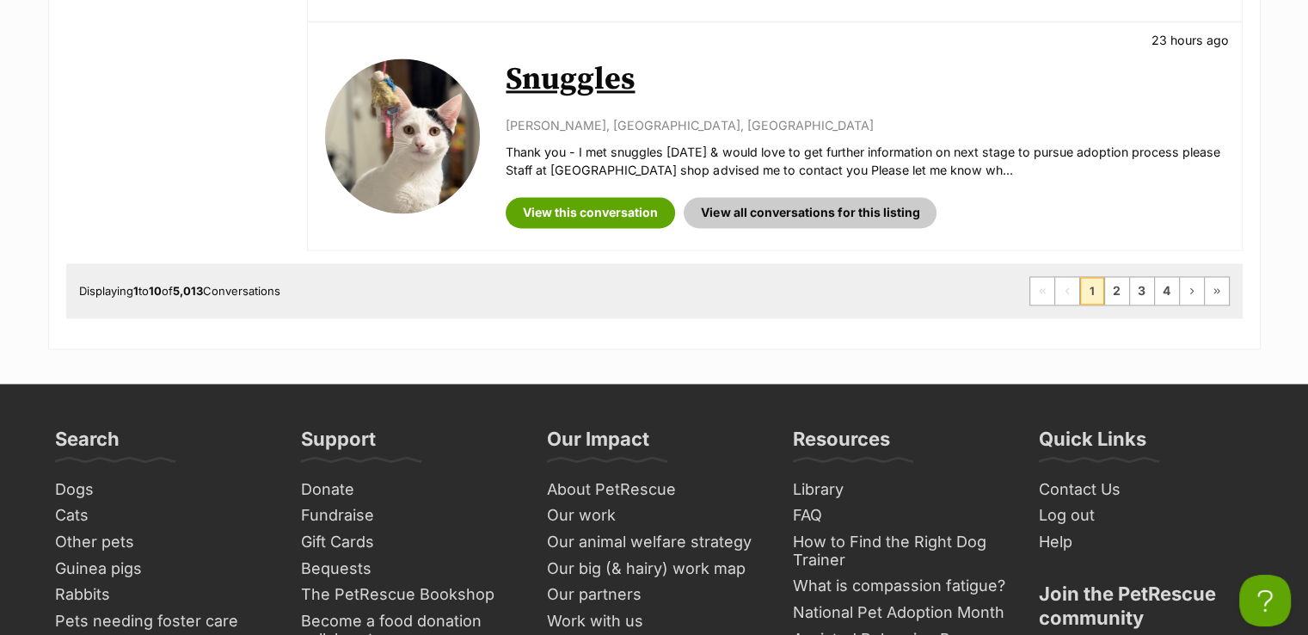
scroll to position [2494, 0]
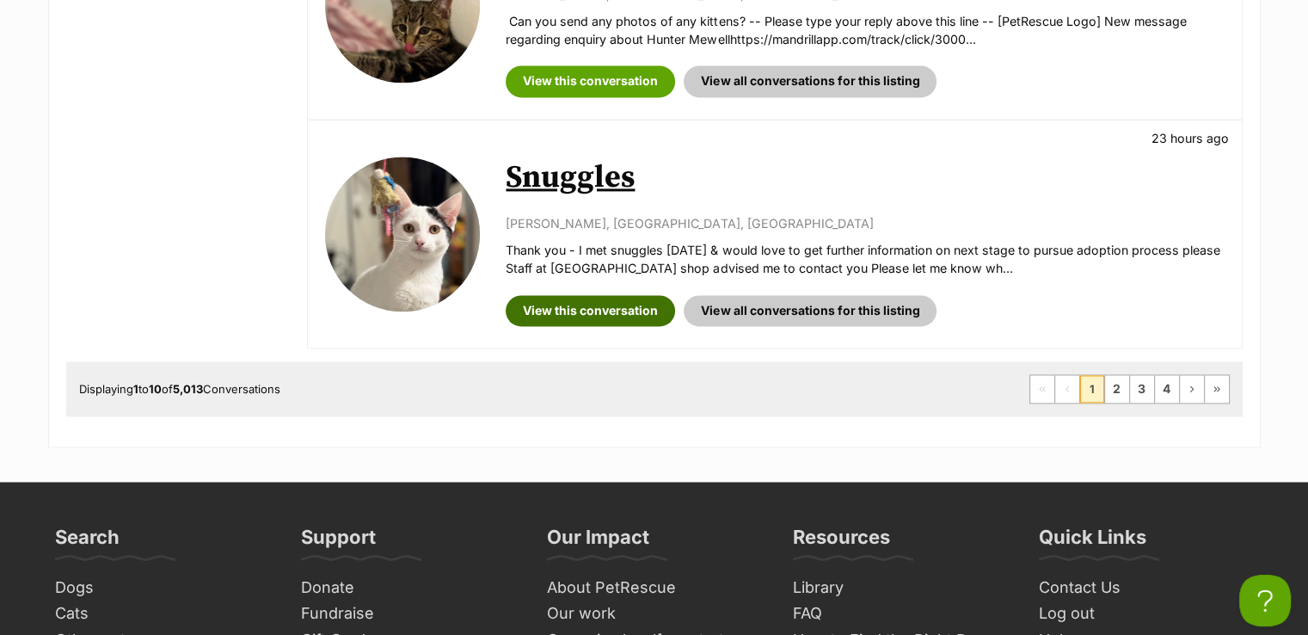
click at [641, 295] on link "View this conversation" at bounding box center [590, 310] width 169 height 31
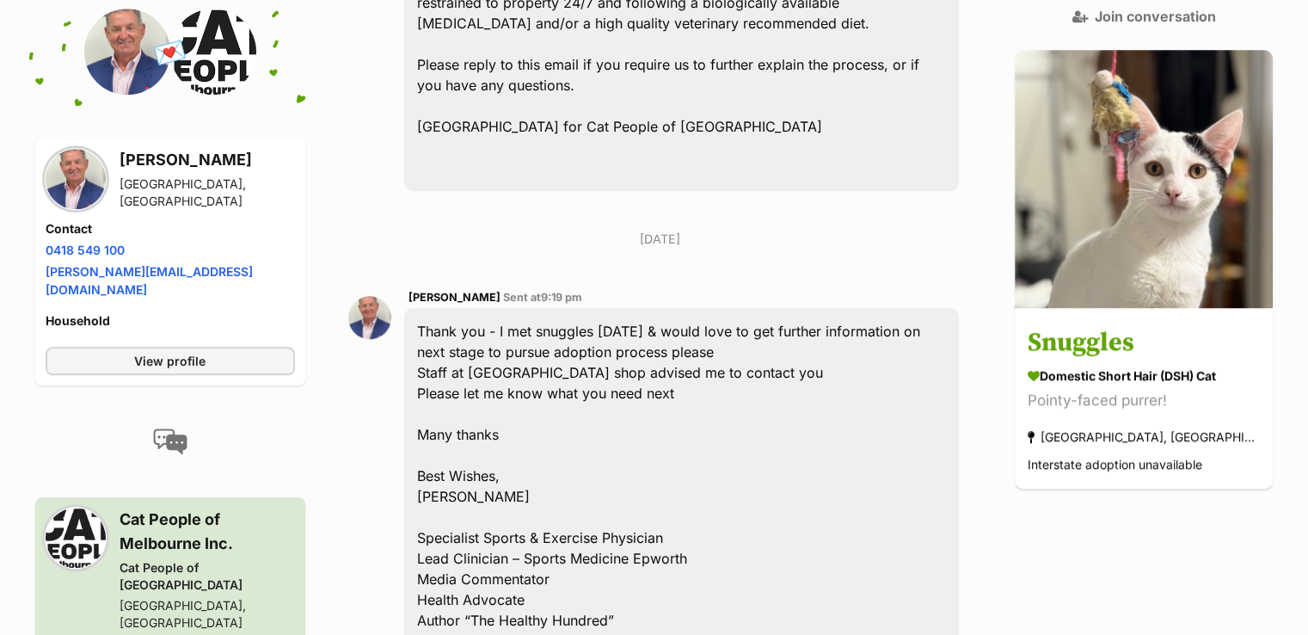
scroll to position [1806, 0]
